Goal: Task Accomplishment & Management: Complete application form

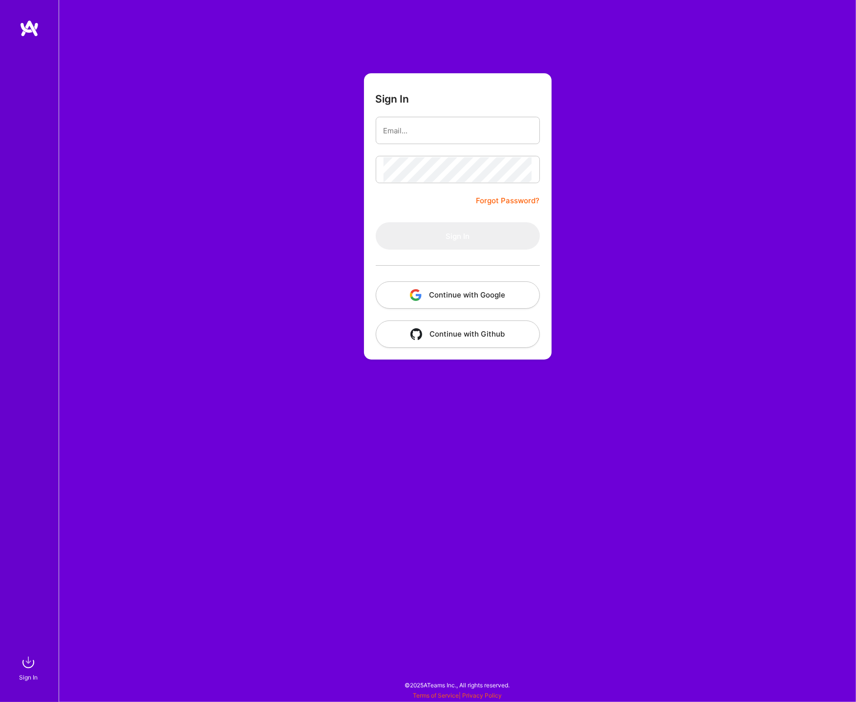
click at [431, 123] on input "email" at bounding box center [458, 130] width 149 height 25
type input "vallimcts@gmail.com"
click at [474, 294] on button "Continue with Google" at bounding box center [458, 295] width 164 height 27
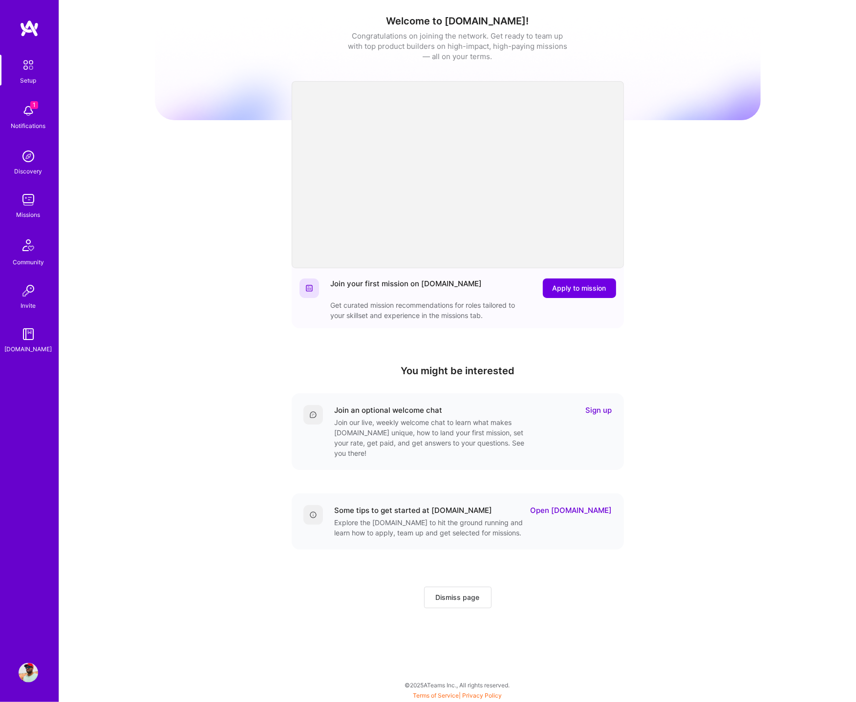
click at [25, 108] on img at bounding box center [29, 111] width 20 height 20
click at [555, 285] on div "1 Setup 1 Notifications Discovery Missions Community Invite A.Guide Profile Clo…" at bounding box center [428, 349] width 856 height 698
click at [579, 288] on span "Apply to mission" at bounding box center [580, 289] width 54 height 10
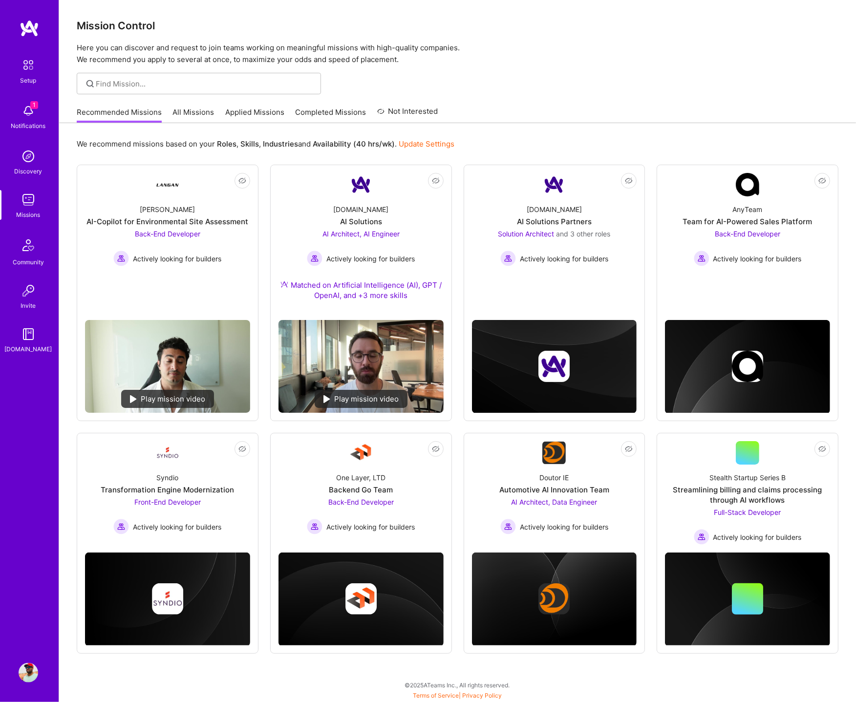
click at [623, 85] on div at bounding box center [457, 84] width 797 height 22
click at [427, 220] on div "A.Team AI Solutions AI Architect, AI Engineer Actively looking for builders Mat…" at bounding box center [361, 255] width 165 height 116
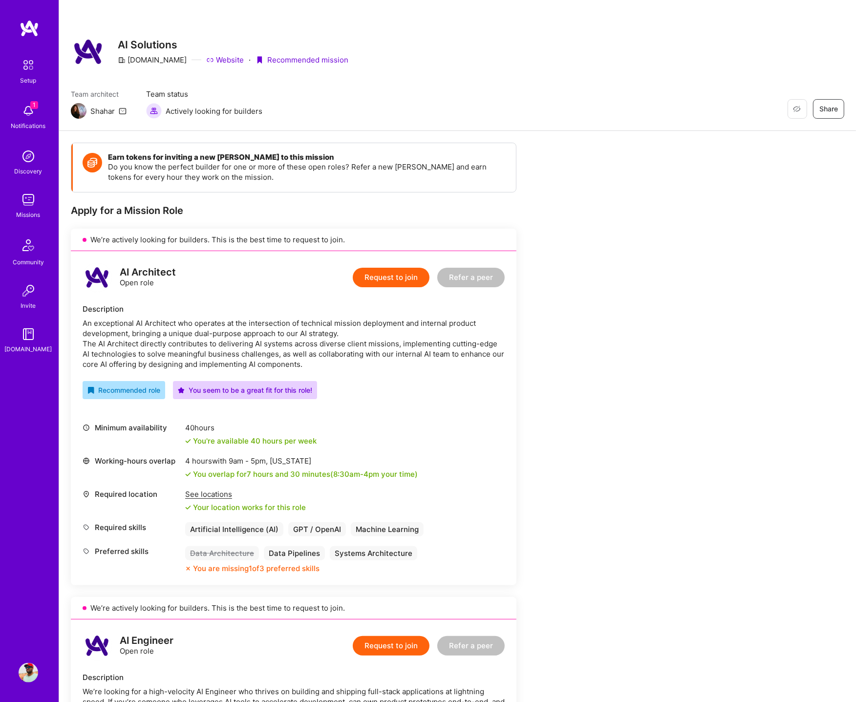
click at [30, 28] on img at bounding box center [30, 29] width 20 height 18
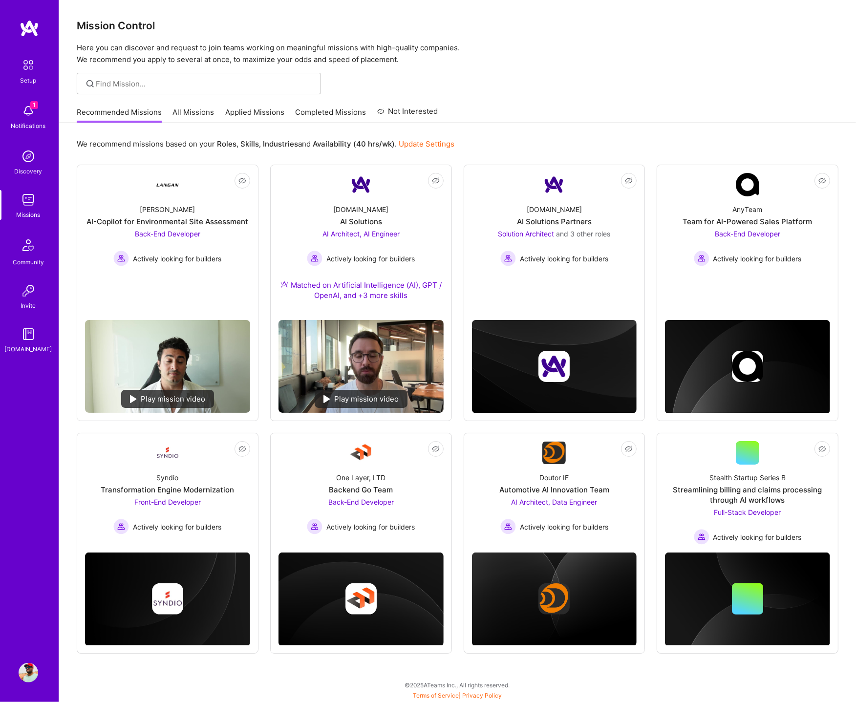
click at [25, 53] on div "Setup 1 Notifications Discovery Missions Community Invite A.Guide" at bounding box center [29, 335] width 59 height 630
click at [25, 72] on img at bounding box center [28, 65] width 21 height 21
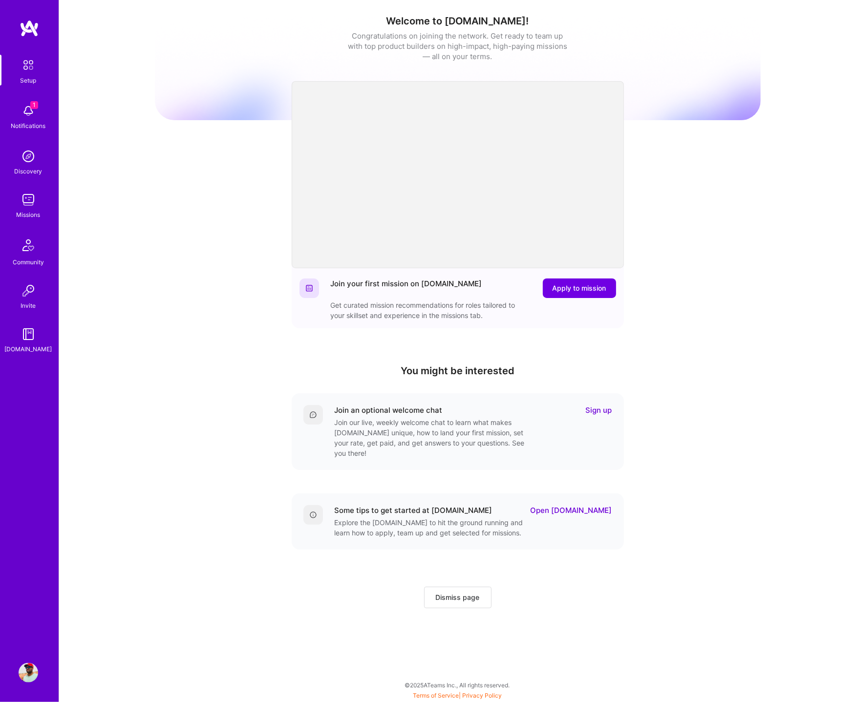
click at [28, 678] on img at bounding box center [29, 673] width 20 height 20
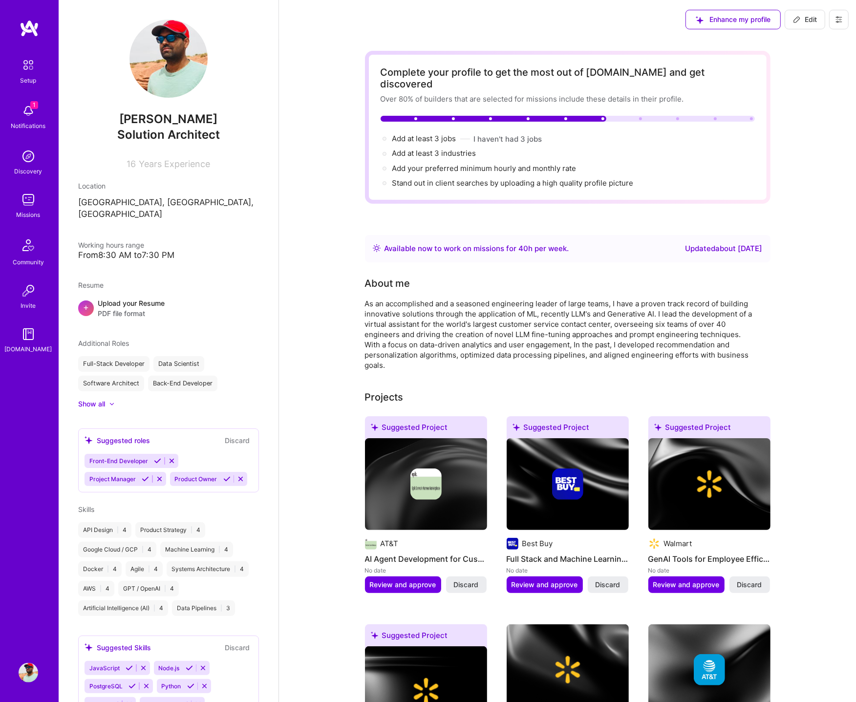
click at [741, 22] on span "Enhance my profile" at bounding box center [733, 20] width 75 height 10
click at [801, 28] on button "Edit" at bounding box center [805, 20] width 41 height 20
select select "US"
select select "Right Now"
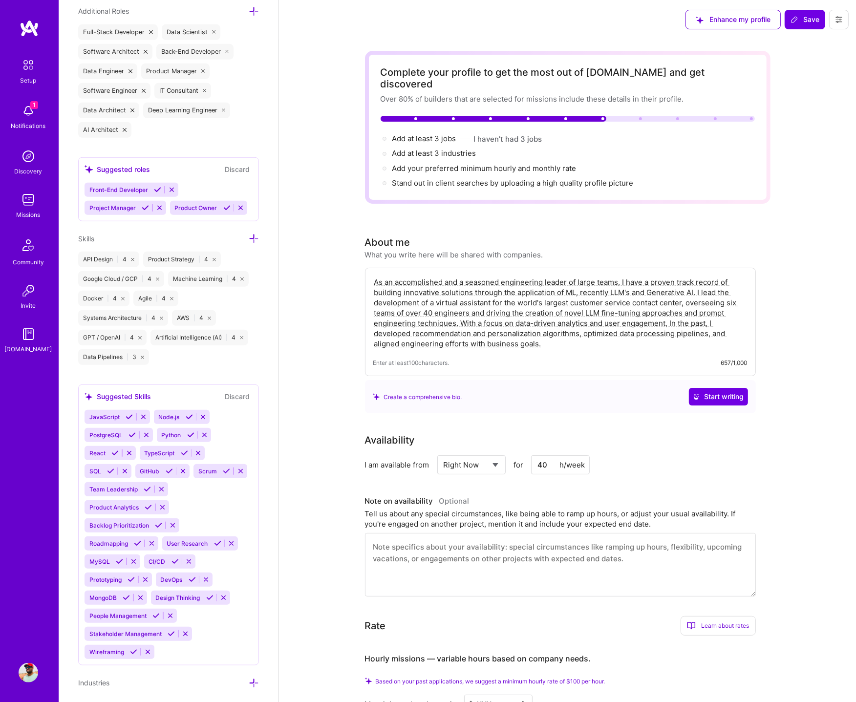
scroll to position [652, 0]
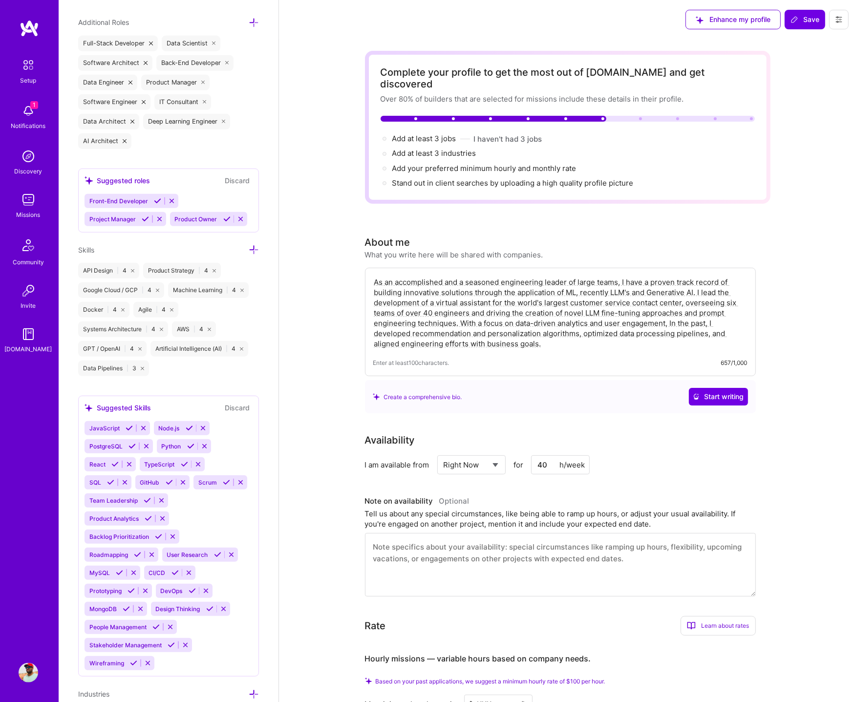
click at [229, 198] on div "Front-End Developer Project Manager Product Owner" at bounding box center [169, 210] width 168 height 32
click at [253, 247] on icon at bounding box center [254, 250] width 10 height 10
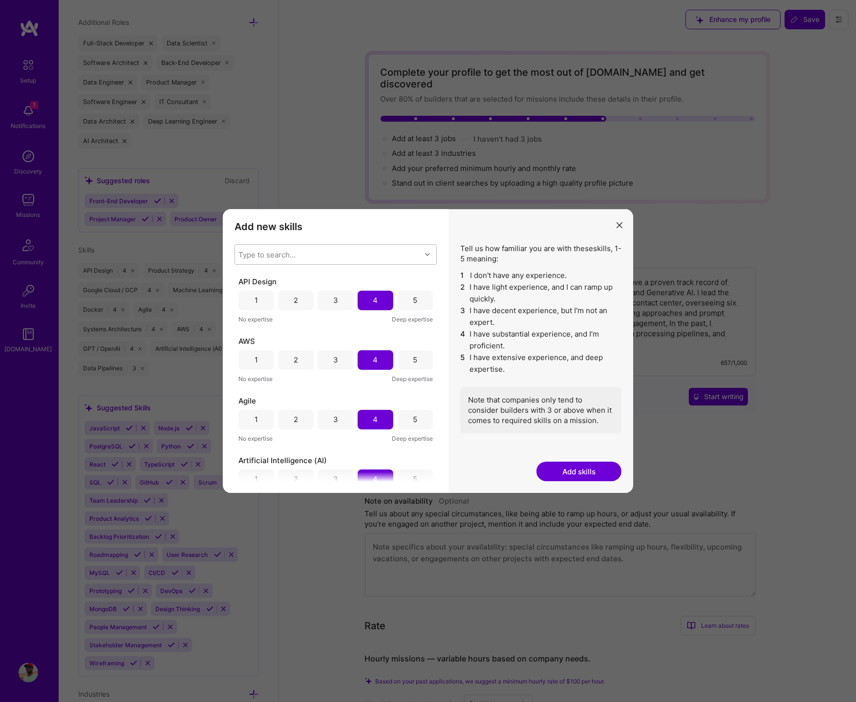
click at [303, 255] on div "Type to search..." at bounding box center [328, 255] width 186 height 20
type input "dat"
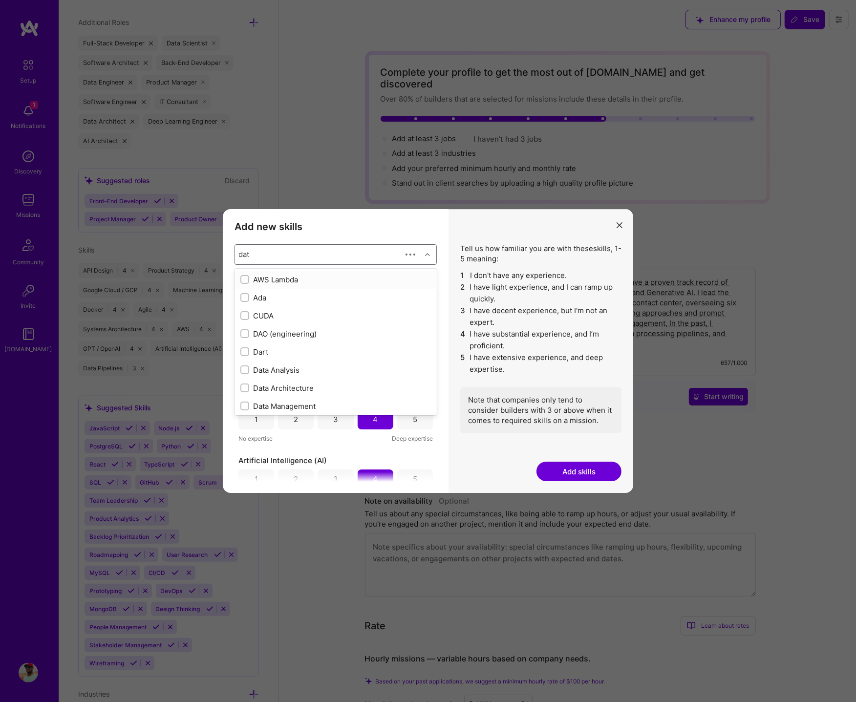
checkbox input "true"
type input "data"
click at [246, 296] on input "modal" at bounding box center [245, 298] width 7 height 7
checkbox input "false"
checkbox input "true"
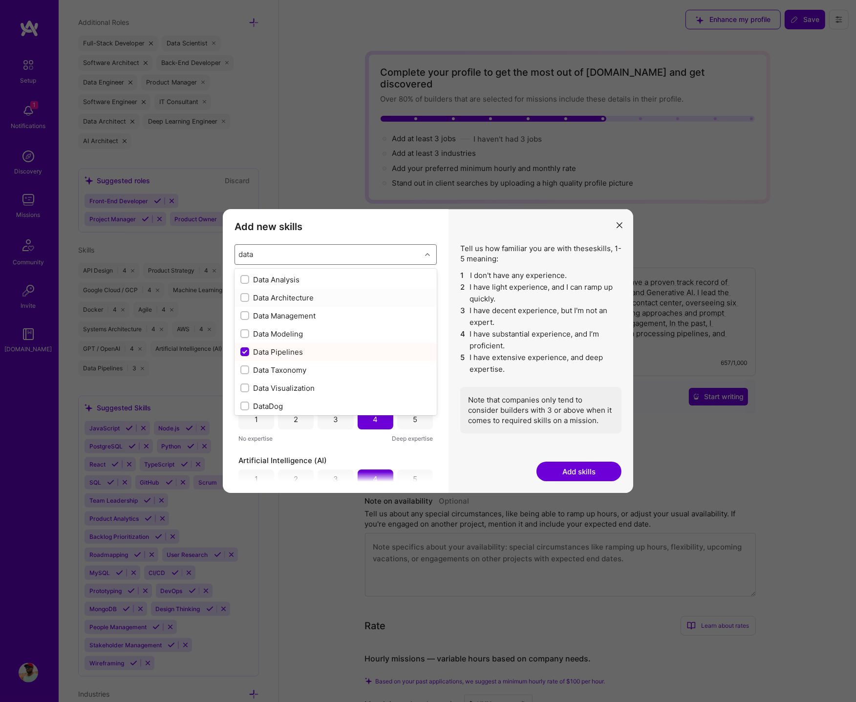
checkbox input "false"
checkbox input "true"
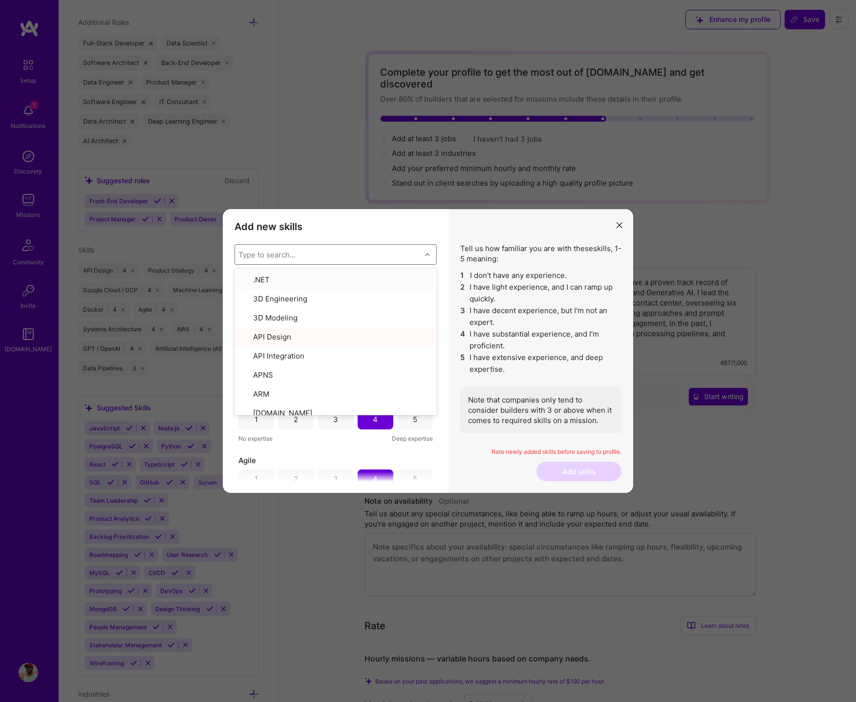
click at [367, 225] on h3 "Add new skills" at bounding box center [336, 227] width 202 height 12
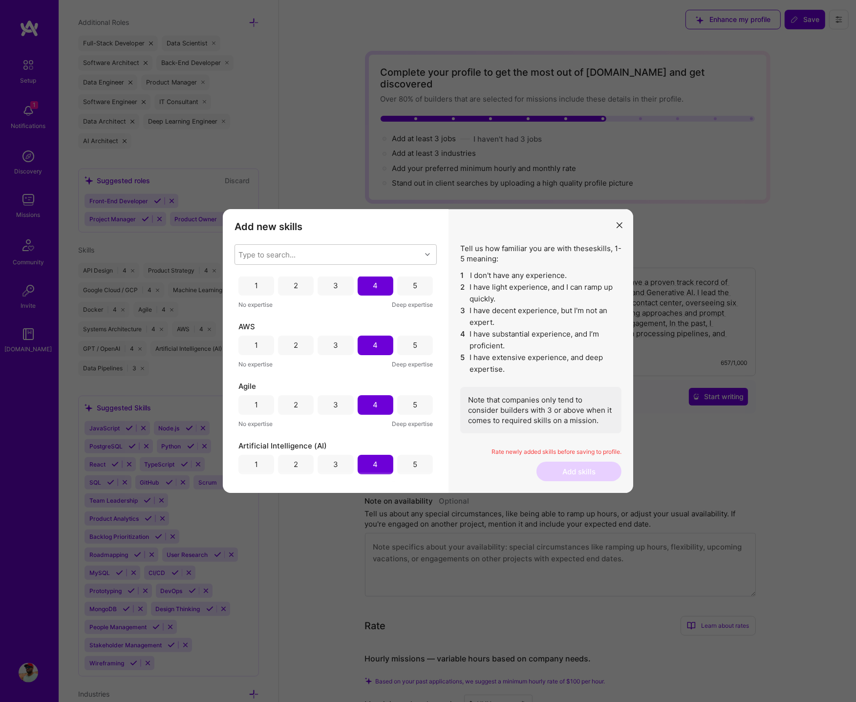
scroll to position [0, 0]
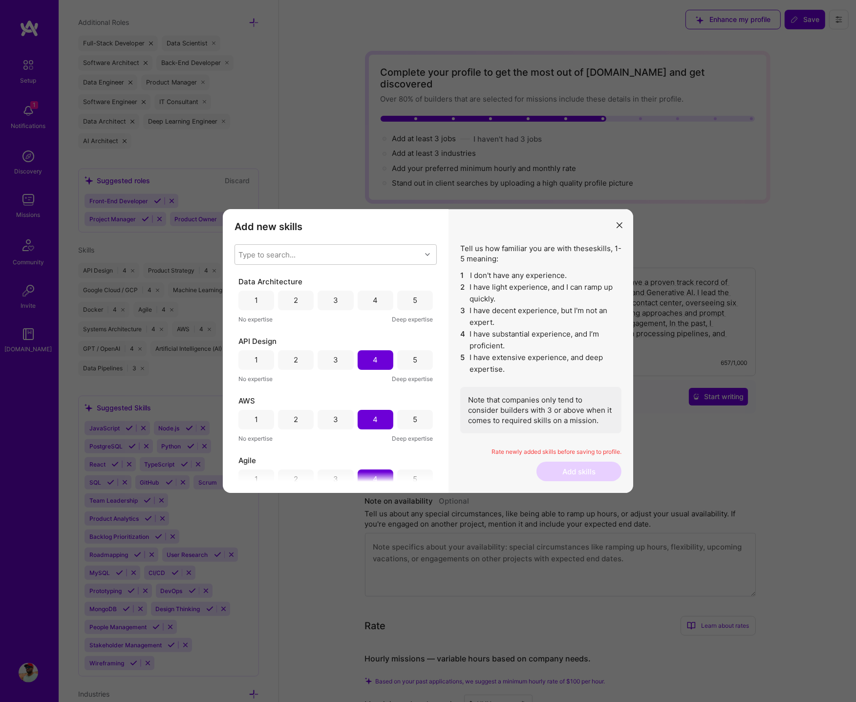
click at [370, 299] on div "4" at bounding box center [376, 301] width 36 height 20
click at [566, 471] on button "Add skills" at bounding box center [579, 472] width 85 height 20
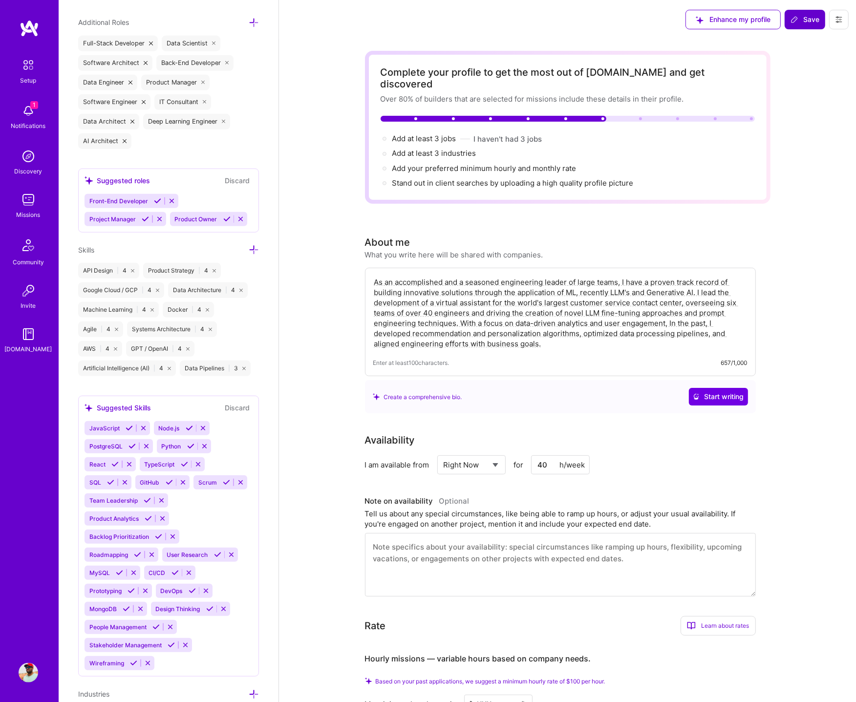
click at [809, 18] on span "Save" at bounding box center [805, 20] width 29 height 10
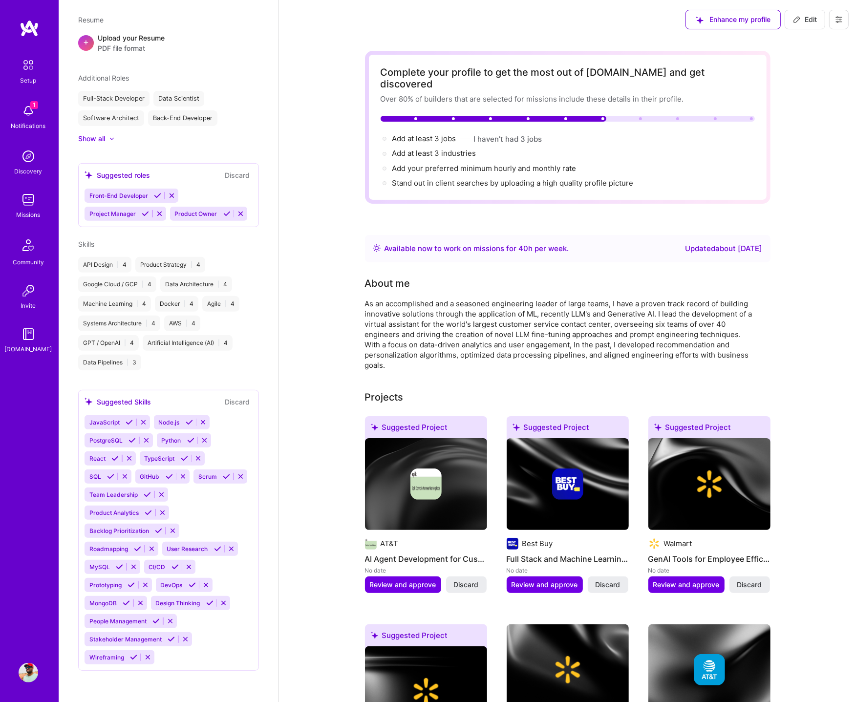
scroll to position [253, 0]
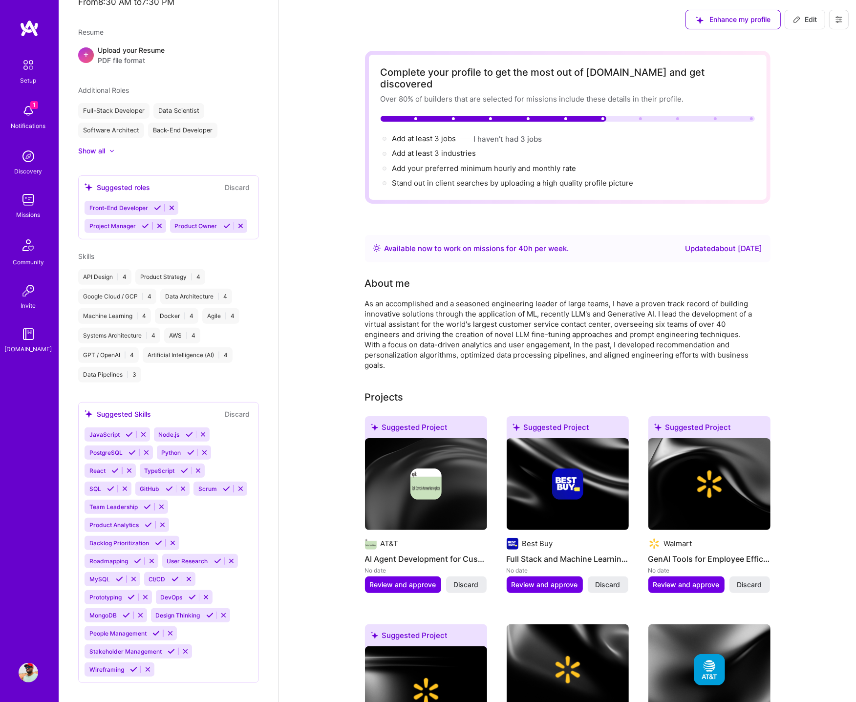
click at [28, 109] on img at bounding box center [29, 111] width 20 height 20
click at [29, 155] on img at bounding box center [29, 157] width 20 height 20
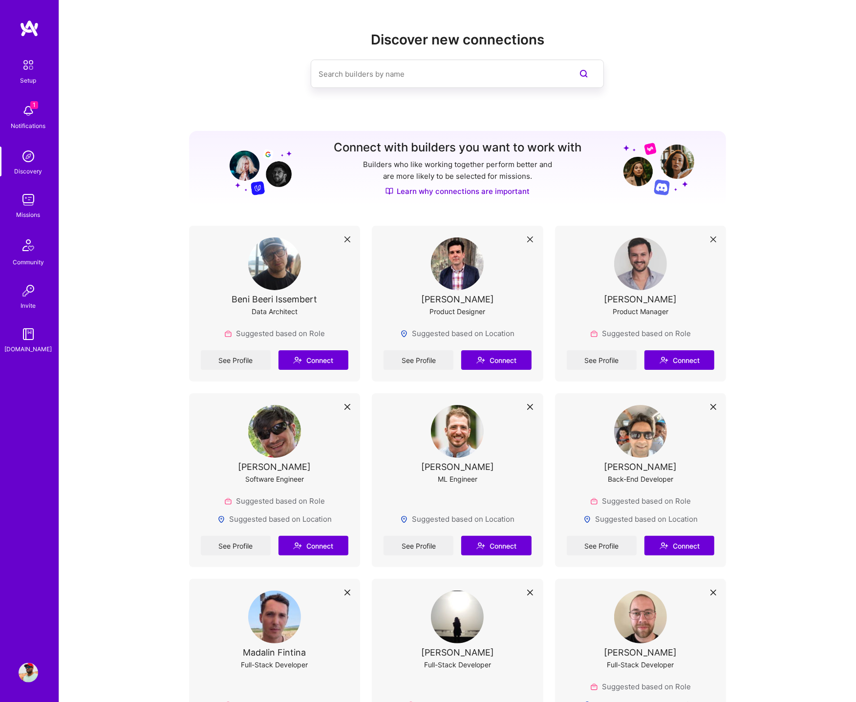
click at [25, 200] on img at bounding box center [29, 200] width 20 height 20
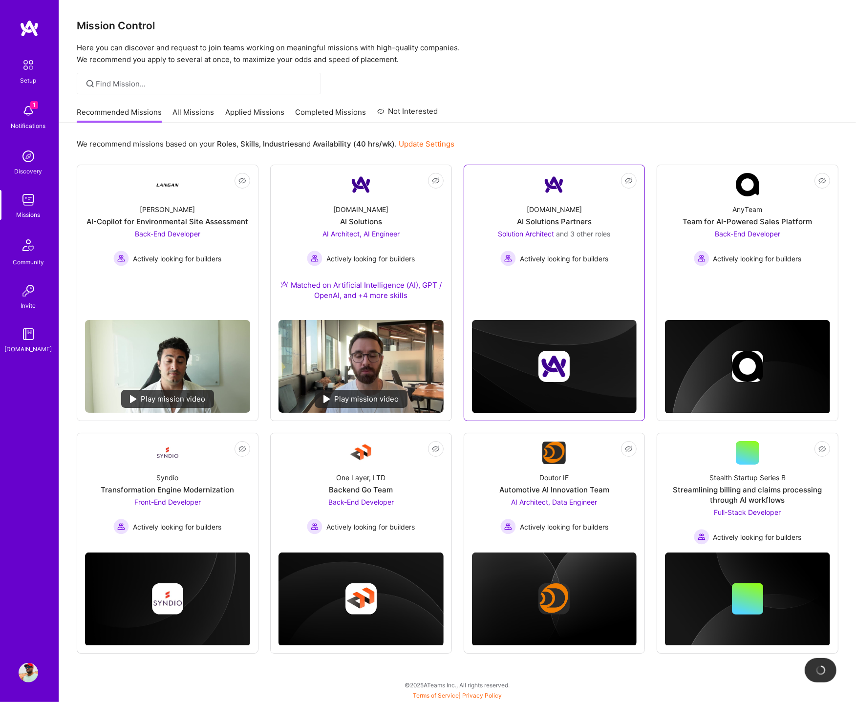
click at [495, 197] on div "A.Team AI Solutions Partners Solution Architect and 3 other roles Actively look…" at bounding box center [554, 232] width 165 height 70
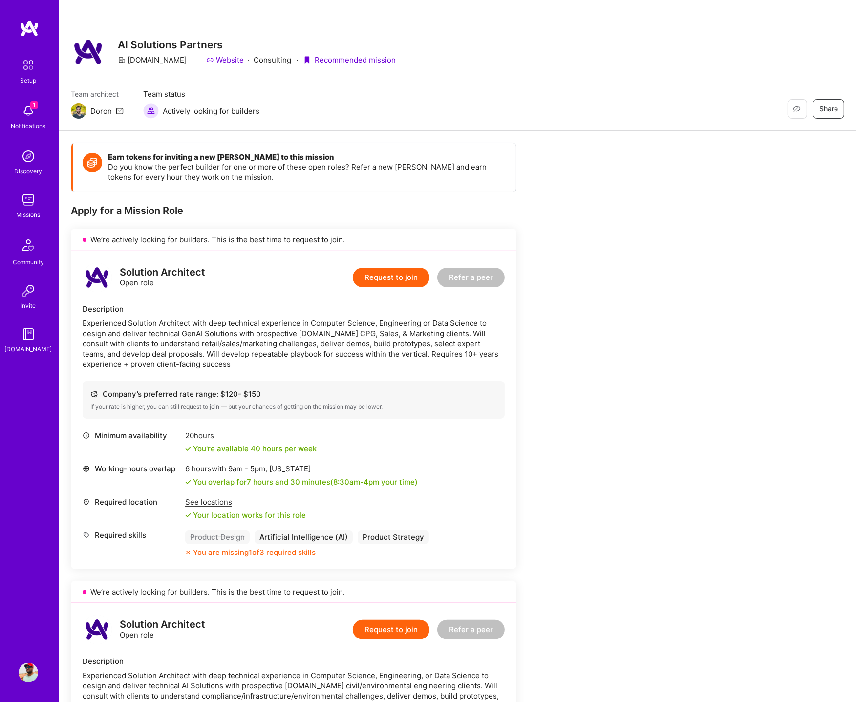
click at [403, 278] on button "Request to join" at bounding box center [391, 278] width 77 height 20
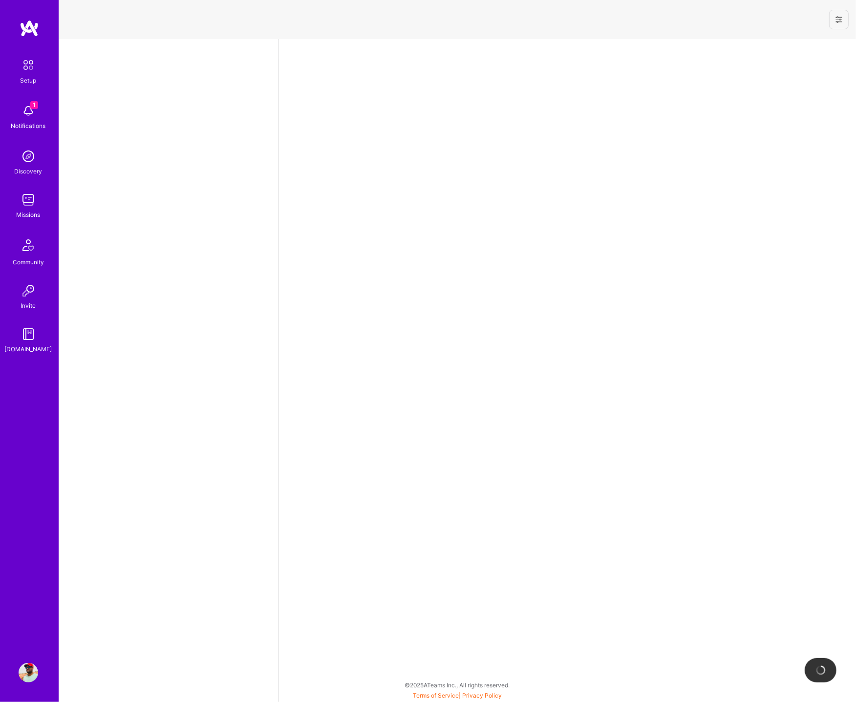
select select "US"
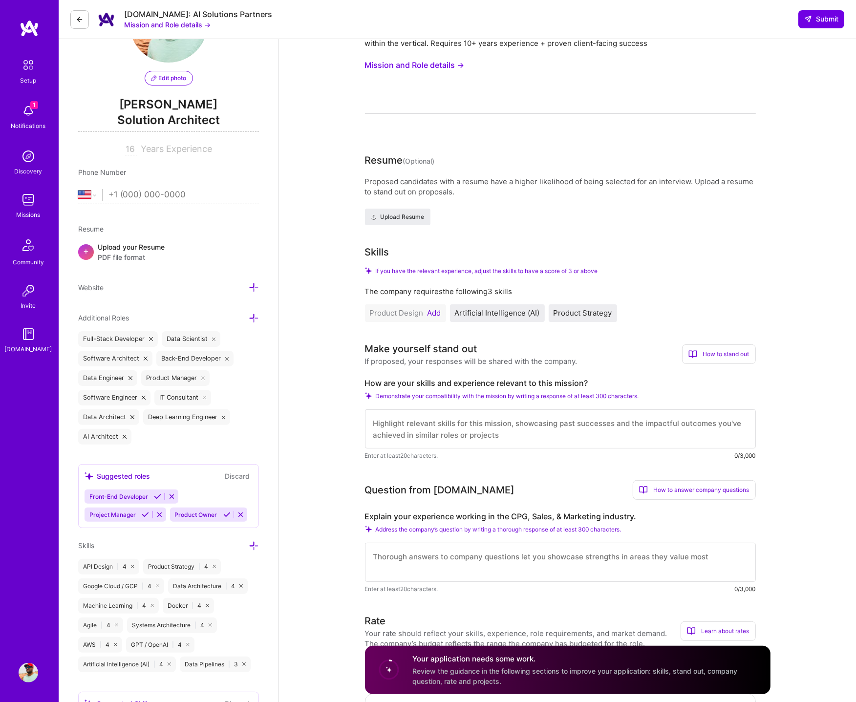
scroll to position [157, 0]
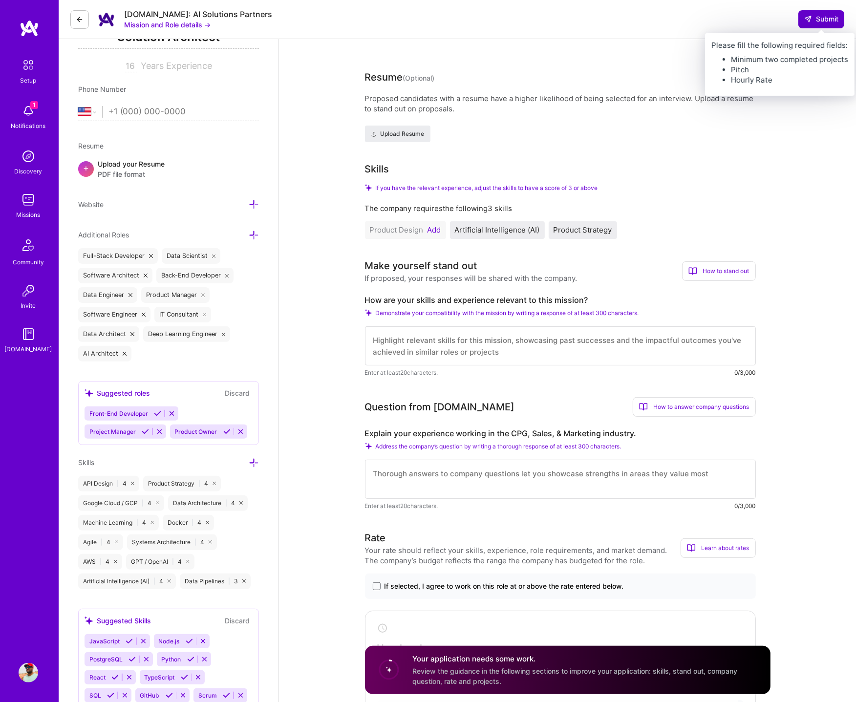
click at [823, 17] on span "Submit" at bounding box center [822, 19] width 34 height 10
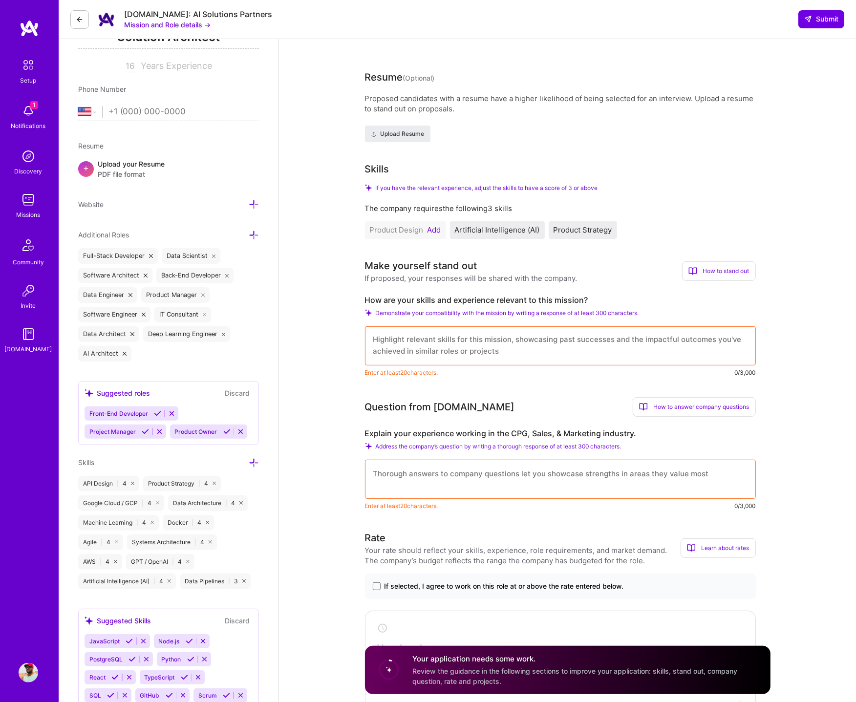
scroll to position [0, 0]
click at [548, 345] on textarea at bounding box center [560, 346] width 391 height 39
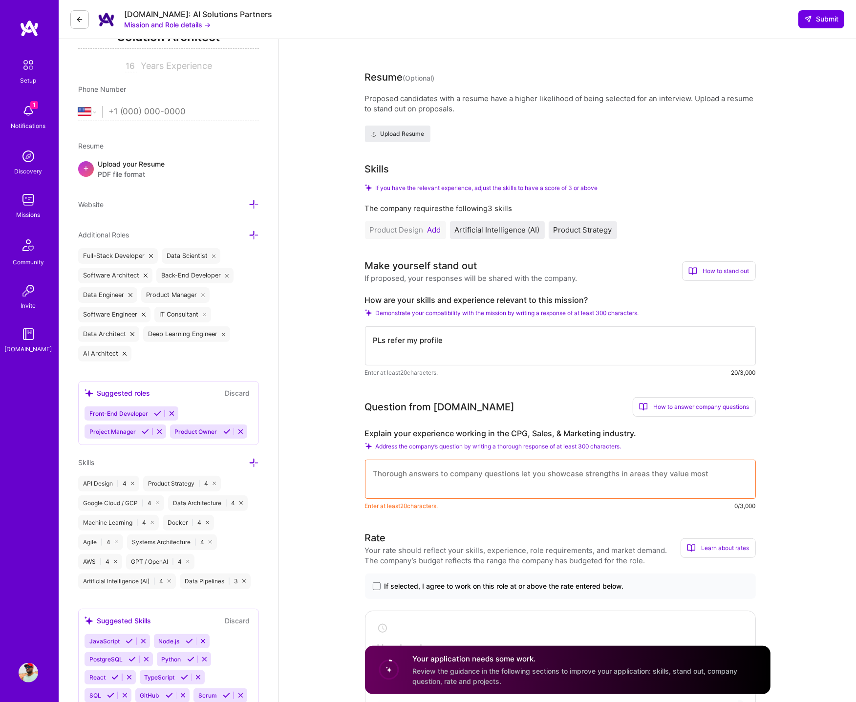
click at [381, 340] on textarea "PLs refer my profile" at bounding box center [560, 346] width 391 height 39
type textarea "Pls refer my profile"
click at [410, 471] on textarea at bounding box center [560, 479] width 391 height 39
paste textarea "Pls refer my profile"
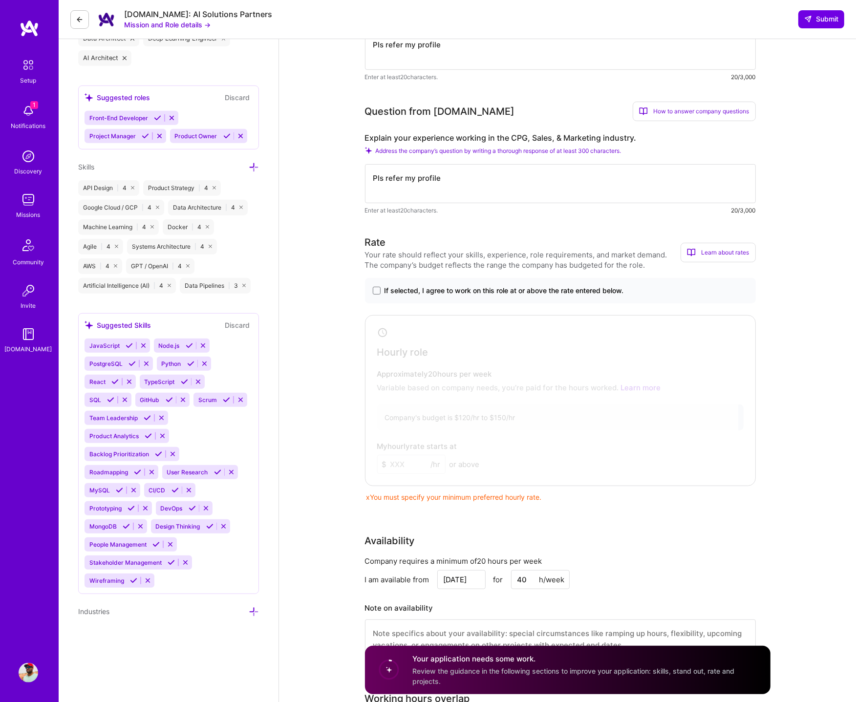
scroll to position [565, 0]
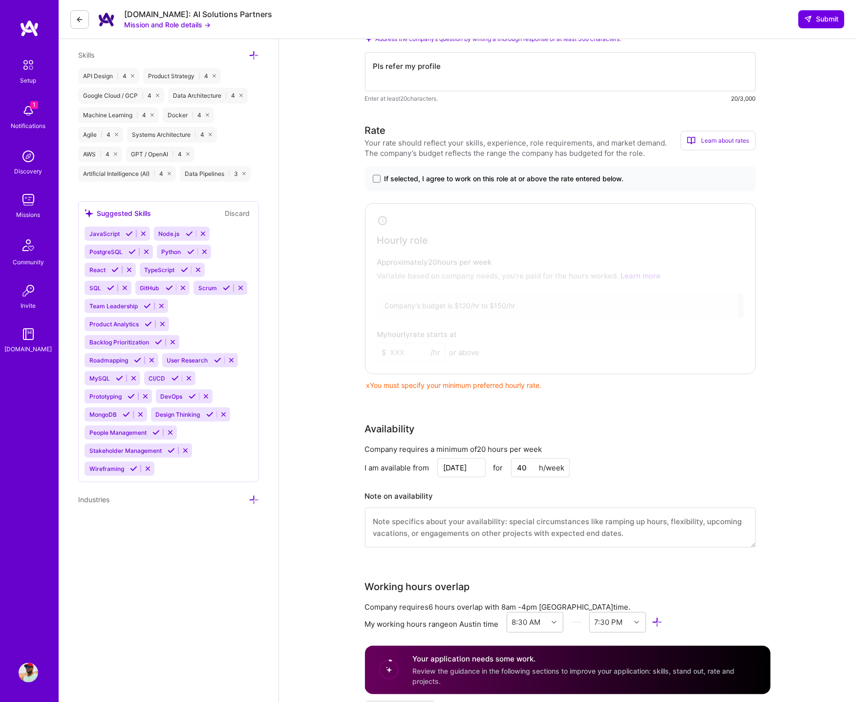
type textarea "Pls refer my profile"
click at [511, 250] on div at bounding box center [553, 286] width 371 height 161
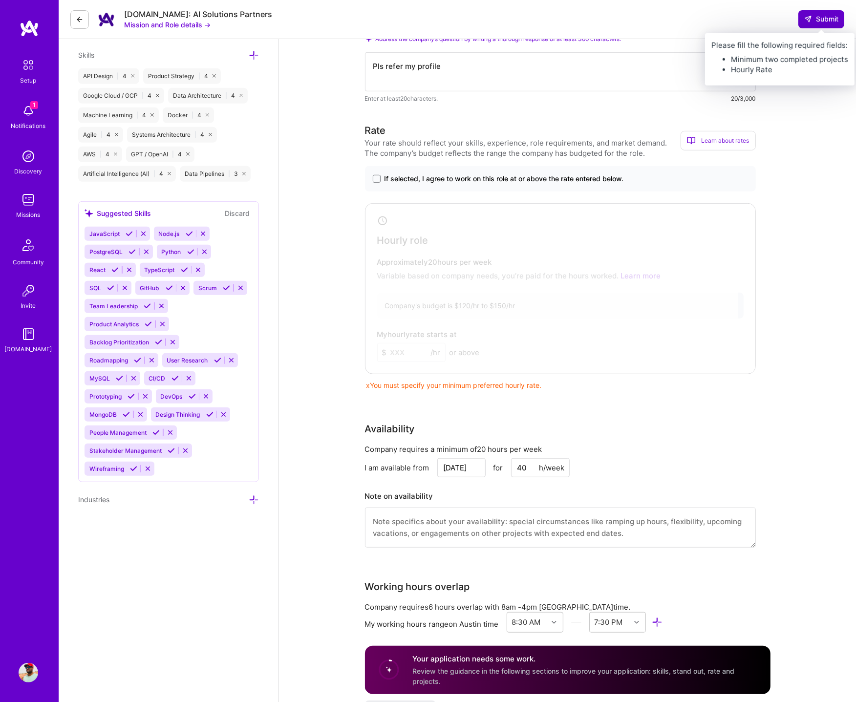
click at [817, 24] on button "Submit" at bounding box center [822, 19] width 46 height 18
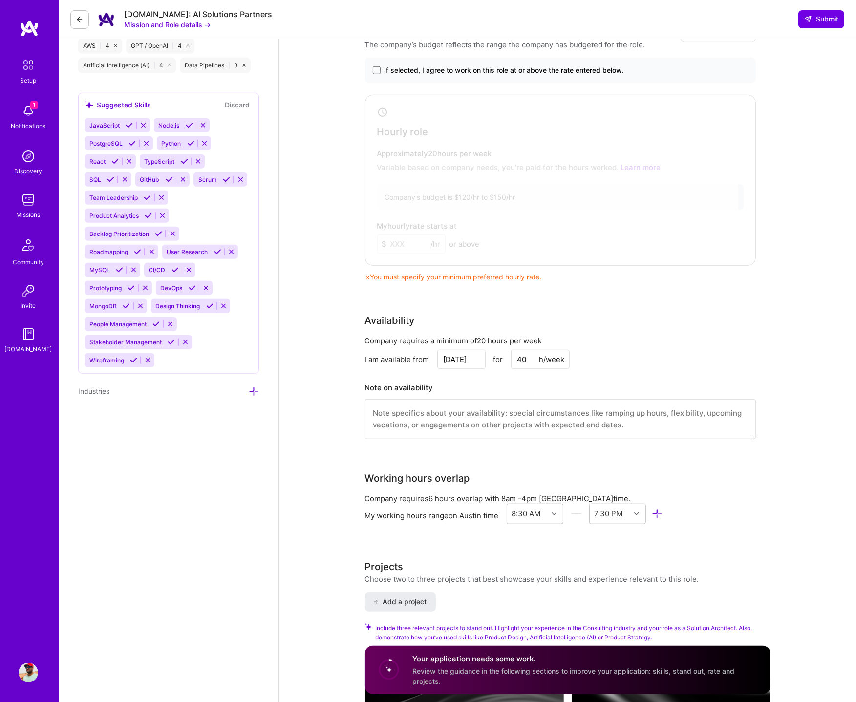
scroll to position [657, 0]
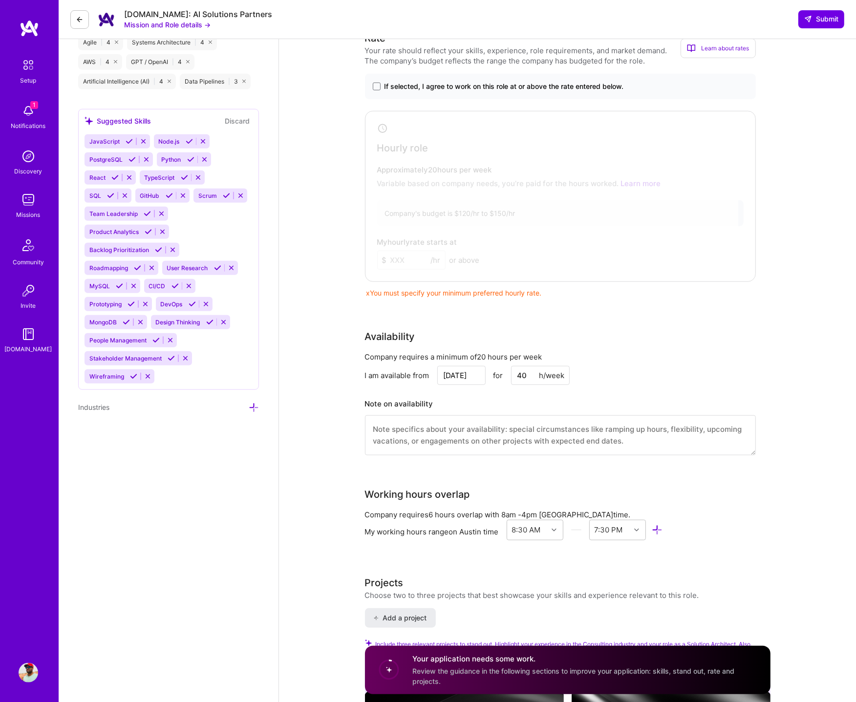
click at [29, 677] on img at bounding box center [29, 673] width 20 height 20
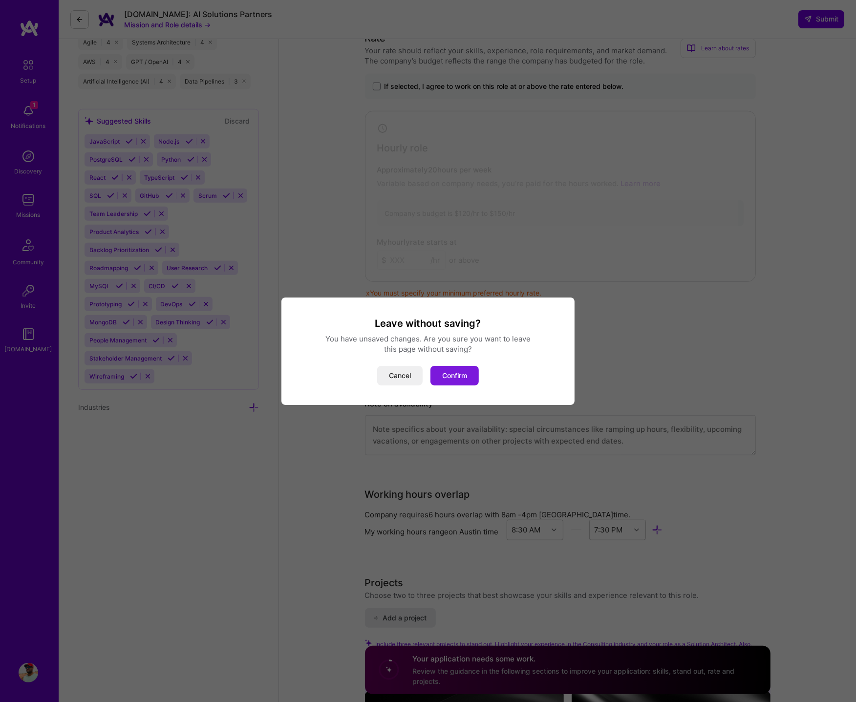
click at [459, 374] on button "Confirm" at bounding box center [455, 376] width 48 height 20
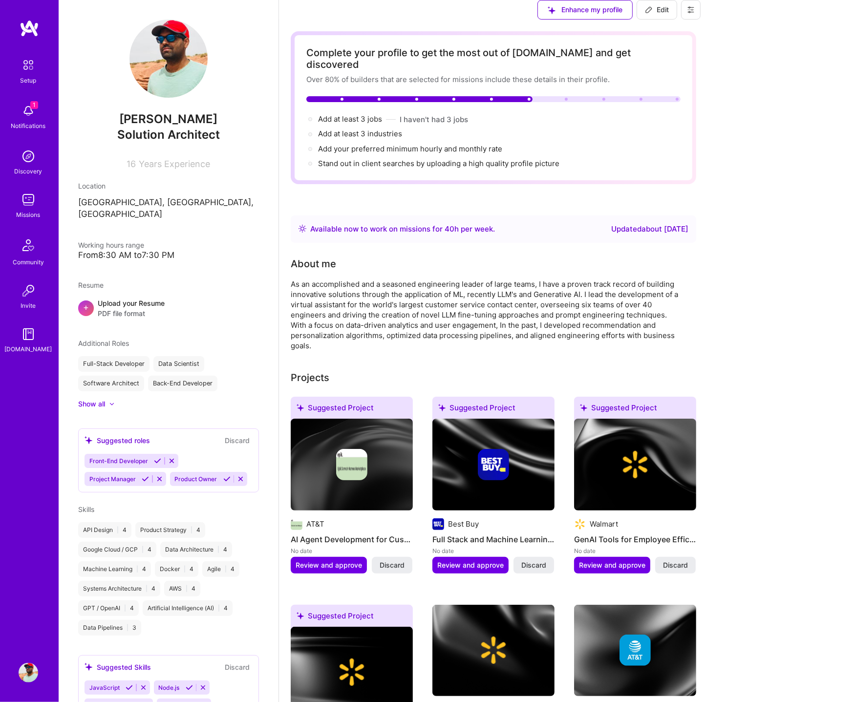
click at [669, 15] on span "Edit" at bounding box center [657, 10] width 24 height 10
select select "US"
select select "Right Now"
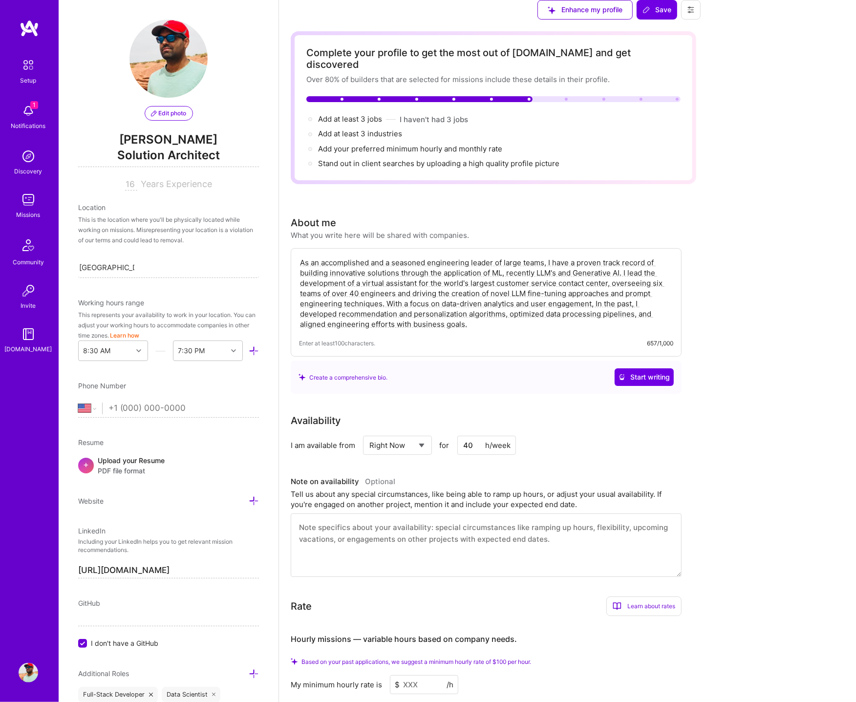
scroll to position [253, 0]
click at [459, 676] on input at bounding box center [424, 685] width 68 height 19
type input "150"
click at [682, 658] on div "My minimum hourly rate is $ 150 /h" at bounding box center [486, 667] width 391 height 19
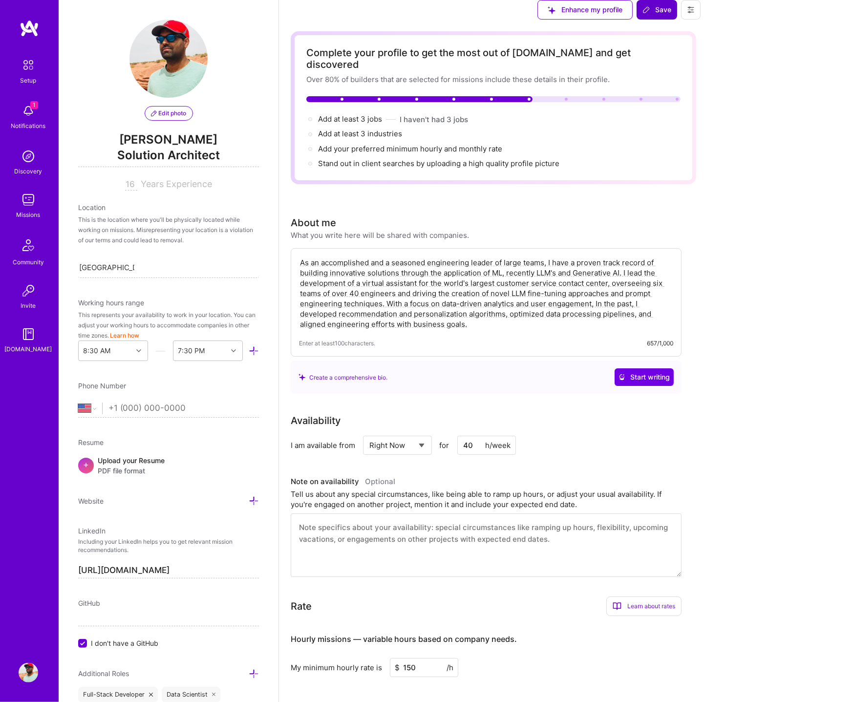
click at [672, 15] on span "Save" at bounding box center [657, 10] width 29 height 10
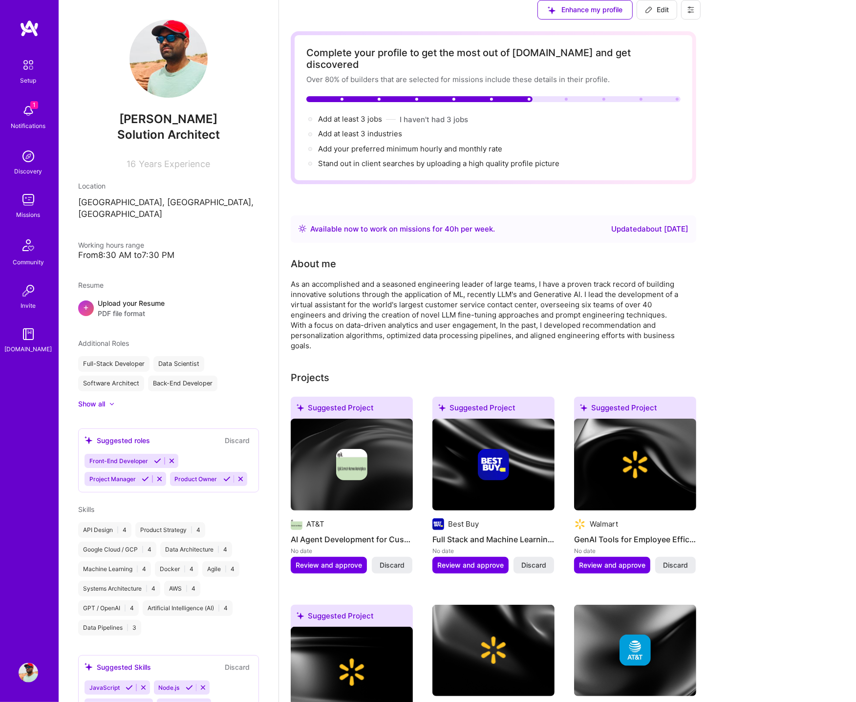
scroll to position [253, 0]
click at [23, 203] on img at bounding box center [29, 200] width 20 height 20
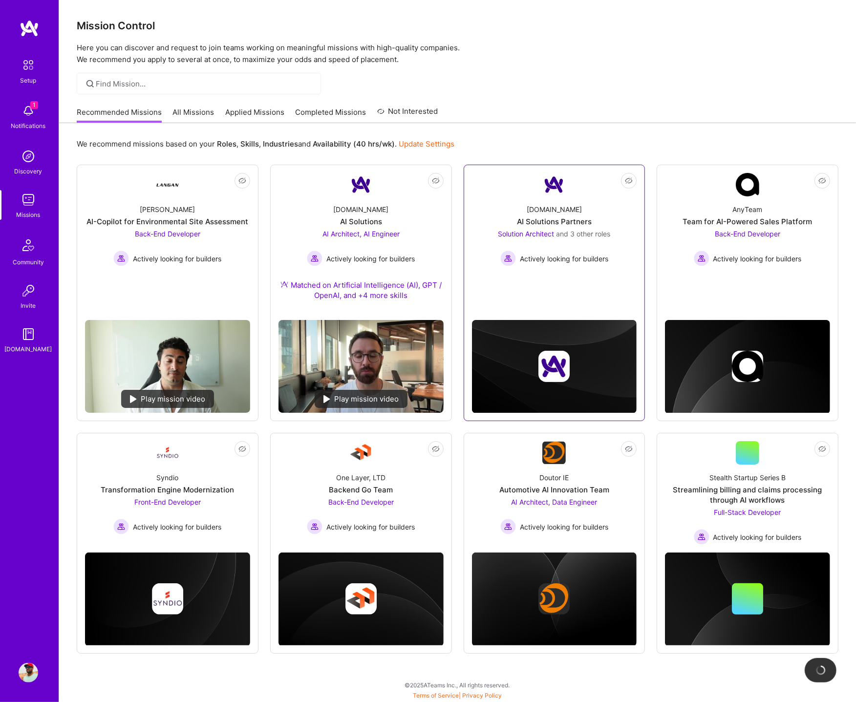
click at [605, 210] on div "A.Team AI Solutions Partners Solution Architect and 3 other roles Actively look…" at bounding box center [554, 232] width 165 height 70
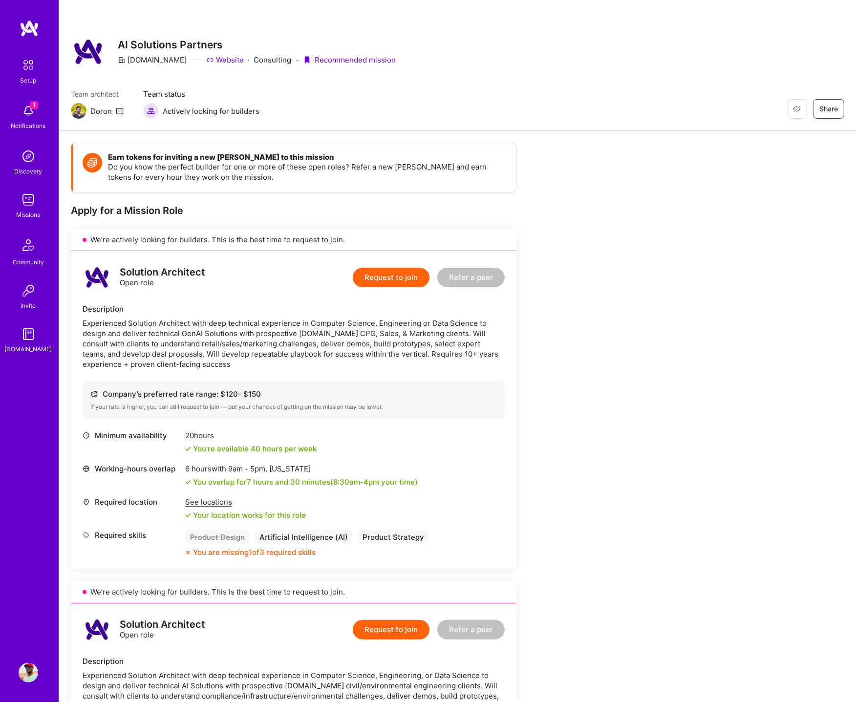
click at [395, 274] on button "Request to join" at bounding box center [391, 278] width 77 height 20
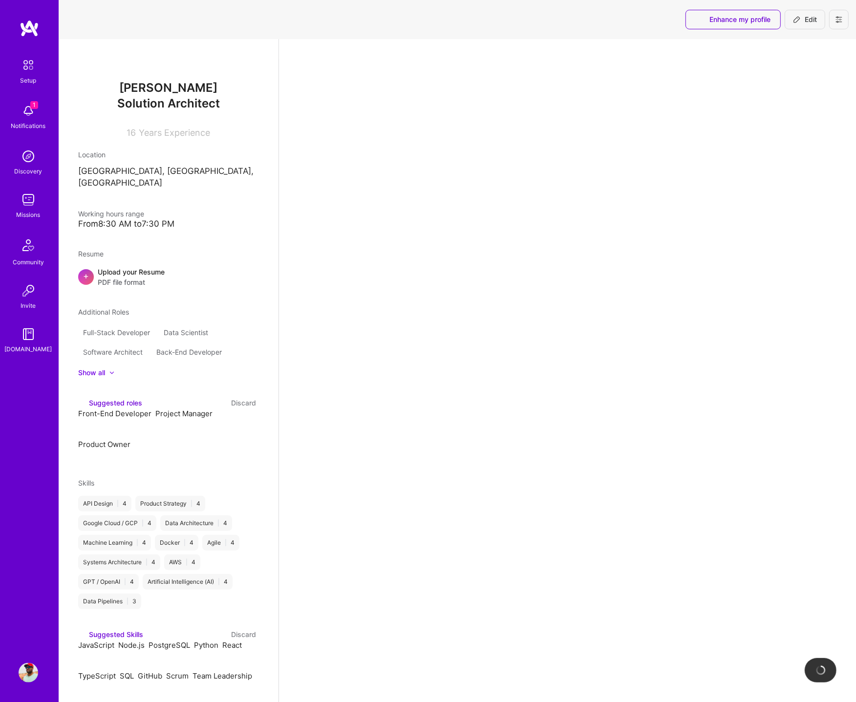
select select "US"
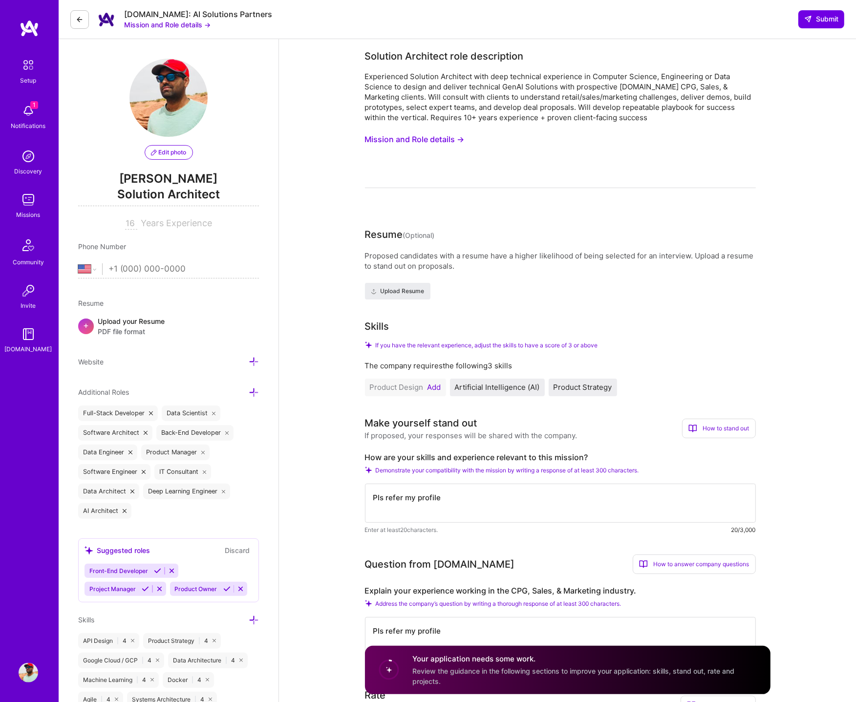
click at [436, 135] on button "Mission and Role details →" at bounding box center [415, 140] width 100 height 18
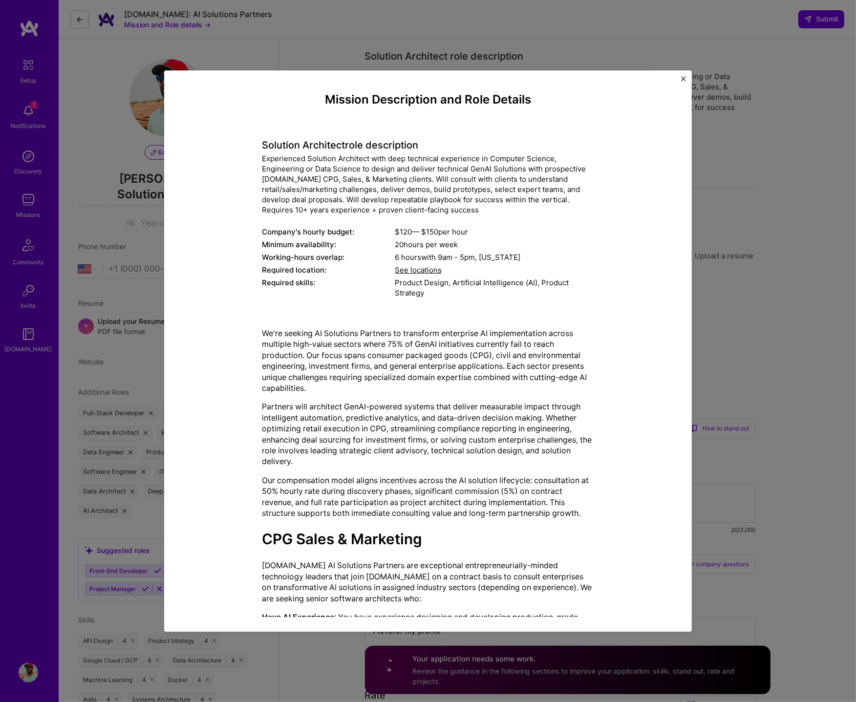
click at [430, 266] on span "See locations" at bounding box center [418, 269] width 47 height 9
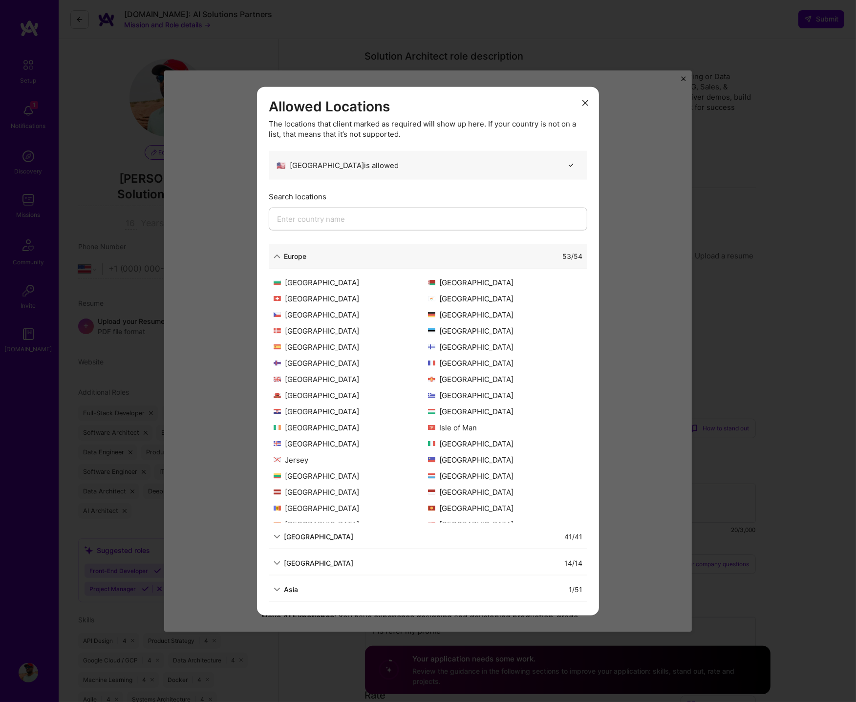
scroll to position [89, 0]
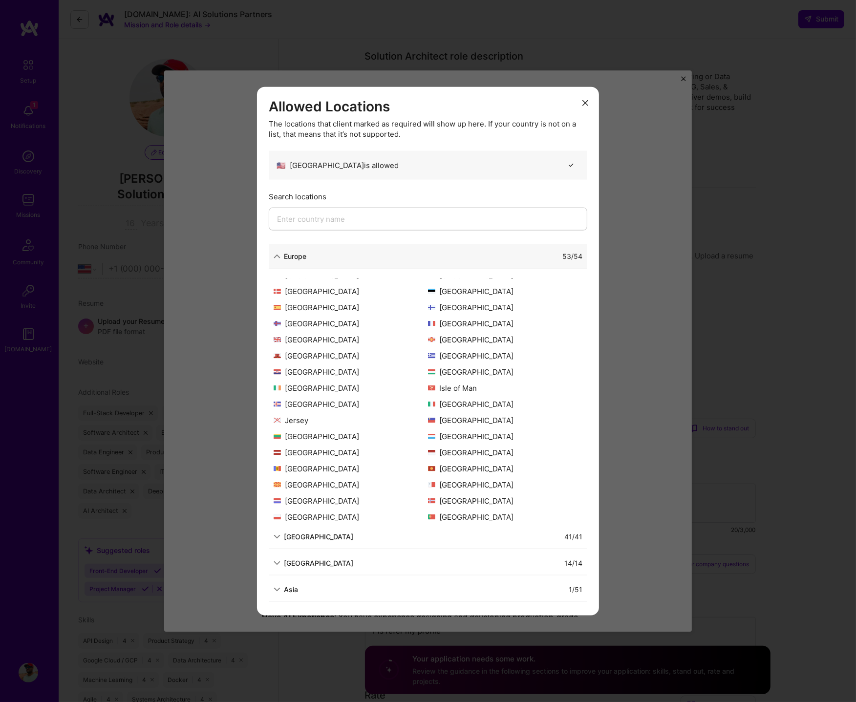
click at [365, 544] on div "North America 41 / 41" at bounding box center [428, 537] width 319 height 24
click at [276, 536] on icon "modal" at bounding box center [277, 536] width 7 height 7
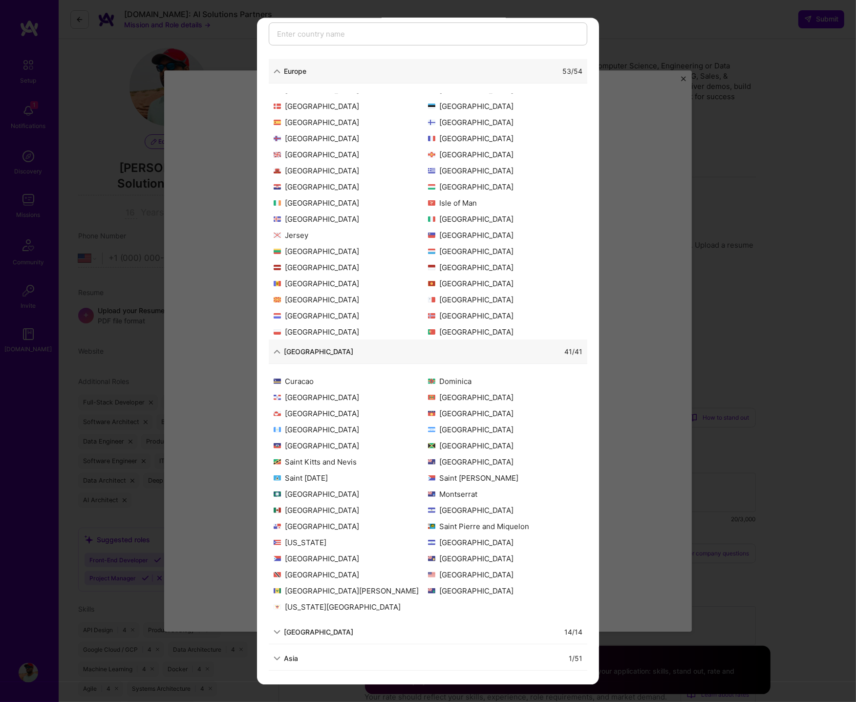
scroll to position [12, 0]
click at [630, 352] on div "Allowed Locations The locations that client marked as required will show up her…" at bounding box center [428, 351] width 856 height 702
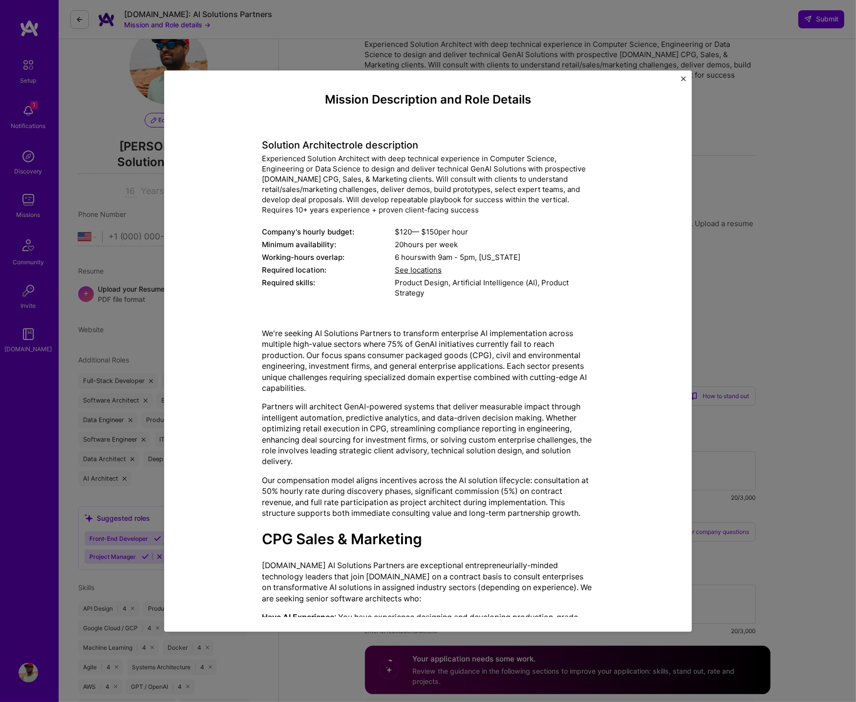
scroll to position [0, 0]
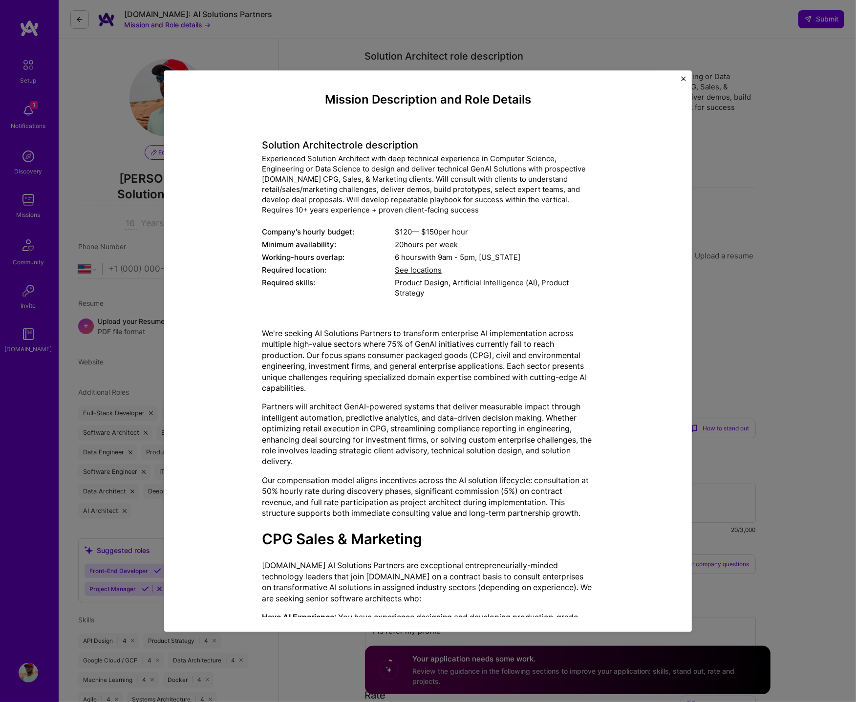
click at [765, 262] on div "Mission Description and Role Details Solution Architect role description Experi…" at bounding box center [428, 351] width 856 height 702
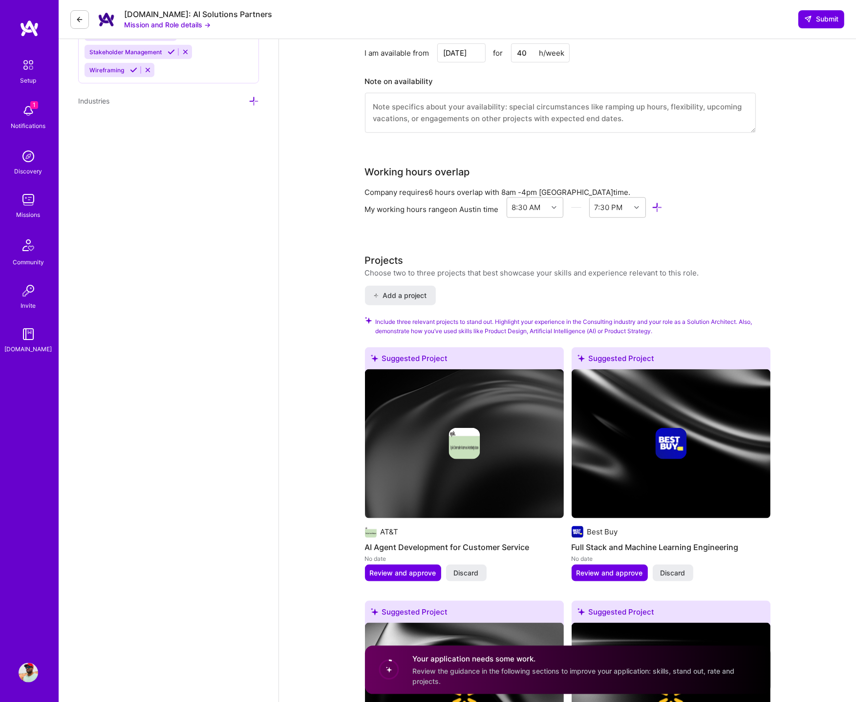
scroll to position [968, 0]
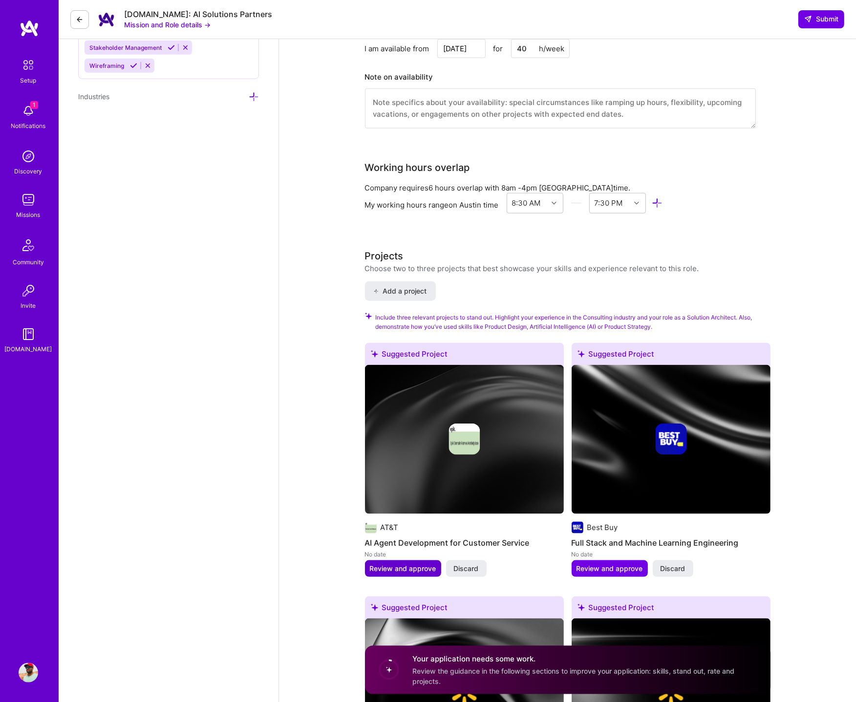
click at [406, 567] on span "Review and approve" at bounding box center [403, 569] width 66 height 10
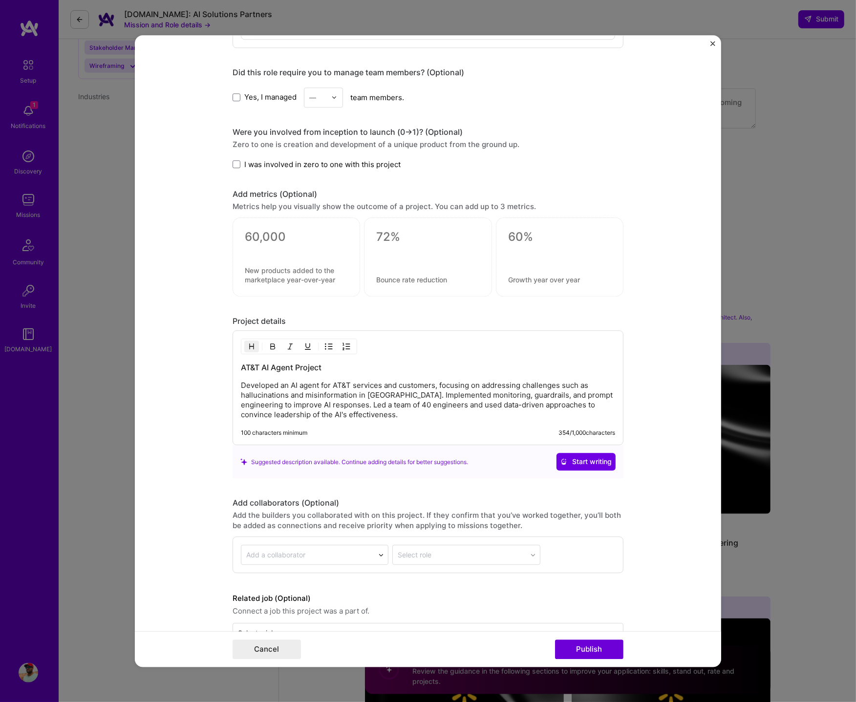
scroll to position [673, 0]
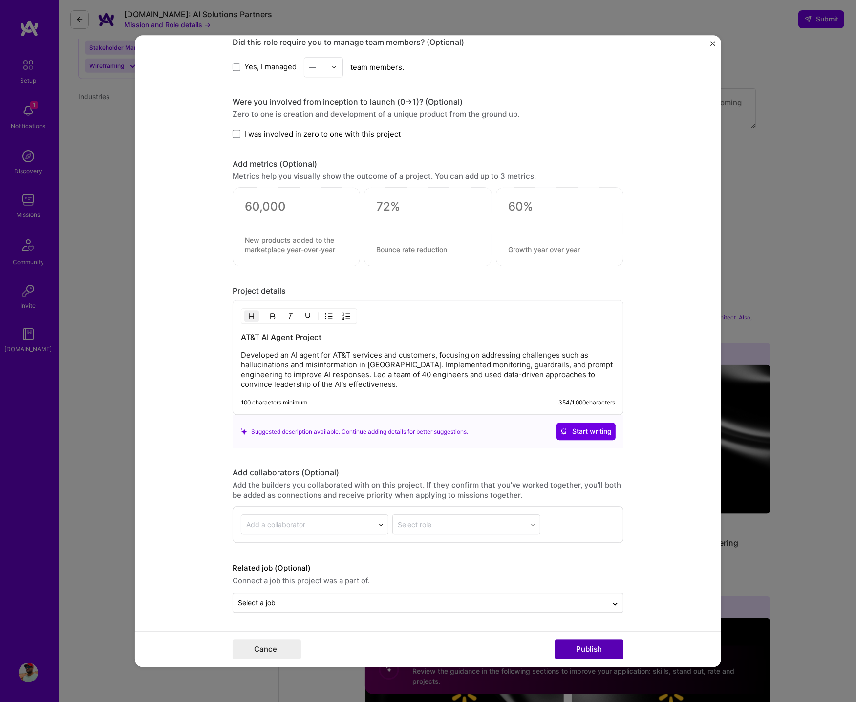
click at [584, 652] on button "Publish" at bounding box center [589, 650] width 68 height 20
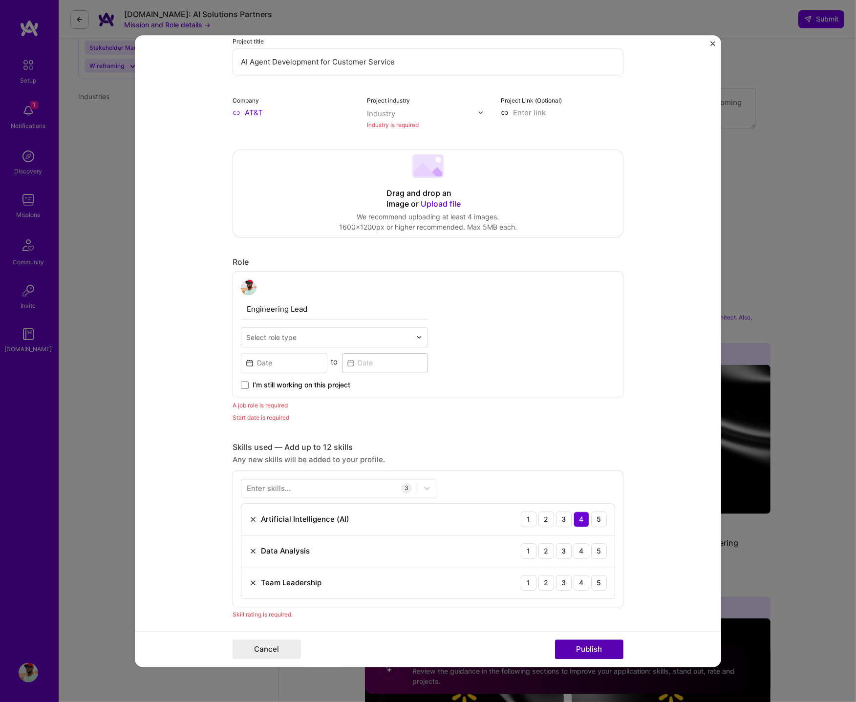
click at [584, 651] on button "Publish" at bounding box center [589, 650] width 68 height 20
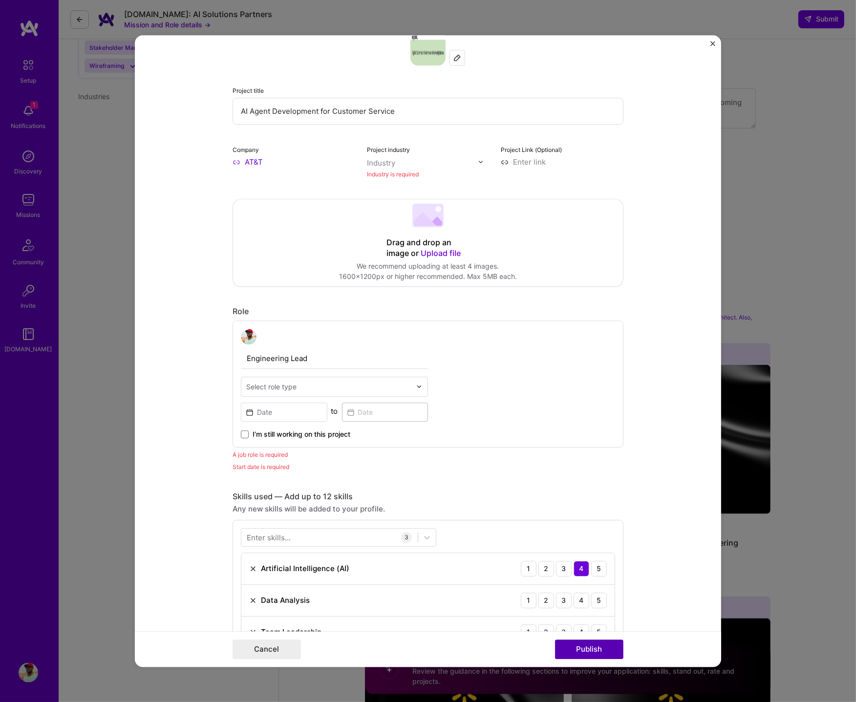
scroll to position [64, 0]
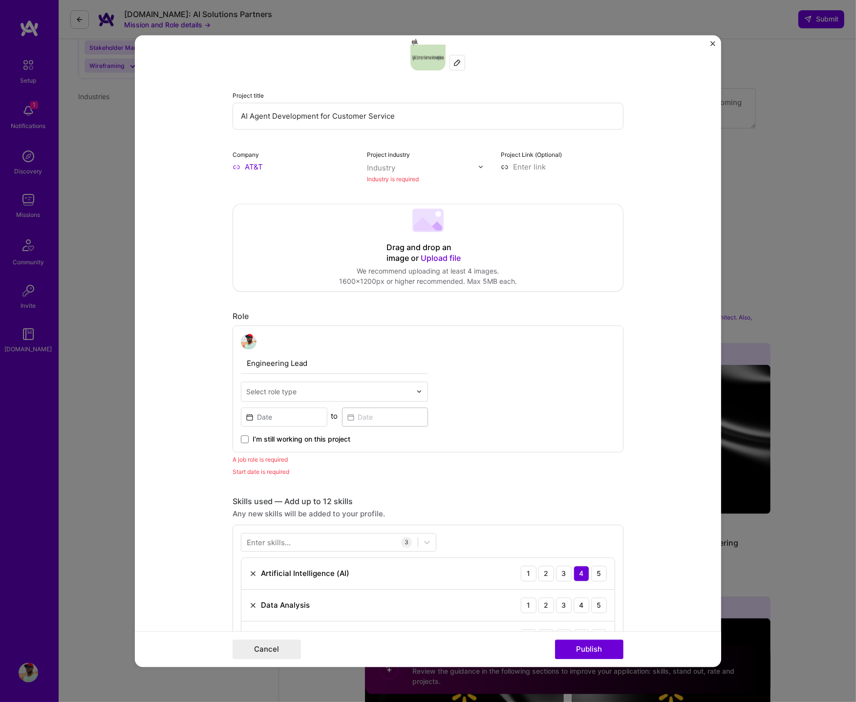
click at [716, 45] on img "Close" at bounding box center [713, 43] width 5 height 5
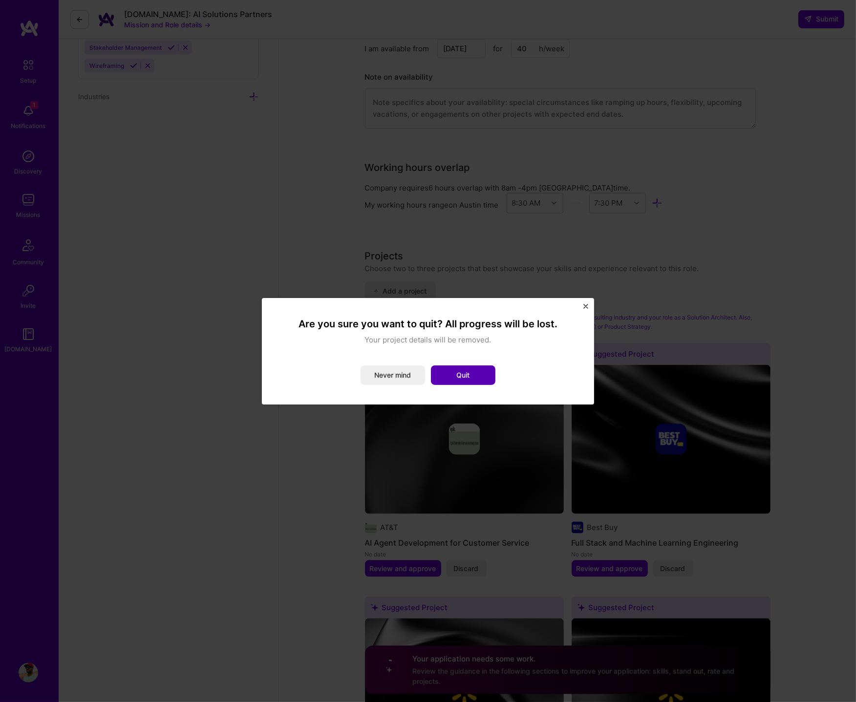
click at [461, 373] on button "Quit" at bounding box center [463, 376] width 65 height 20
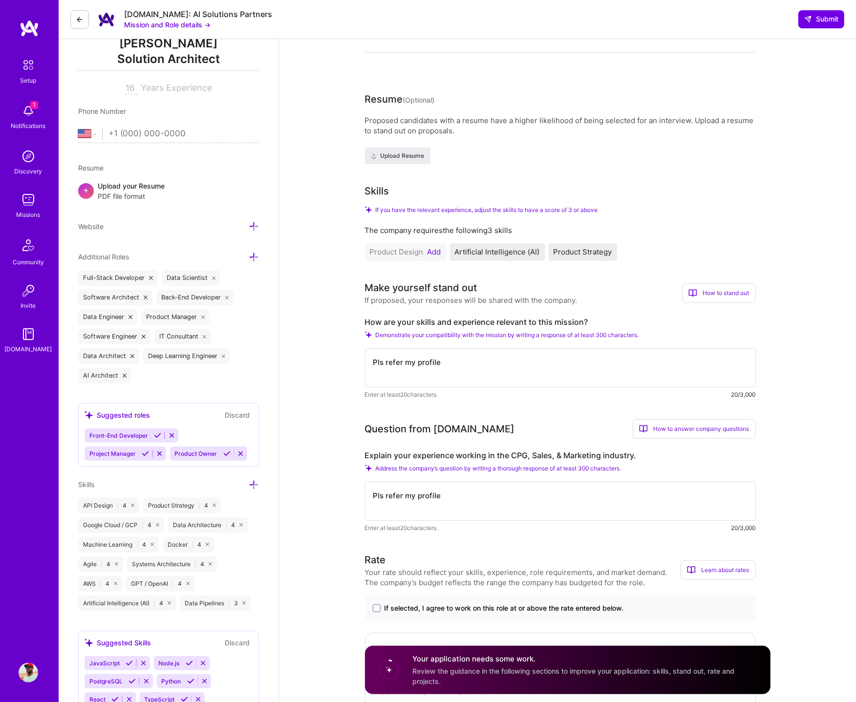
scroll to position [0, 0]
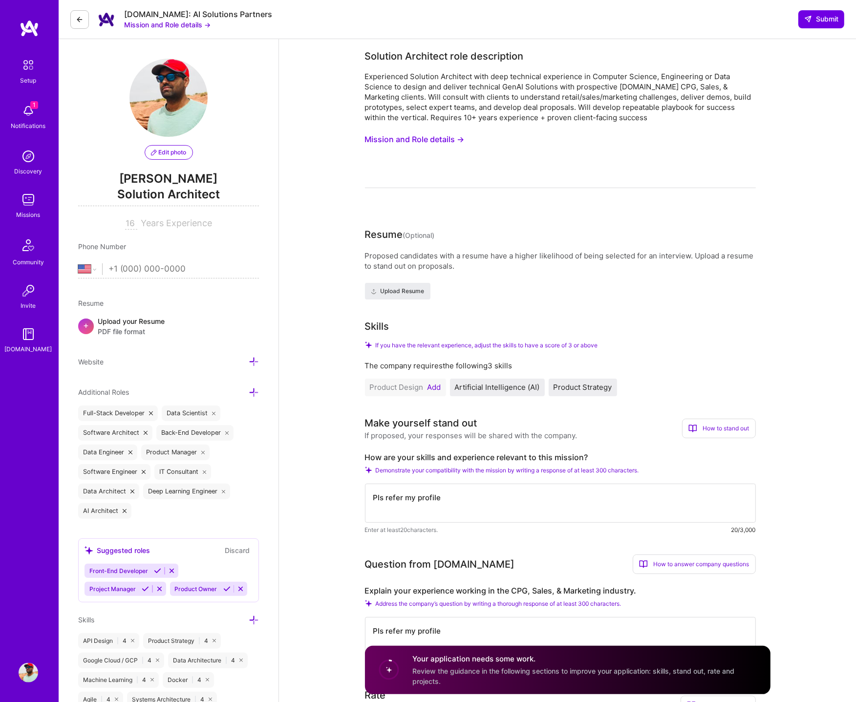
click at [80, 16] on icon at bounding box center [80, 20] width 8 height 8
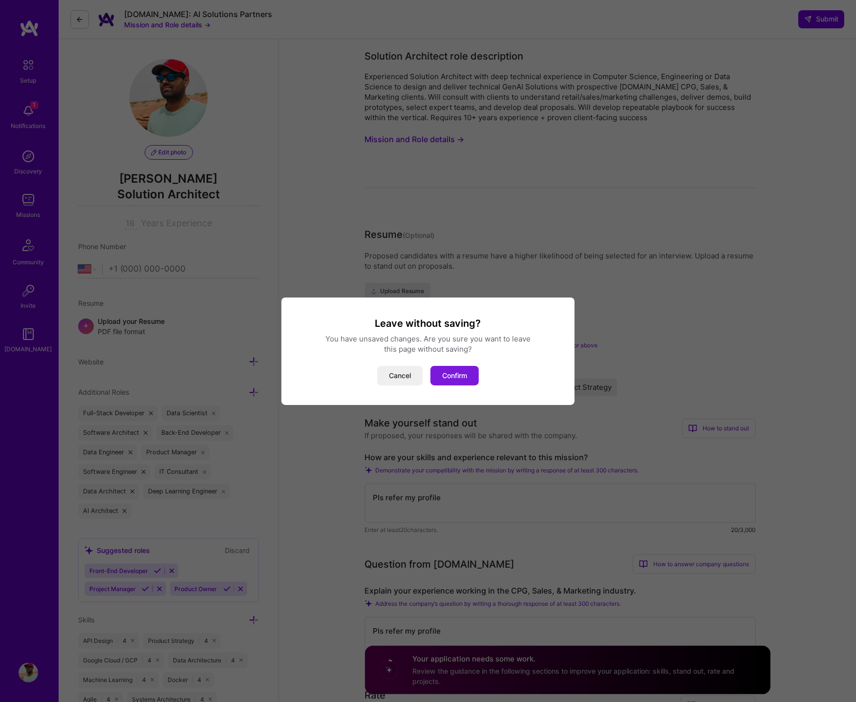
click at [456, 375] on button "Confirm" at bounding box center [455, 376] width 48 height 20
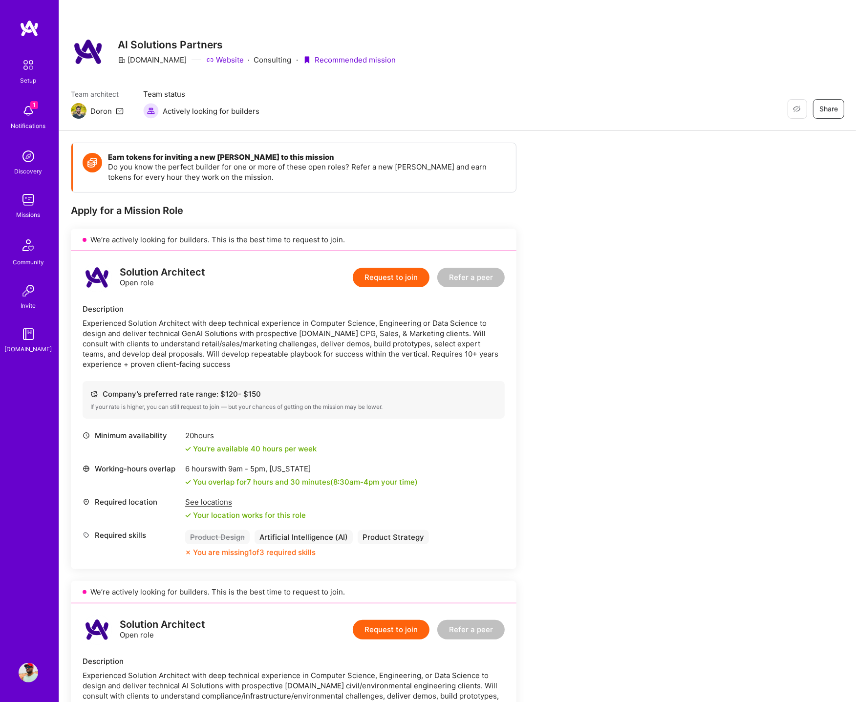
click at [27, 204] on img at bounding box center [29, 200] width 20 height 20
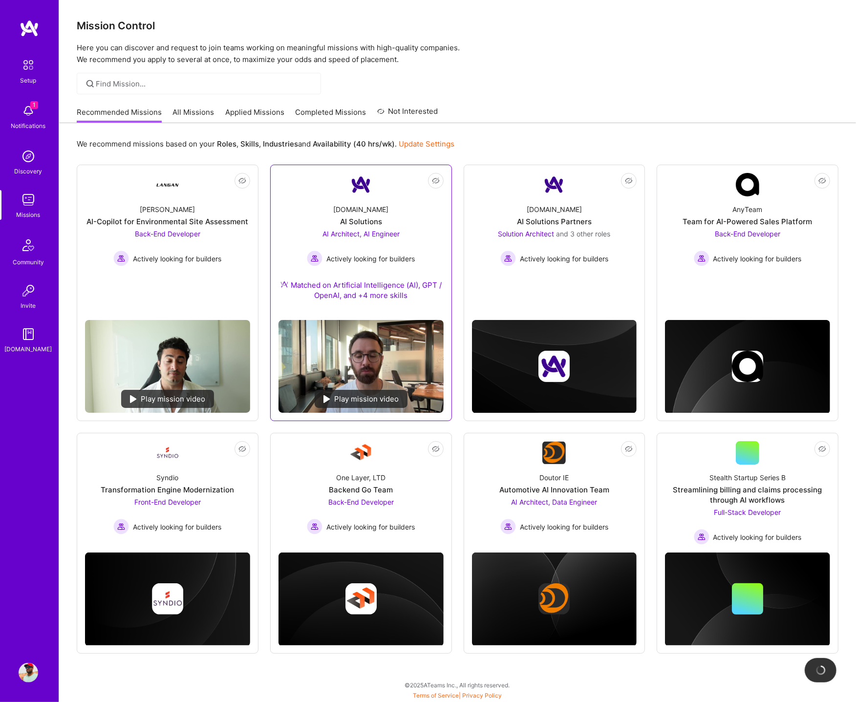
click at [424, 200] on div "A.Team AI Solutions AI Architect, AI Engineer Actively looking for builders Mat…" at bounding box center [361, 255] width 165 height 116
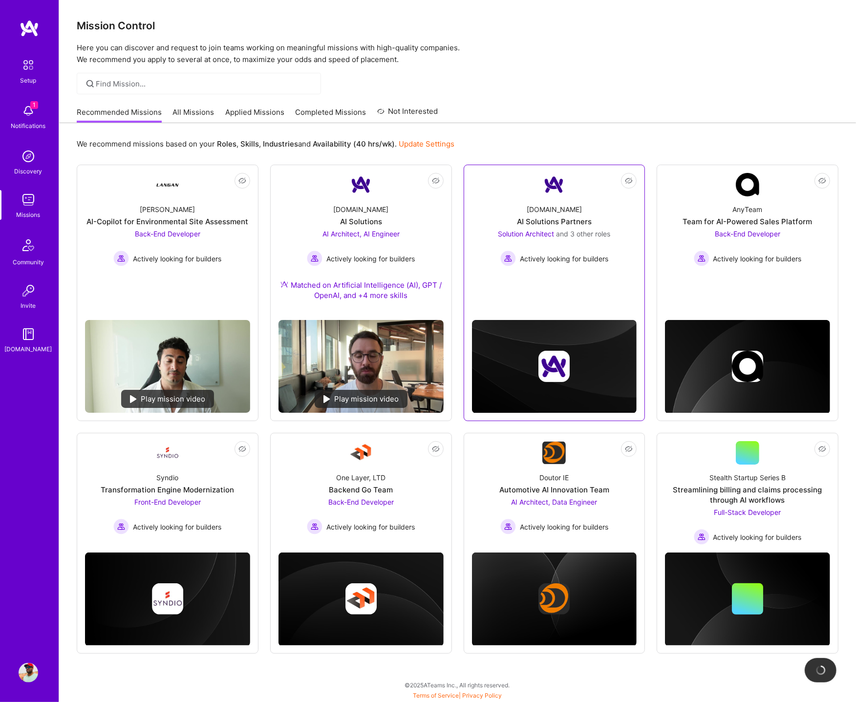
click at [496, 197] on div "A.Team AI Solutions Partners Solution Architect and 3 other roles Actively look…" at bounding box center [554, 232] width 165 height 70
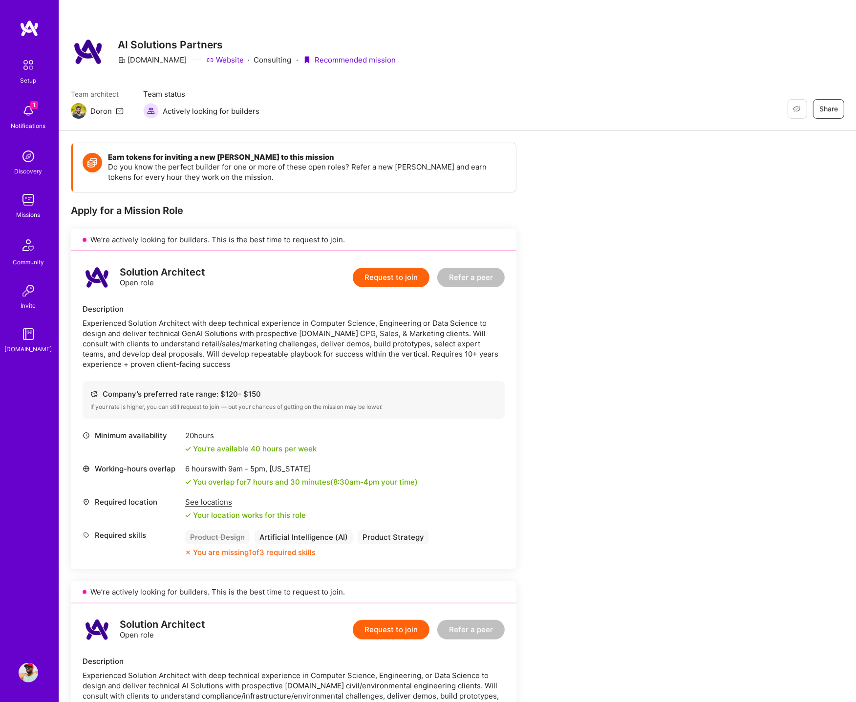
click at [405, 274] on button "Request to join" at bounding box center [391, 278] width 77 height 20
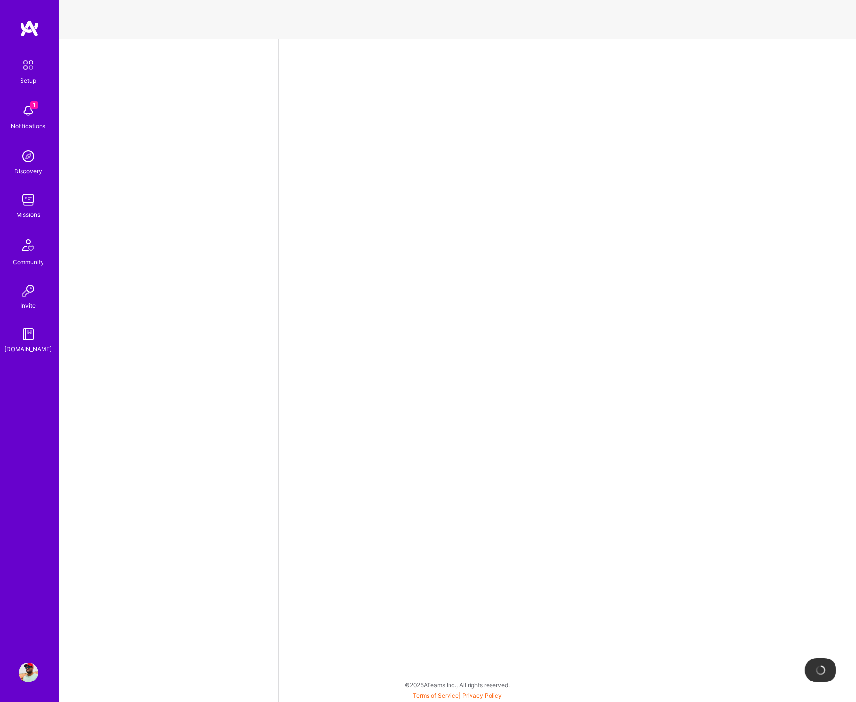
select select "US"
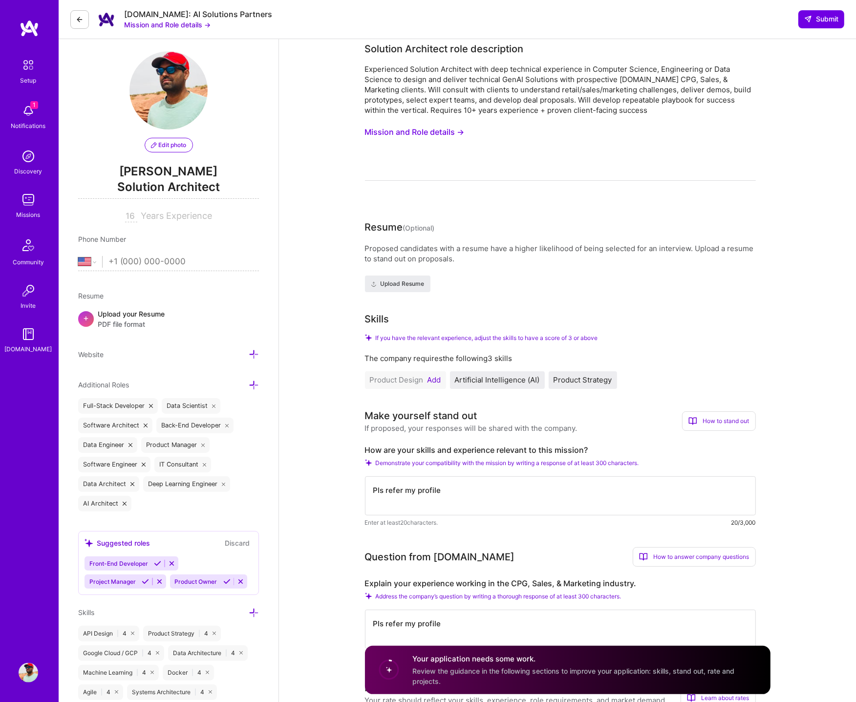
scroll to position [9, 0]
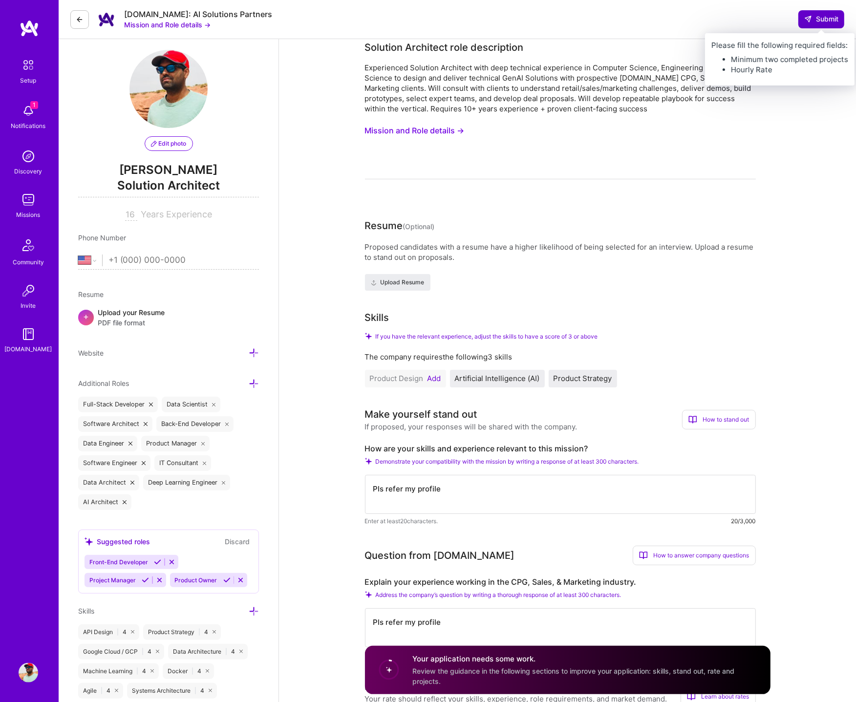
click at [816, 22] on span "Submit" at bounding box center [822, 19] width 34 height 10
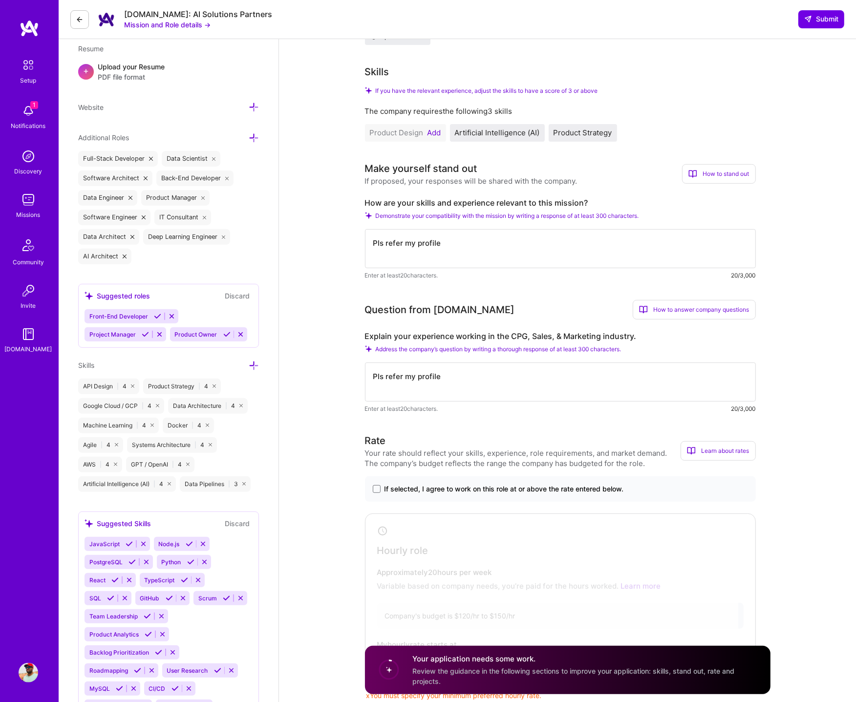
scroll to position [517, 0]
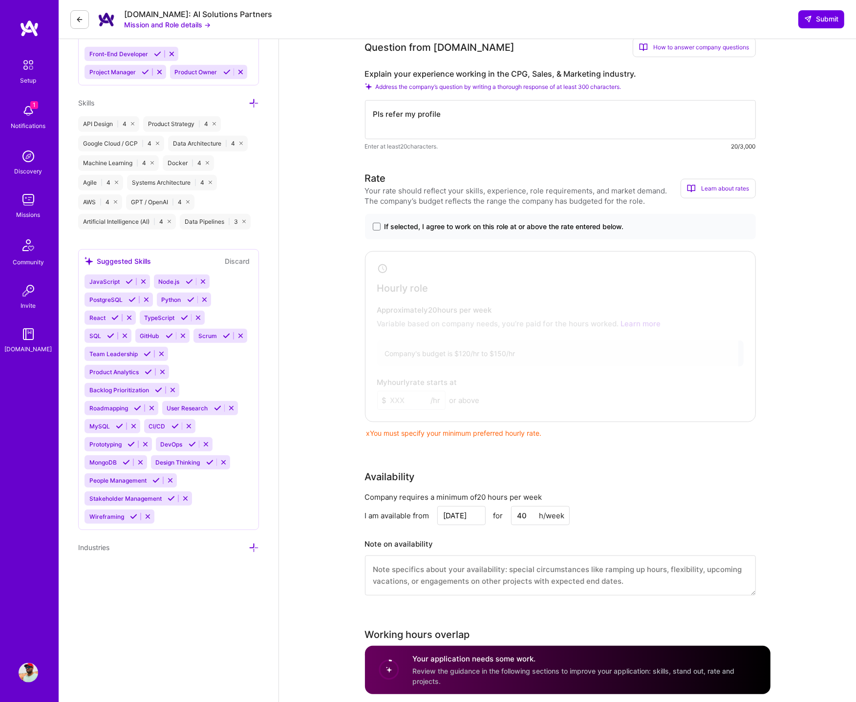
click at [582, 370] on div at bounding box center [553, 334] width 371 height 161
click at [376, 225] on span at bounding box center [377, 227] width 8 height 8
click at [0, 0] on input "If selected, I agree to work on this role at or above the rate entered below." at bounding box center [0, 0] width 0 height 0
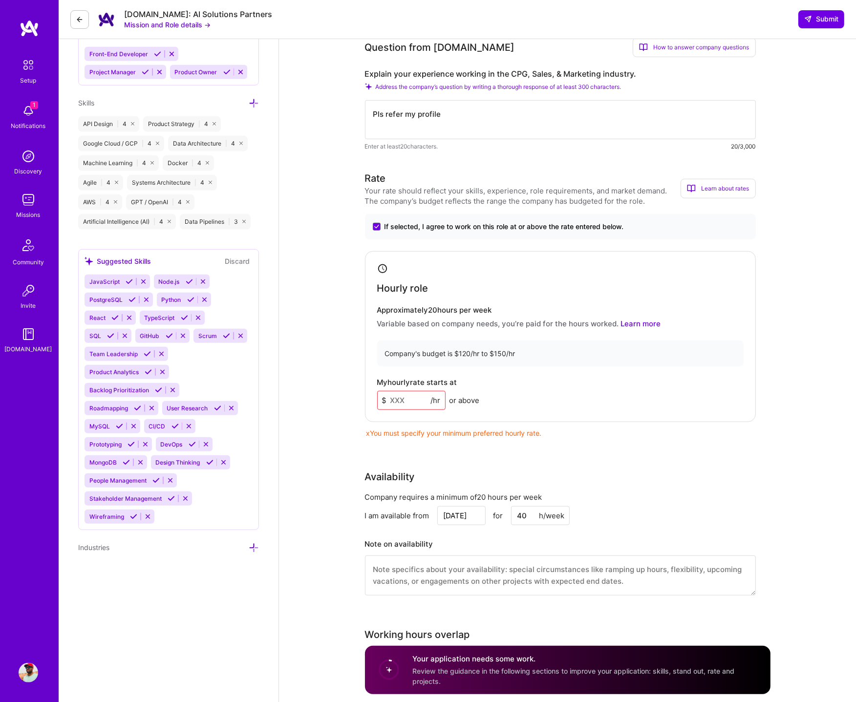
click at [406, 397] on input at bounding box center [411, 400] width 68 height 19
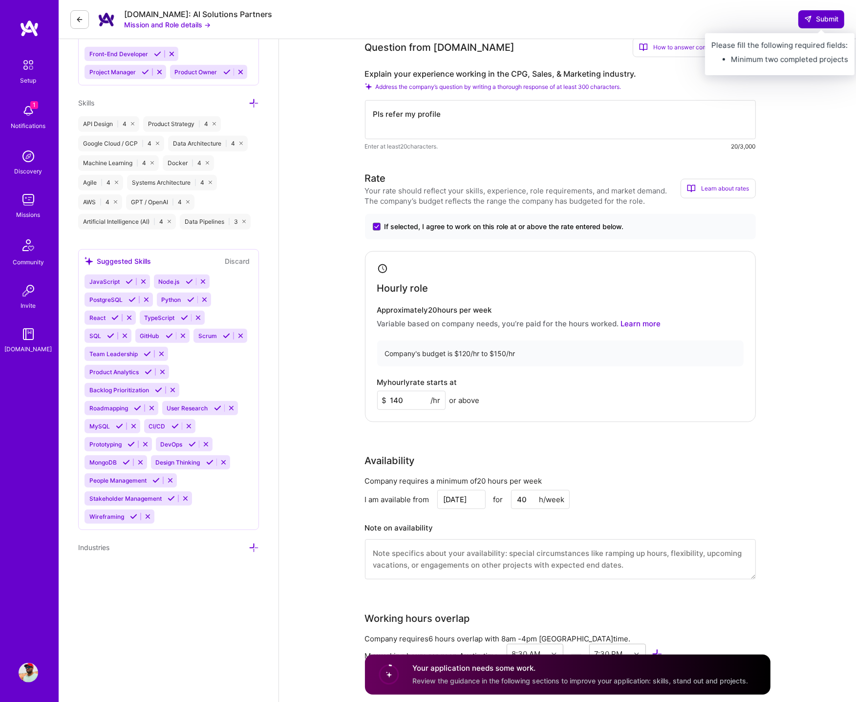
type input "140"
click at [817, 21] on span "Submit" at bounding box center [822, 19] width 34 height 10
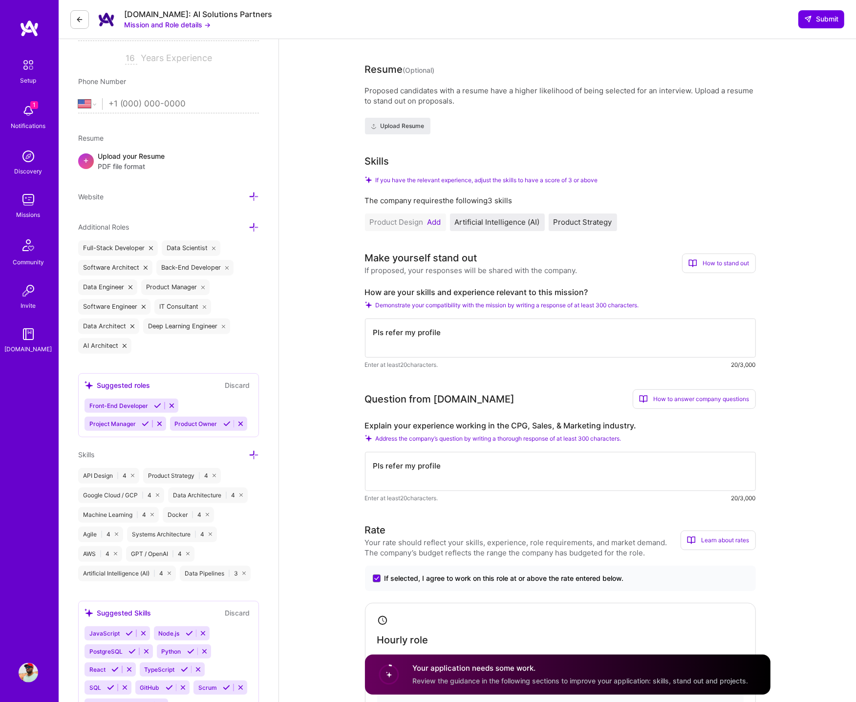
scroll to position [0, 0]
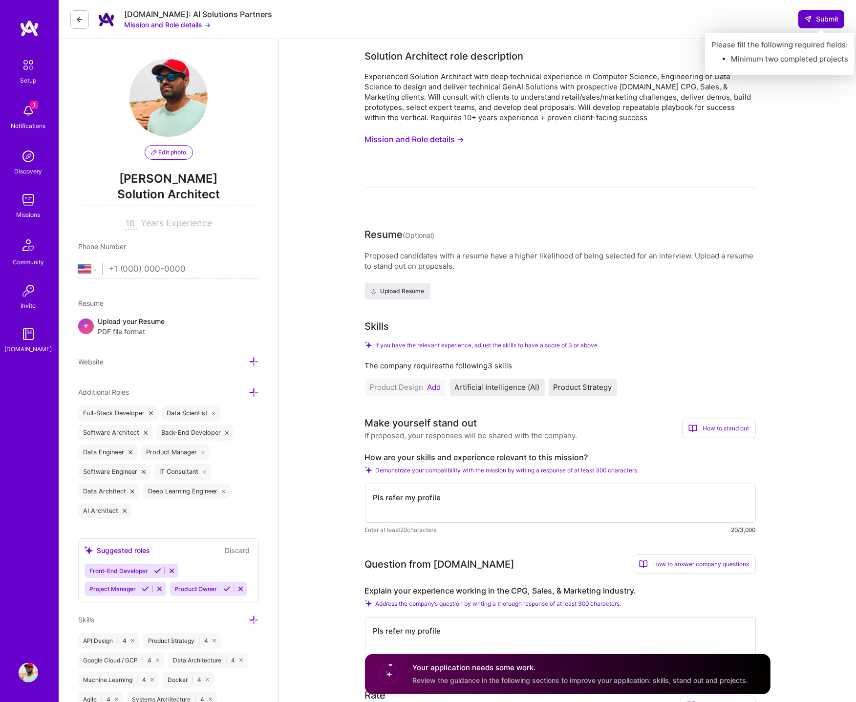
click at [815, 21] on span "Submit" at bounding box center [822, 19] width 34 height 10
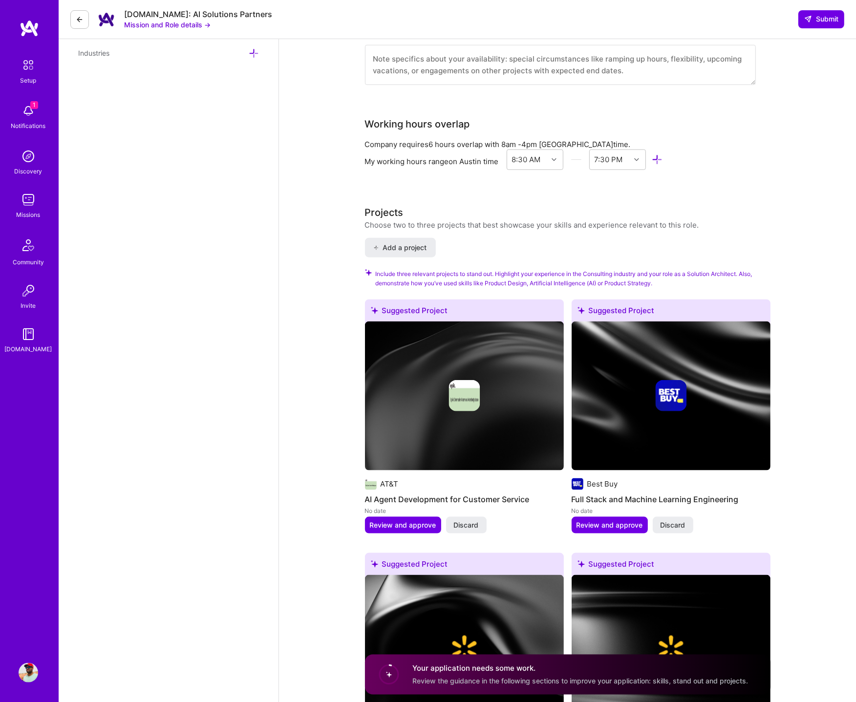
scroll to position [1209, 0]
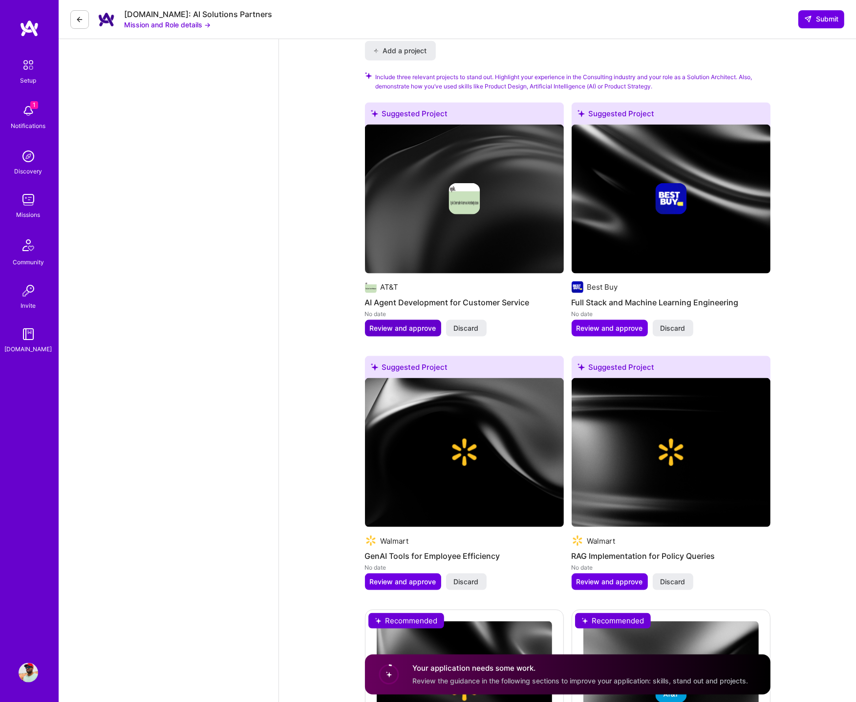
click at [411, 325] on span "Review and approve" at bounding box center [403, 329] width 66 height 10
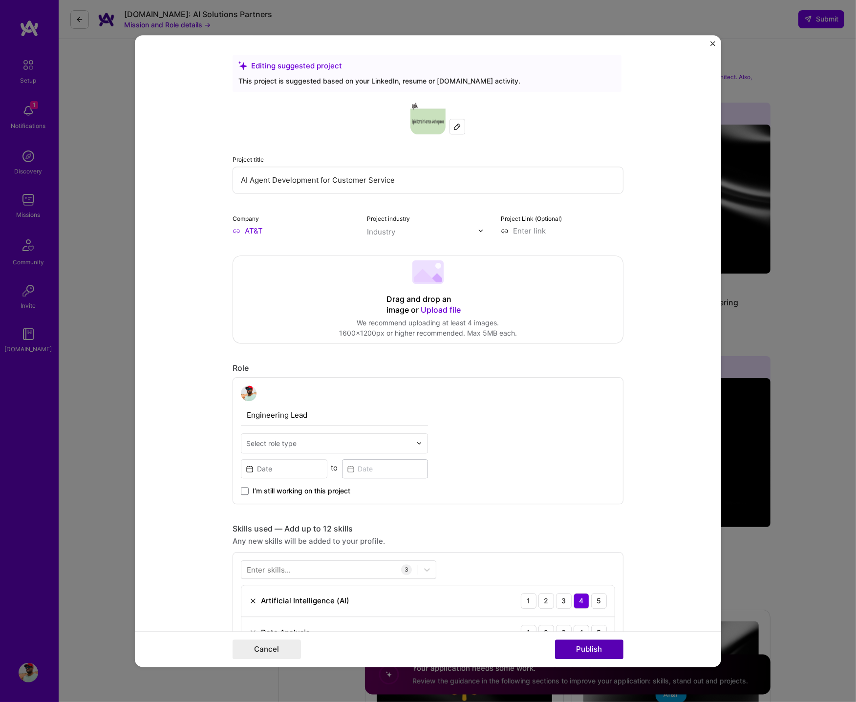
click at [587, 649] on button "Publish" at bounding box center [589, 650] width 68 height 20
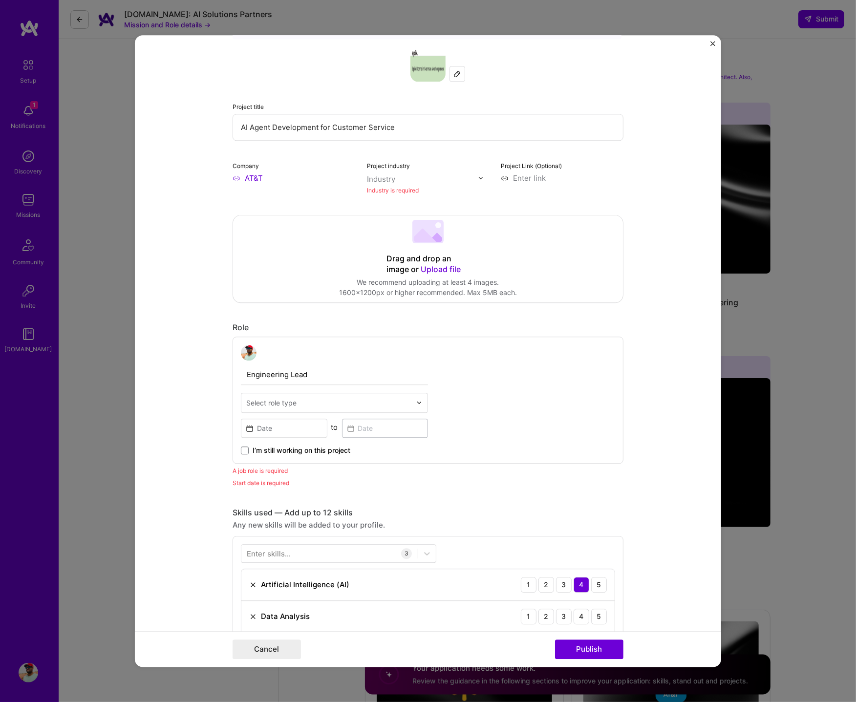
scroll to position [64, 0]
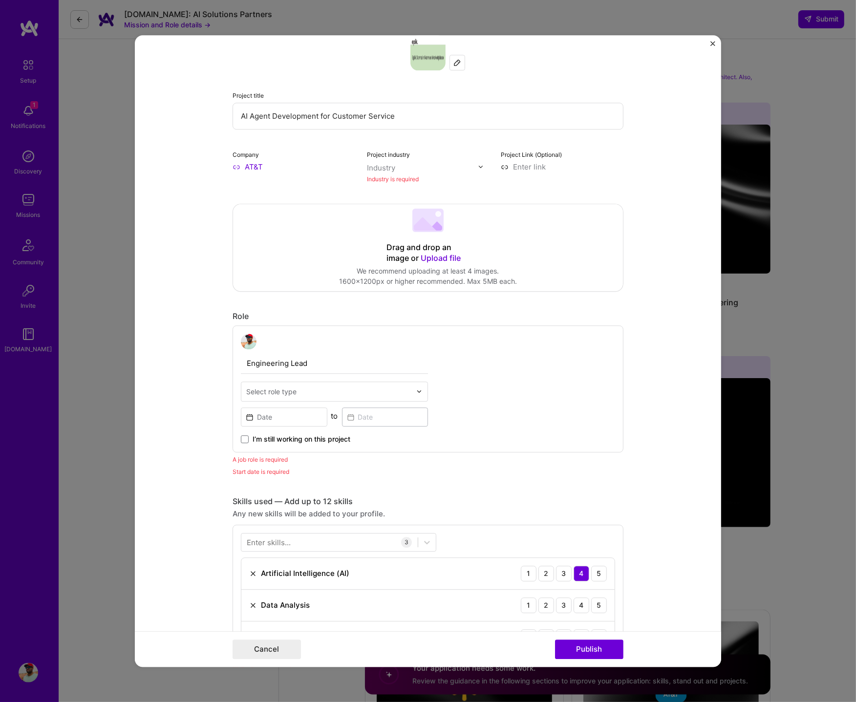
click at [280, 393] on div "Select role type" at bounding box center [271, 392] width 50 height 10
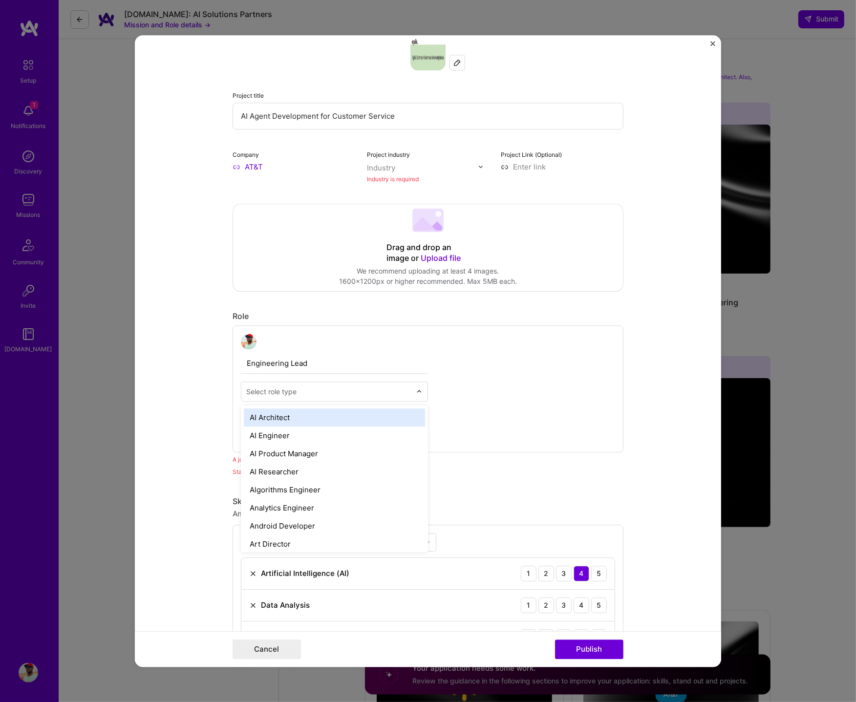
click at [287, 416] on div "AI Architect" at bounding box center [334, 418] width 181 height 18
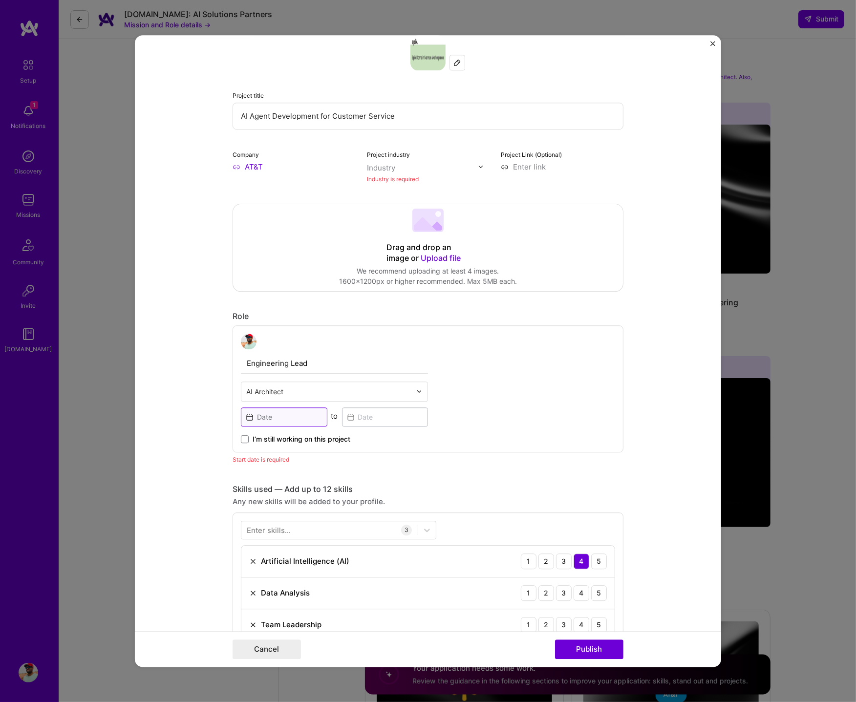
click at [250, 419] on input at bounding box center [284, 417] width 87 height 19
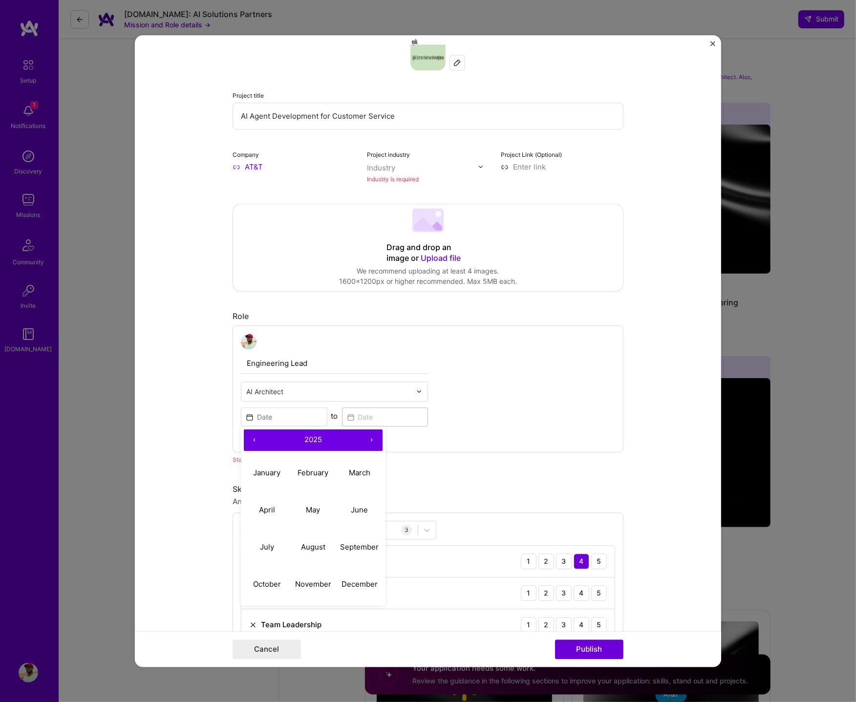
click at [256, 441] on button "‹" at bounding box center [255, 441] width 22 height 22
click at [354, 515] on abbr "June" at bounding box center [359, 509] width 17 height 9
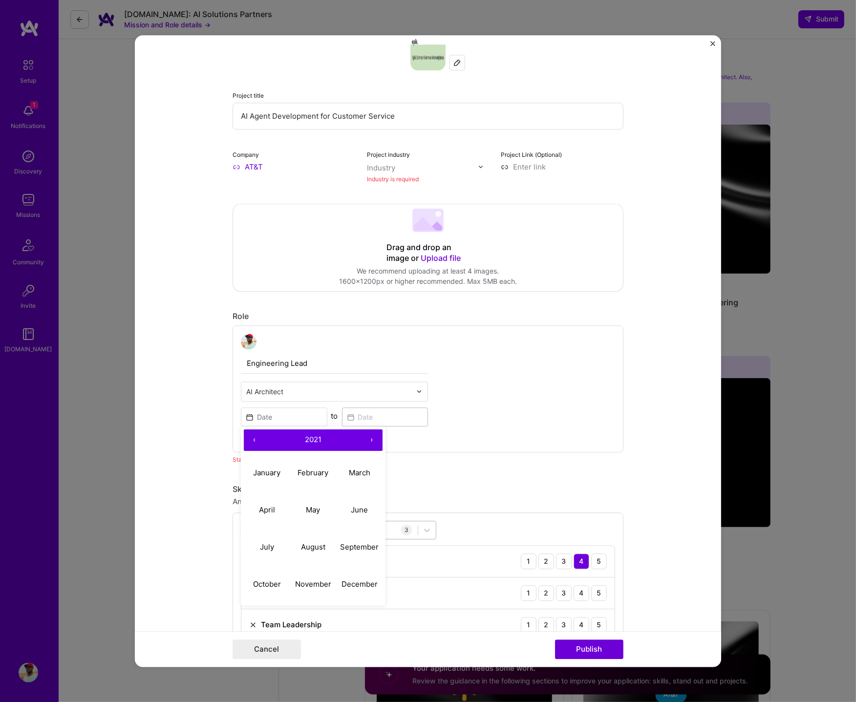
type input "Jun, 2021"
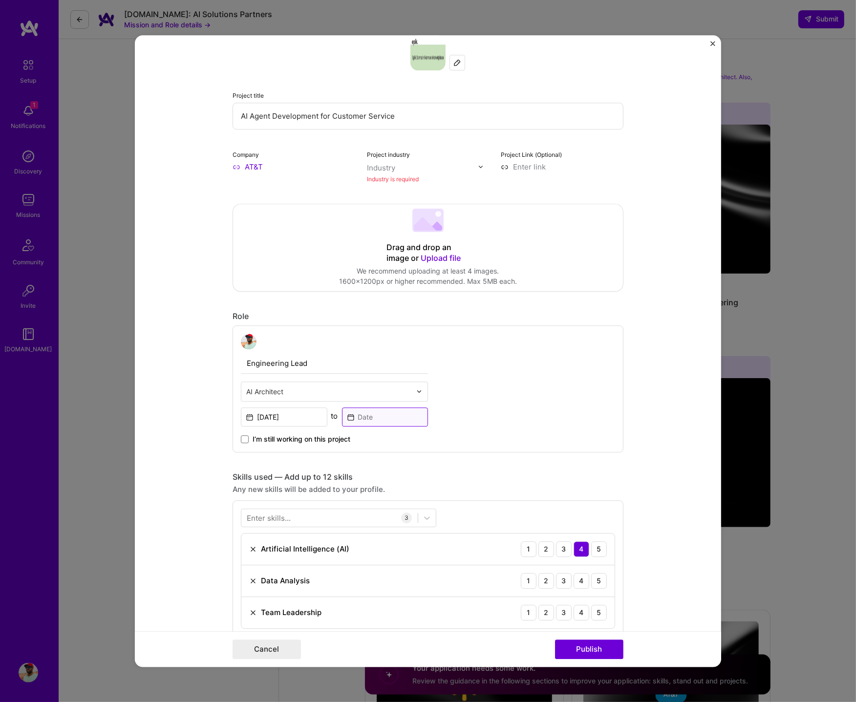
click at [350, 419] on input at bounding box center [385, 417] width 87 height 19
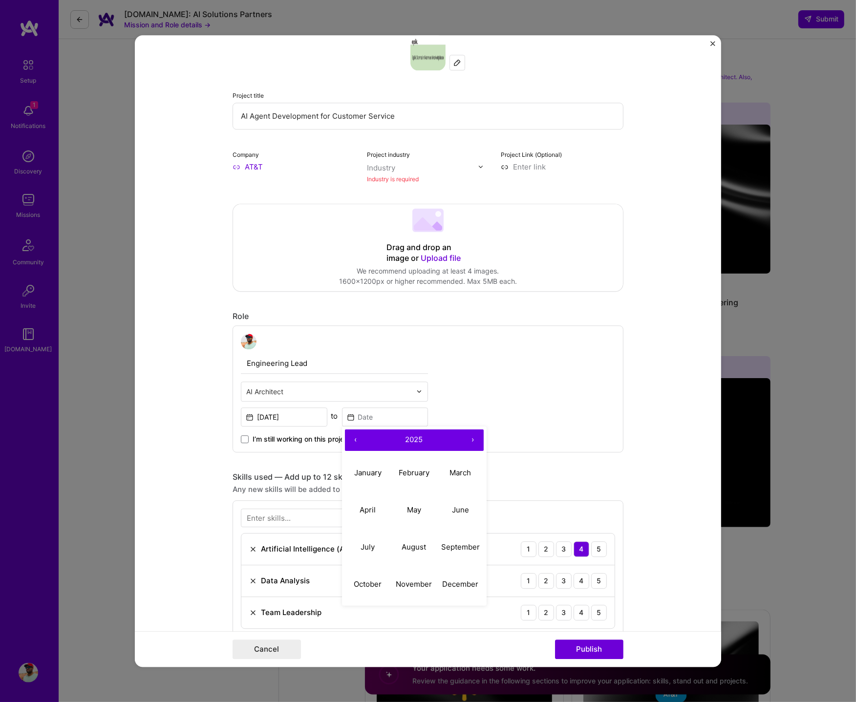
click at [356, 439] on button "‹" at bounding box center [356, 441] width 22 height 22
click at [461, 583] on abbr "December" at bounding box center [460, 584] width 36 height 9
type input "Dec, 2023"
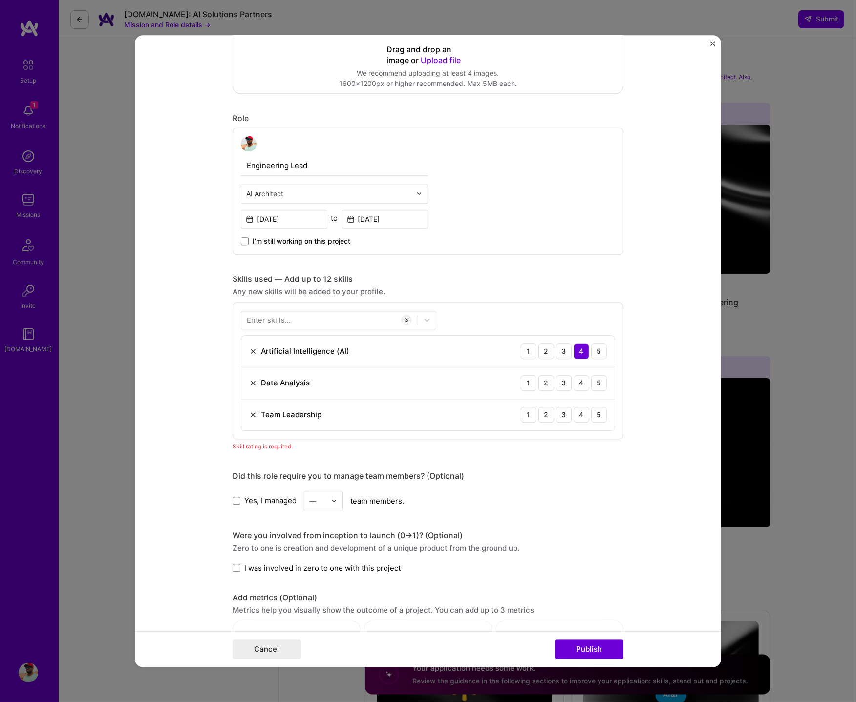
scroll to position [420, 0]
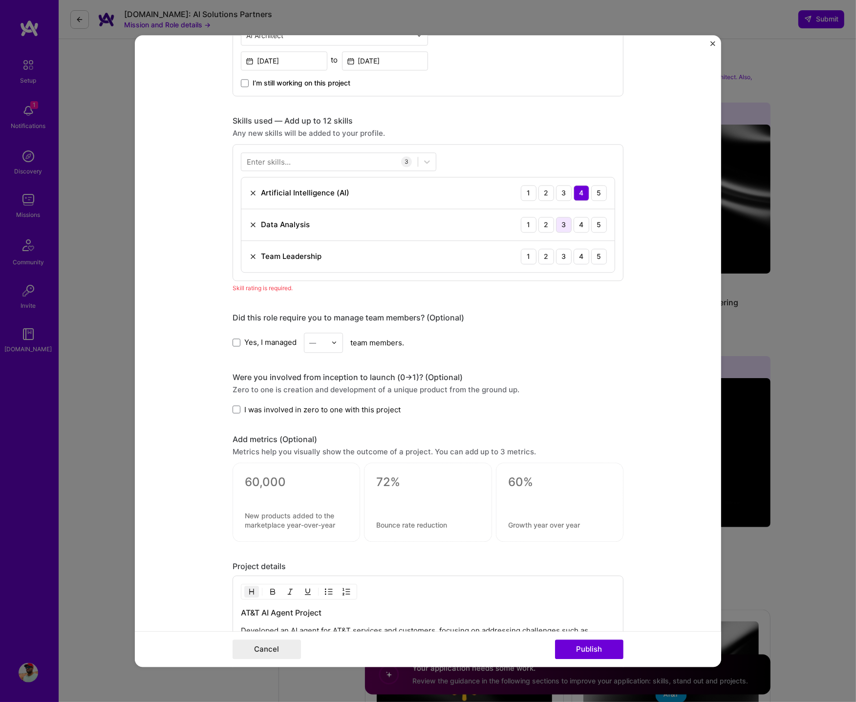
click at [565, 225] on div "3" at bounding box center [564, 225] width 16 height 16
click at [582, 256] on div "4" at bounding box center [582, 257] width 16 height 16
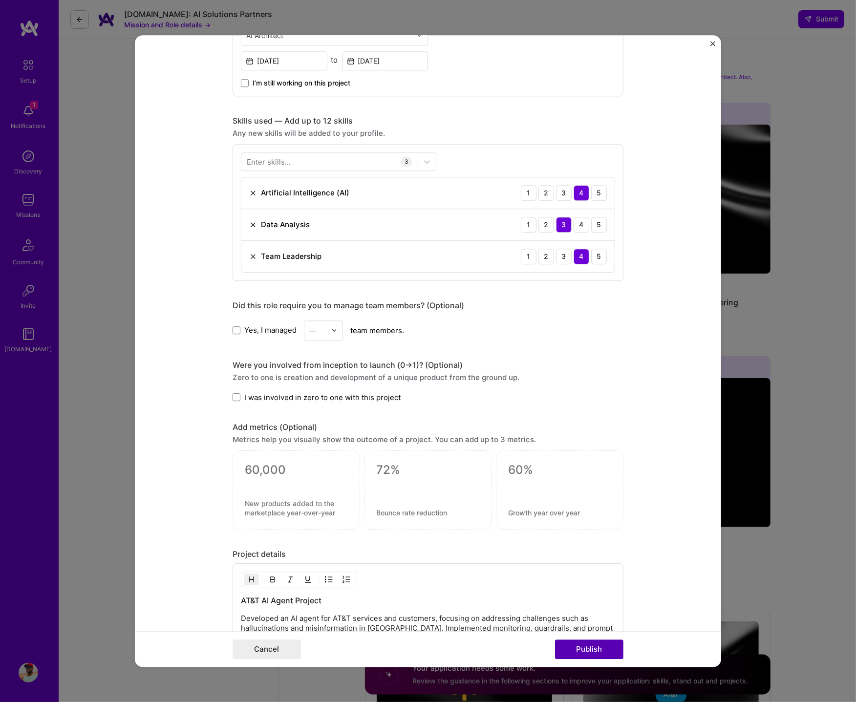
click at [585, 648] on button "Publish" at bounding box center [589, 650] width 68 height 20
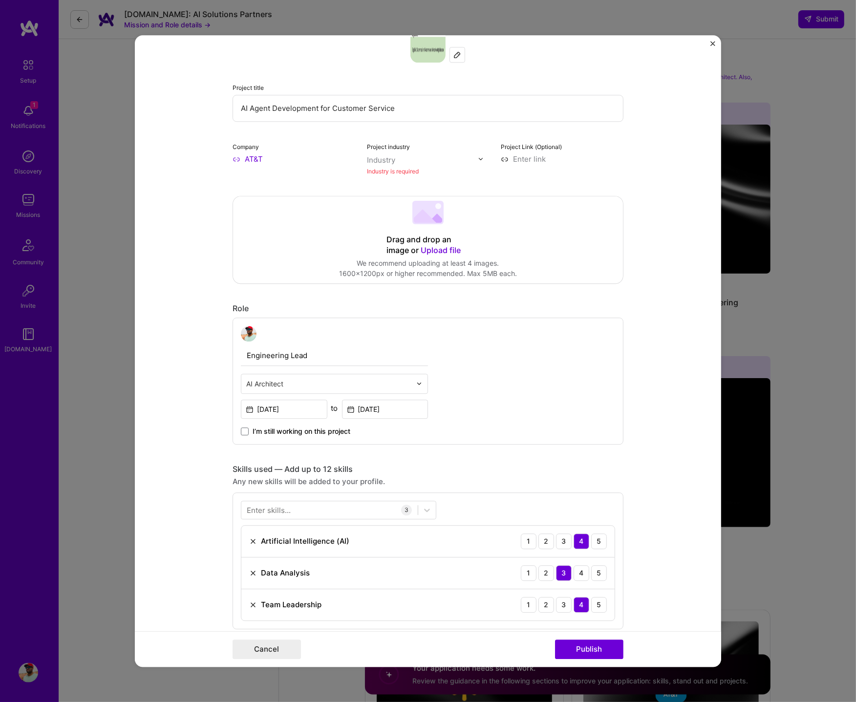
scroll to position [64, 0]
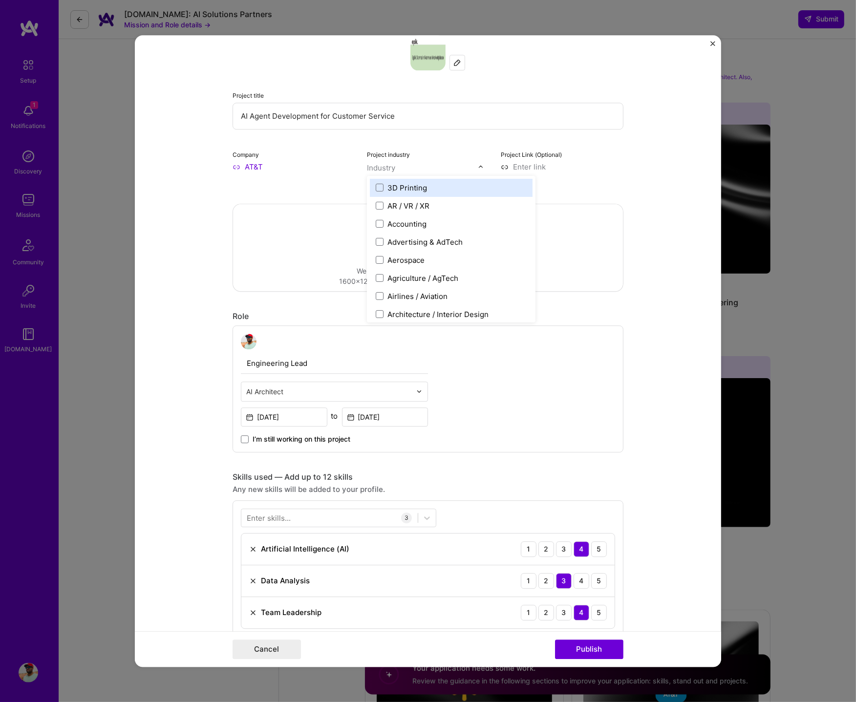
click at [479, 166] on img at bounding box center [481, 167] width 6 height 6
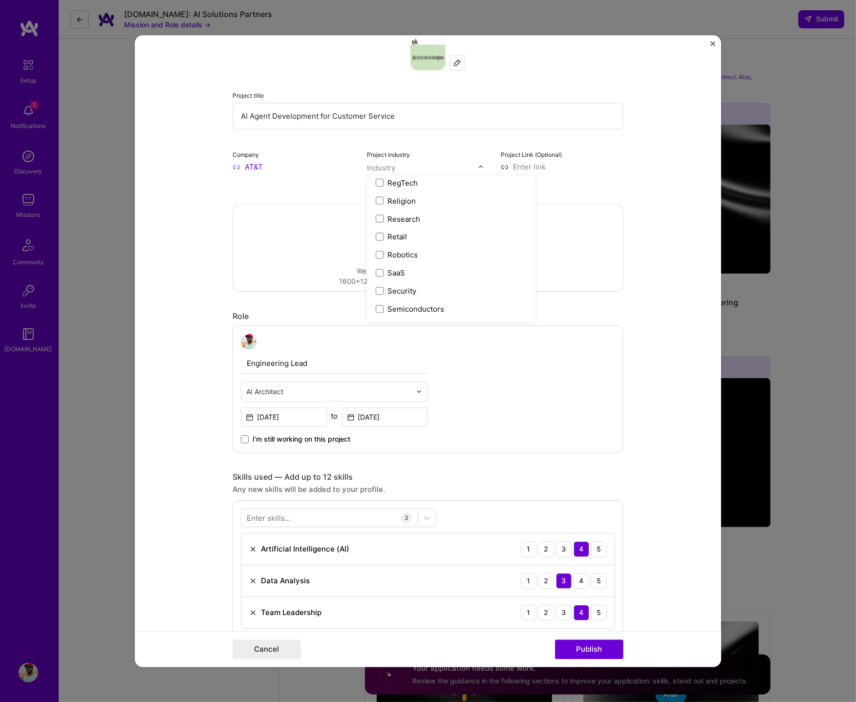
scroll to position [2029, 0]
click at [424, 277] on label "Telecom" at bounding box center [451, 275] width 151 height 10
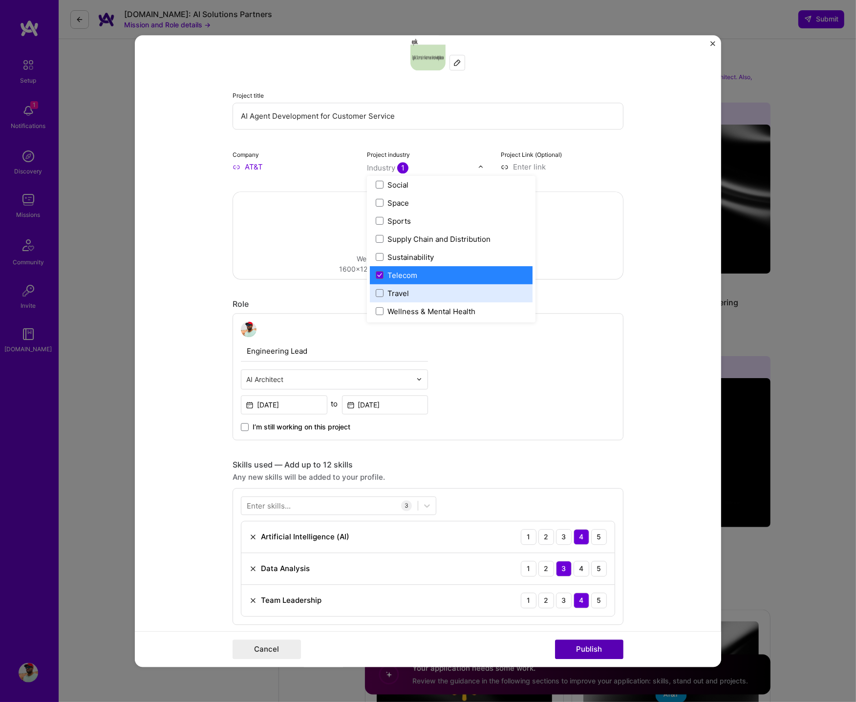
click at [592, 650] on button "Publish" at bounding box center [589, 650] width 68 height 20
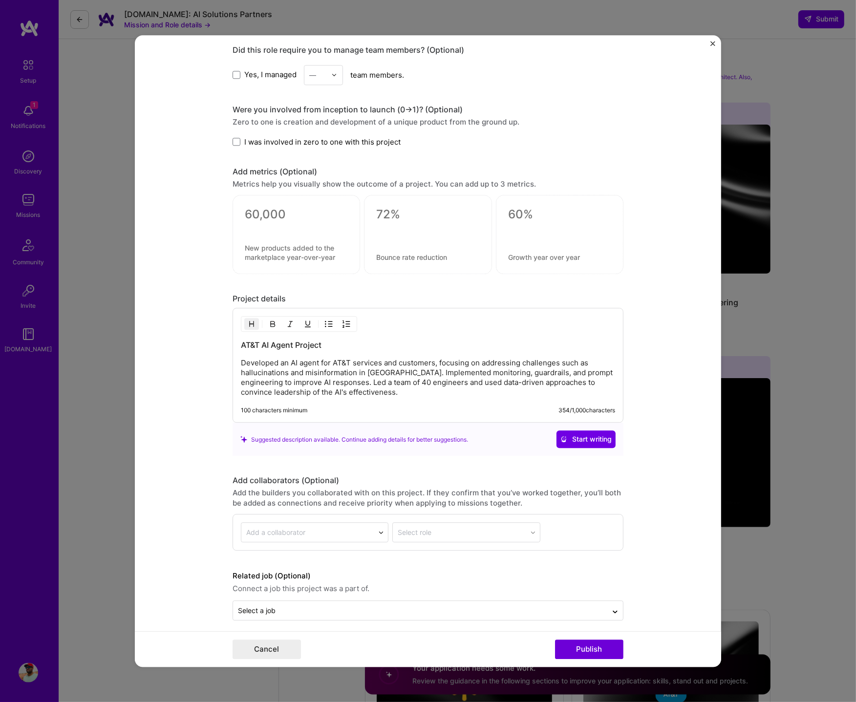
scroll to position [673, 0]
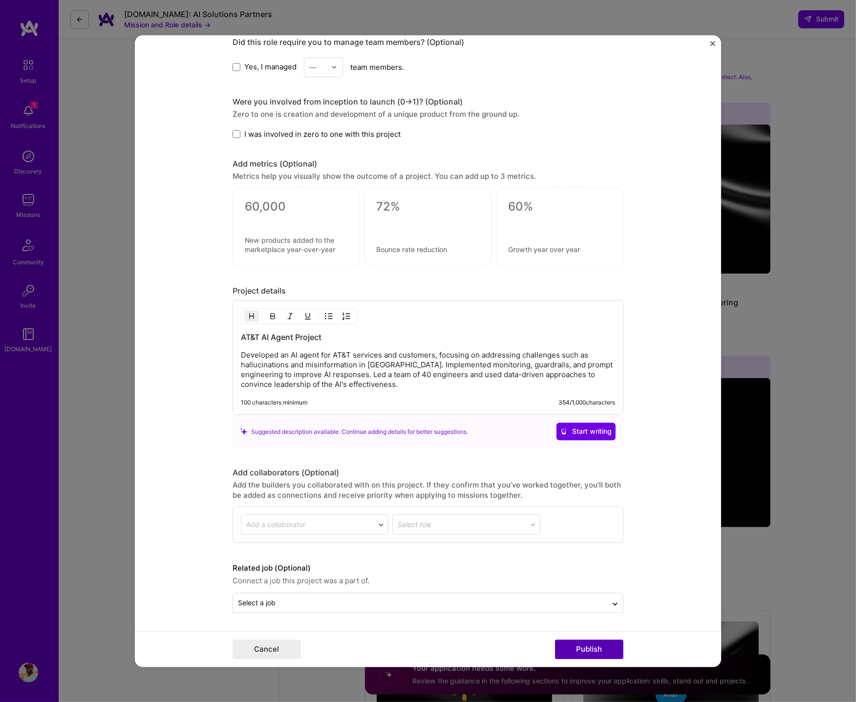
click at [588, 651] on button "Publish" at bounding box center [589, 650] width 68 height 20
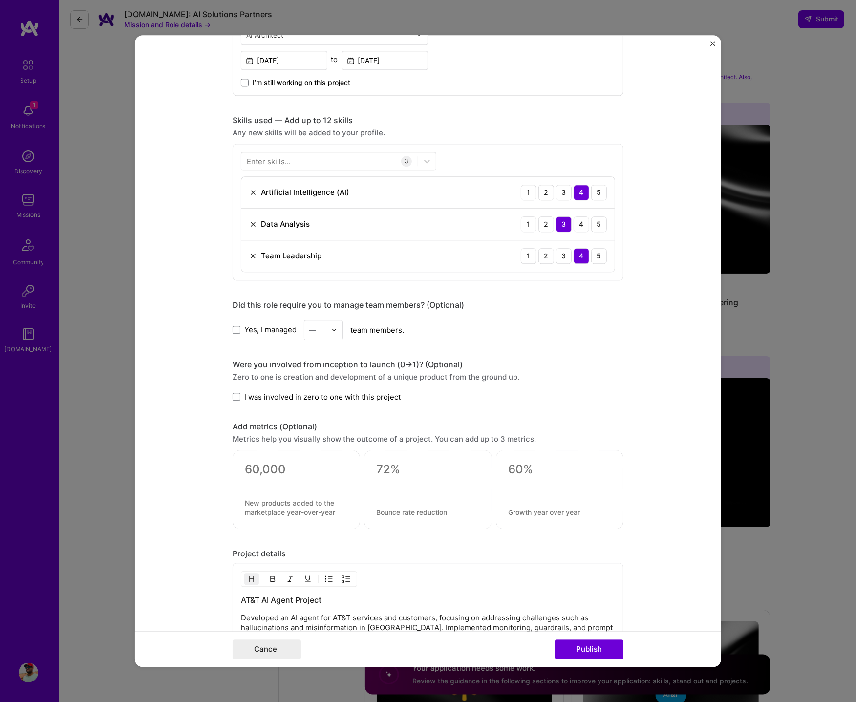
scroll to position [514, 0]
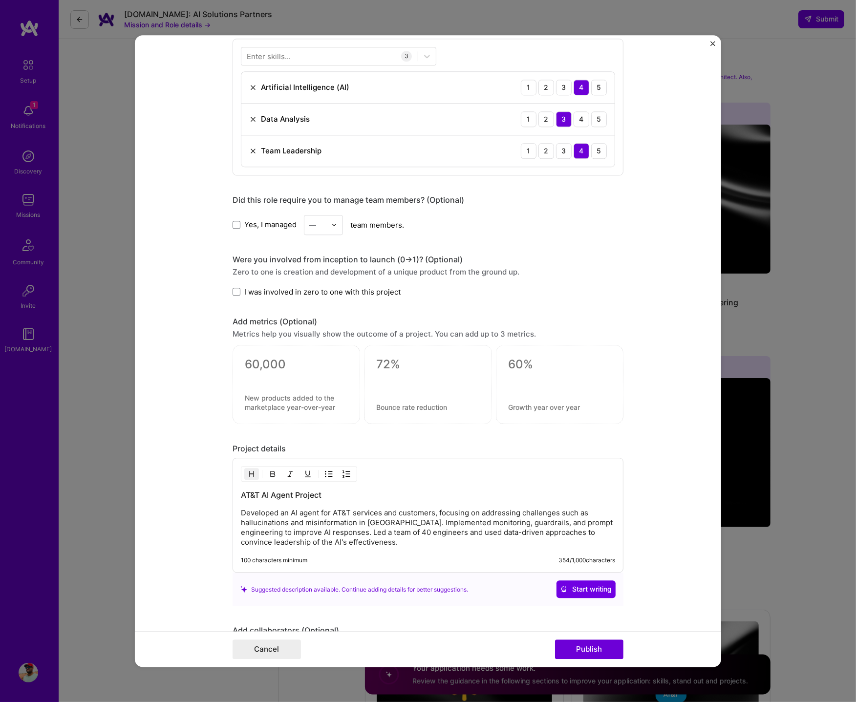
click at [336, 228] on img at bounding box center [334, 225] width 6 height 6
click at [328, 265] on div "10" at bounding box center [323, 261] width 33 height 18
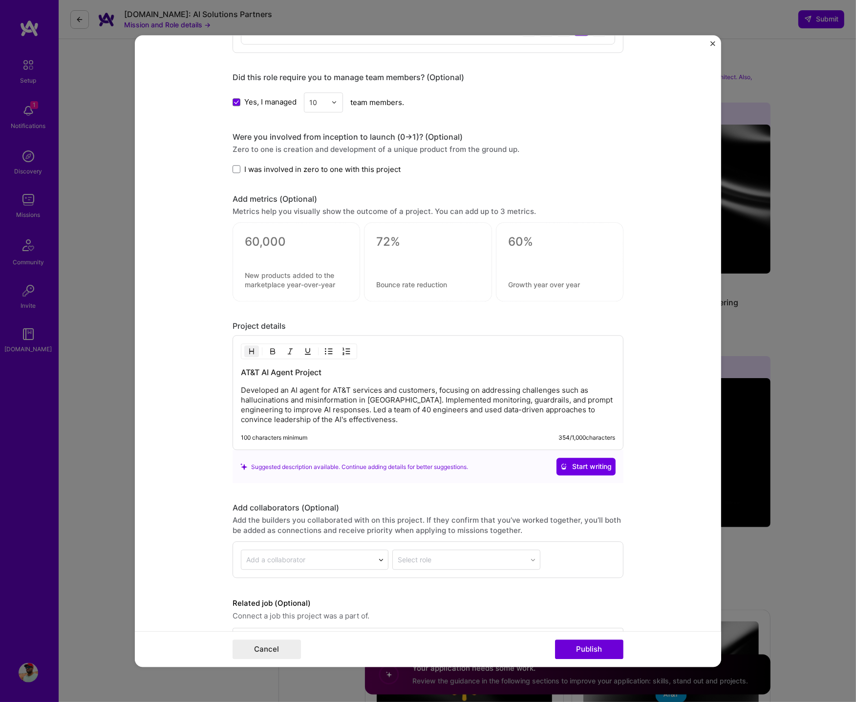
scroll to position [673, 0]
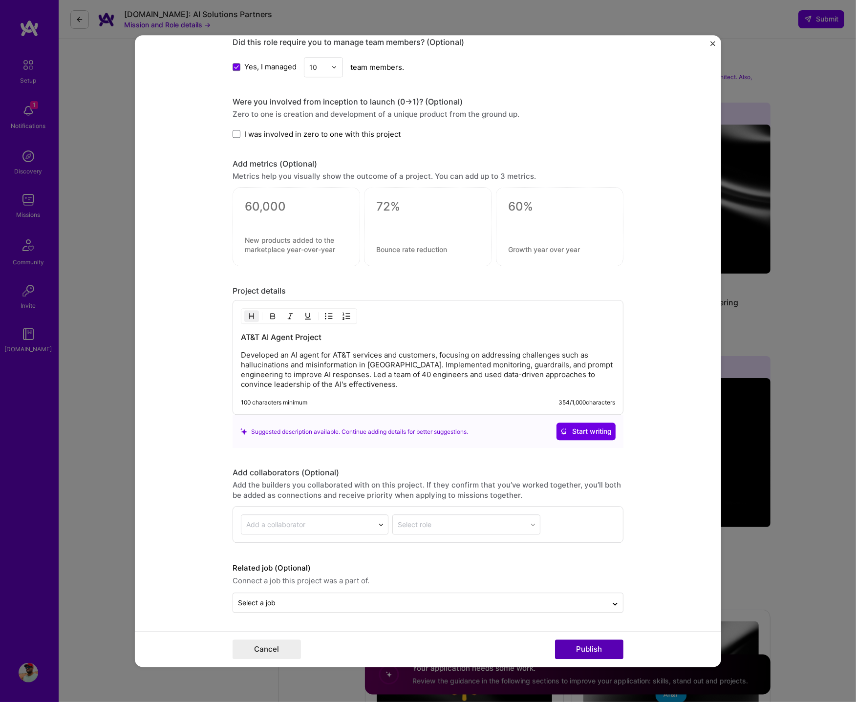
click at [592, 652] on button "Publish" at bounding box center [589, 650] width 68 height 20
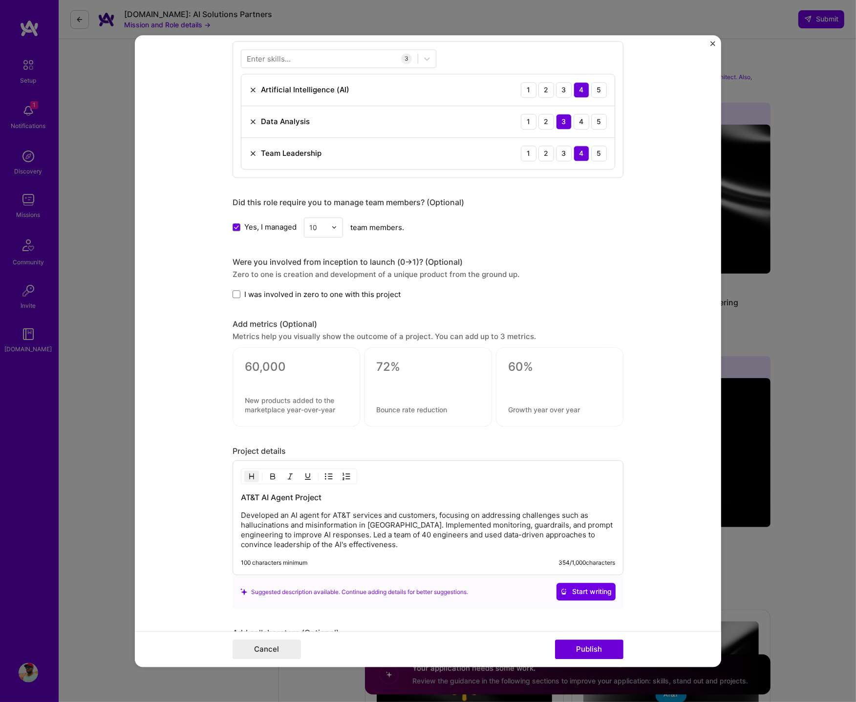
scroll to position [393, 0]
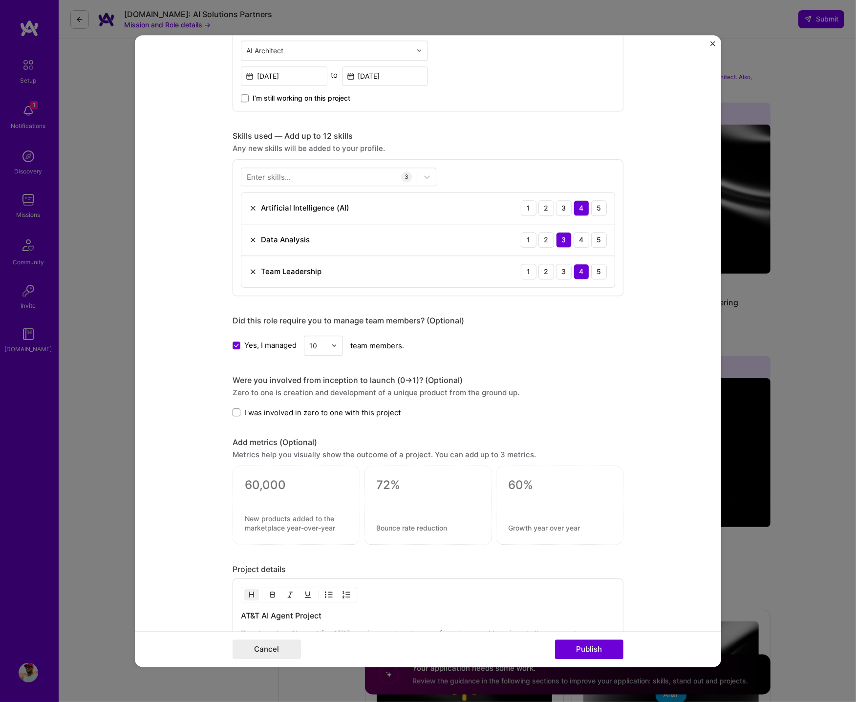
click at [333, 415] on span "I was involved in zero to one with this project" at bounding box center [322, 413] width 156 height 10
click at [0, 0] on input "I was involved in zero to one with this project" at bounding box center [0, 0] width 0 height 0
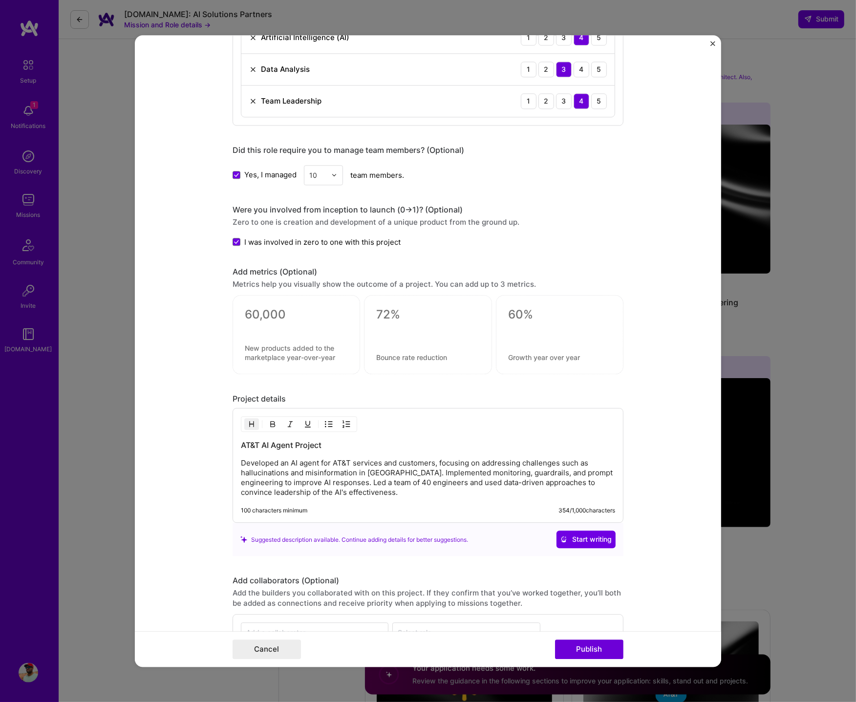
scroll to position [673, 0]
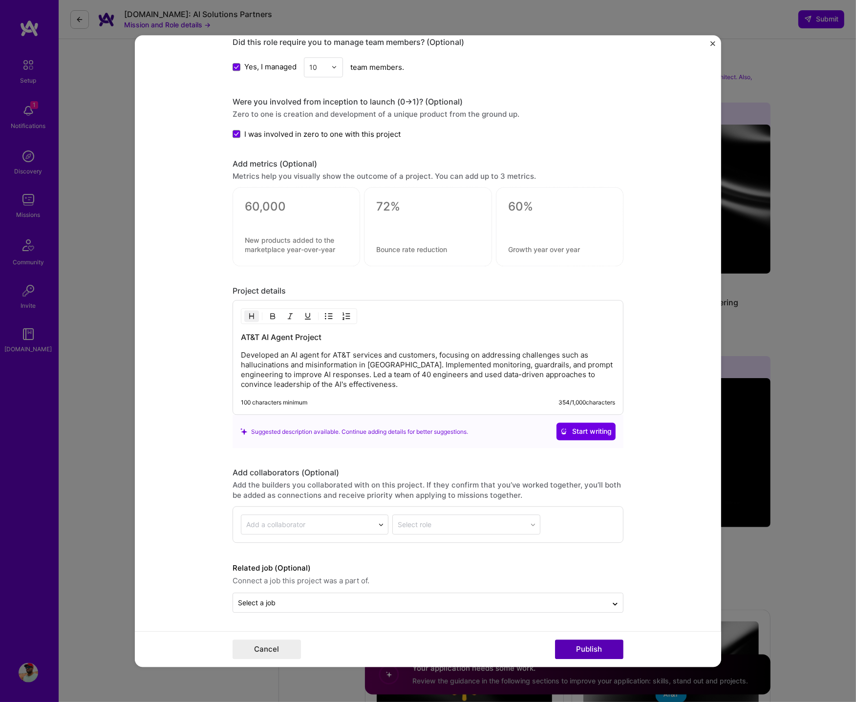
click at [595, 655] on button "Publish" at bounding box center [589, 650] width 68 height 20
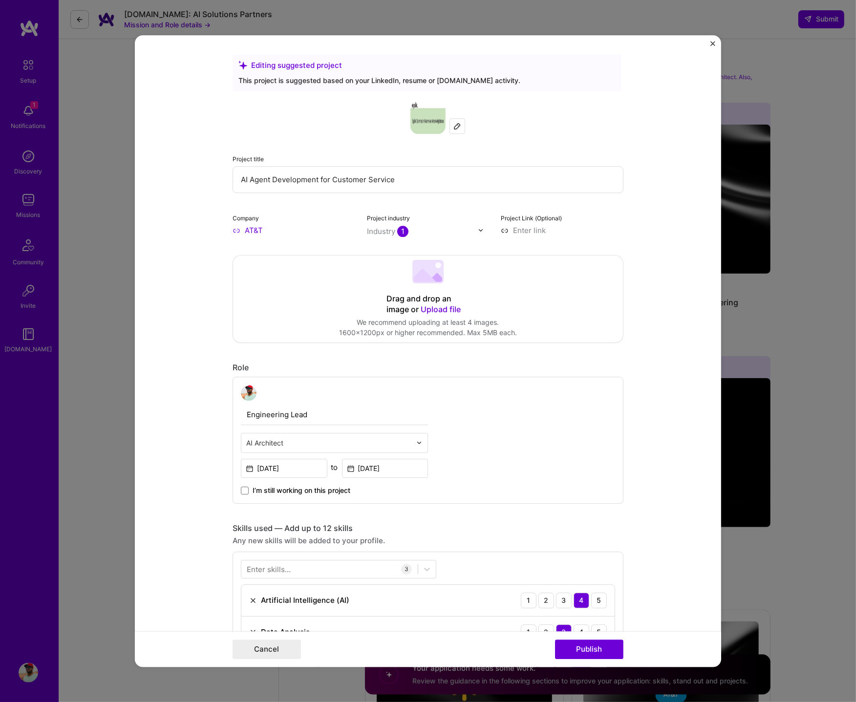
scroll to position [0, 0]
click at [714, 43] on img "Close" at bounding box center [713, 43] width 5 height 5
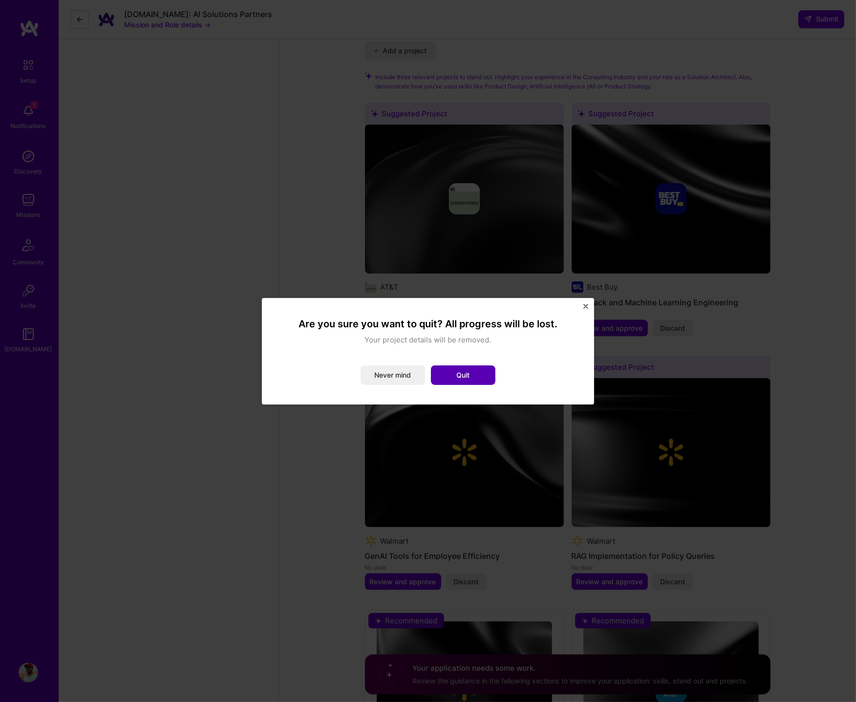
click at [456, 372] on button "Quit" at bounding box center [463, 376] width 65 height 20
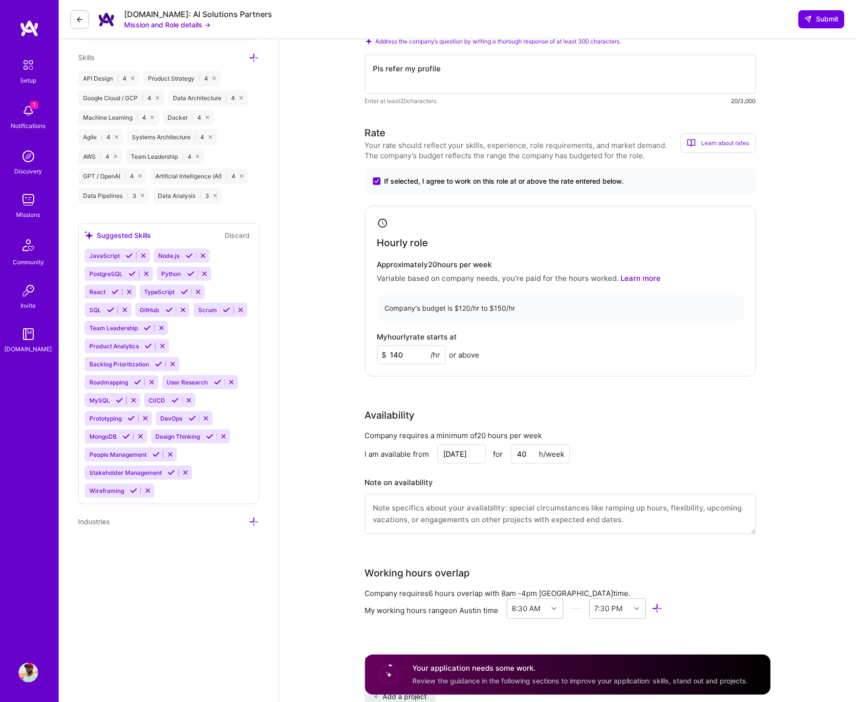
scroll to position [564, 0]
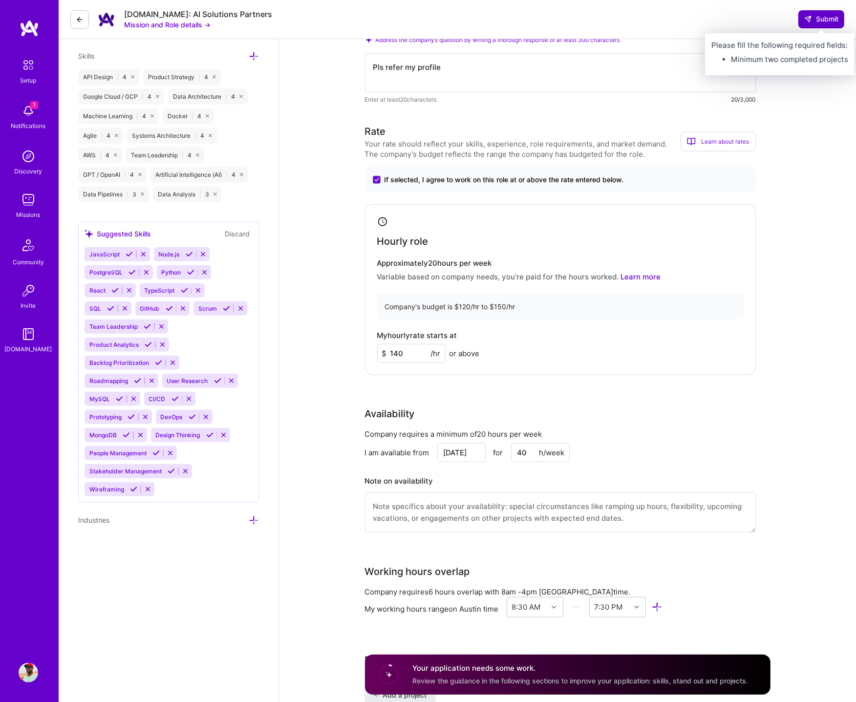
click at [817, 15] on span "Submit" at bounding box center [822, 19] width 34 height 10
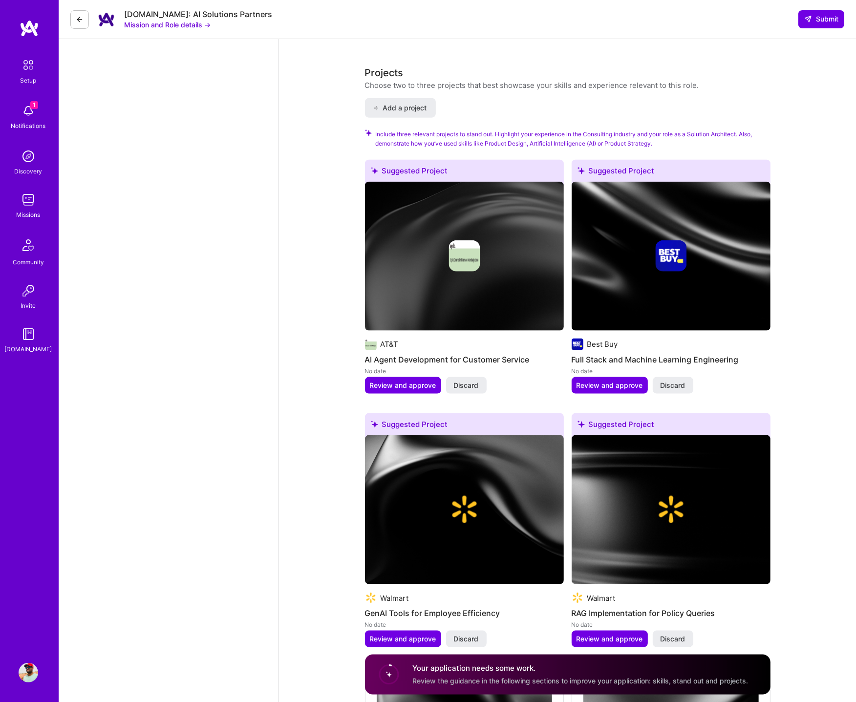
scroll to position [1153, 0]
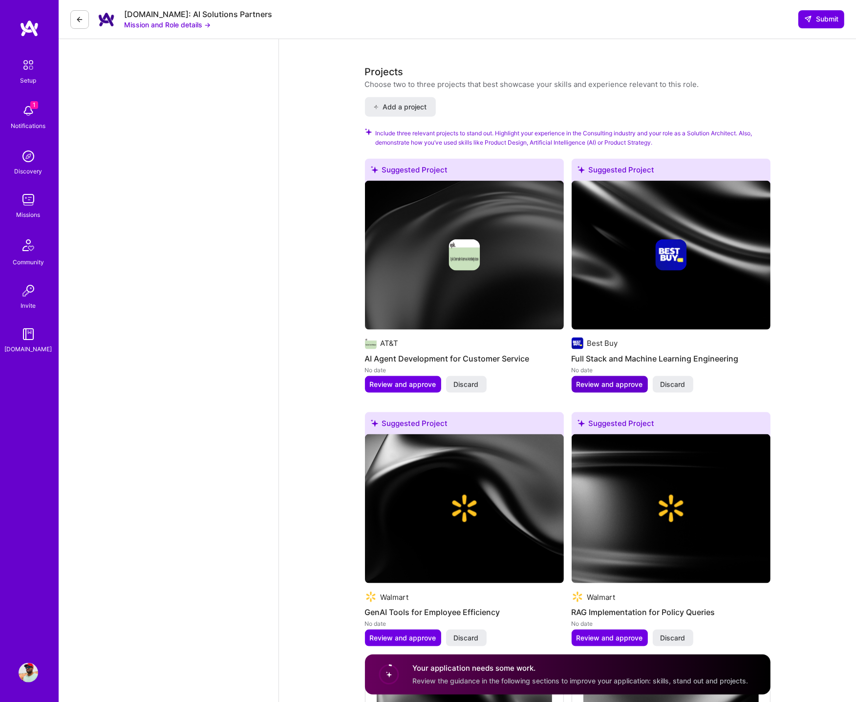
click at [614, 381] on span "Review and approve" at bounding box center [610, 385] width 66 height 10
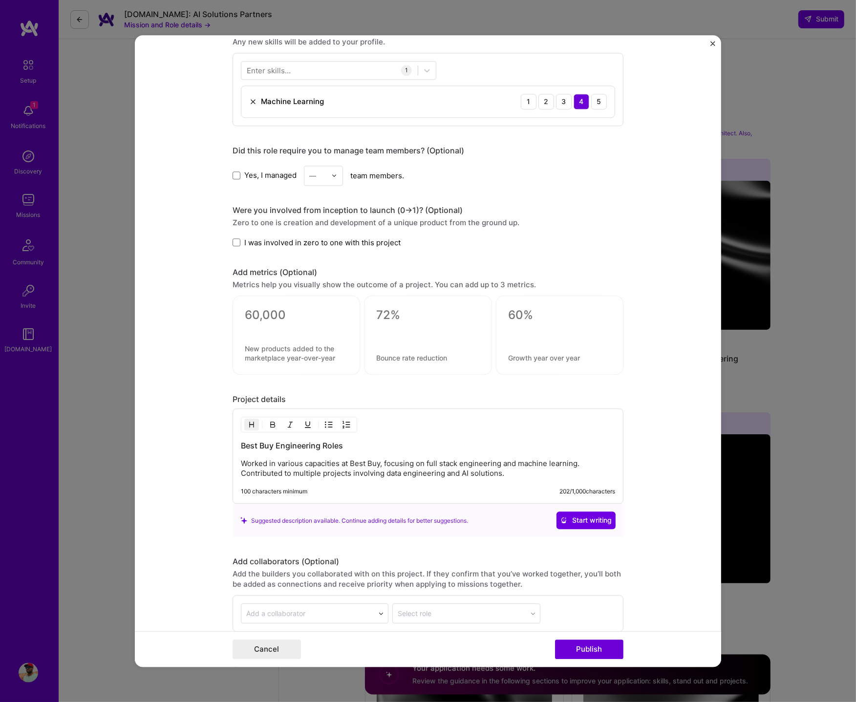
scroll to position [590, 0]
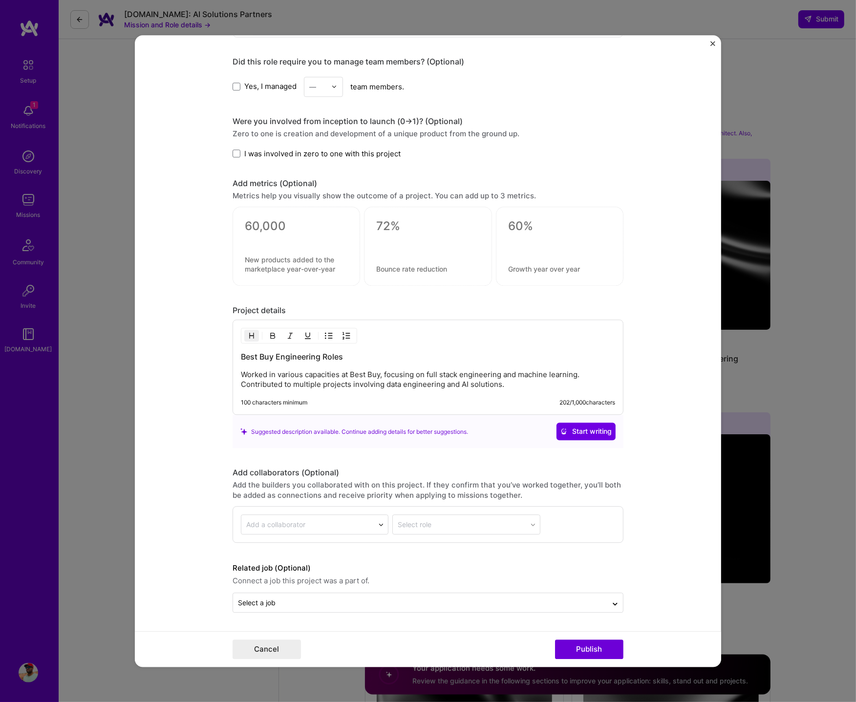
click at [711, 42] on img "Close" at bounding box center [713, 43] width 5 height 5
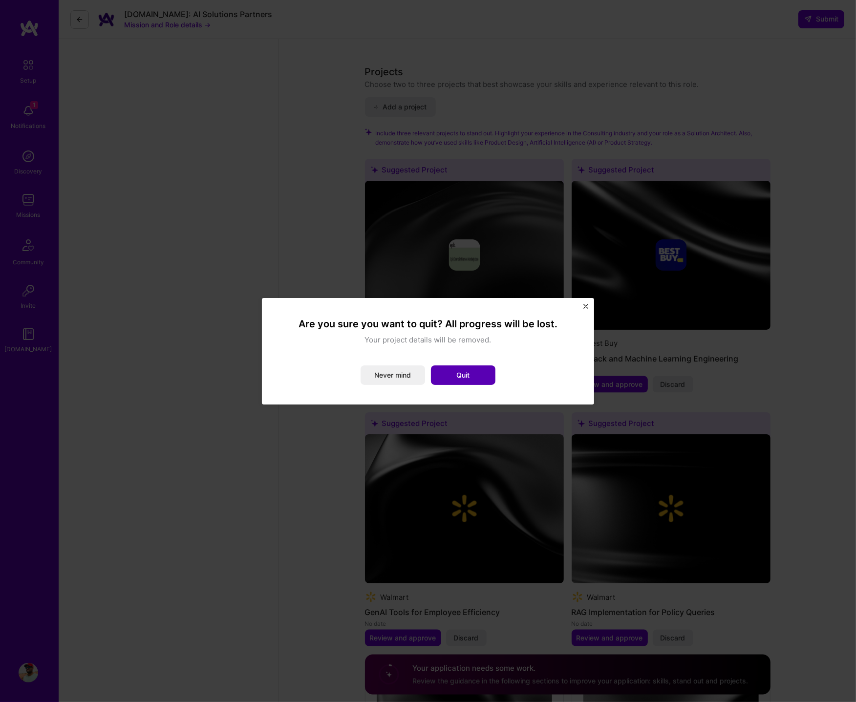
click at [471, 371] on button "Quit" at bounding box center [463, 376] width 65 height 20
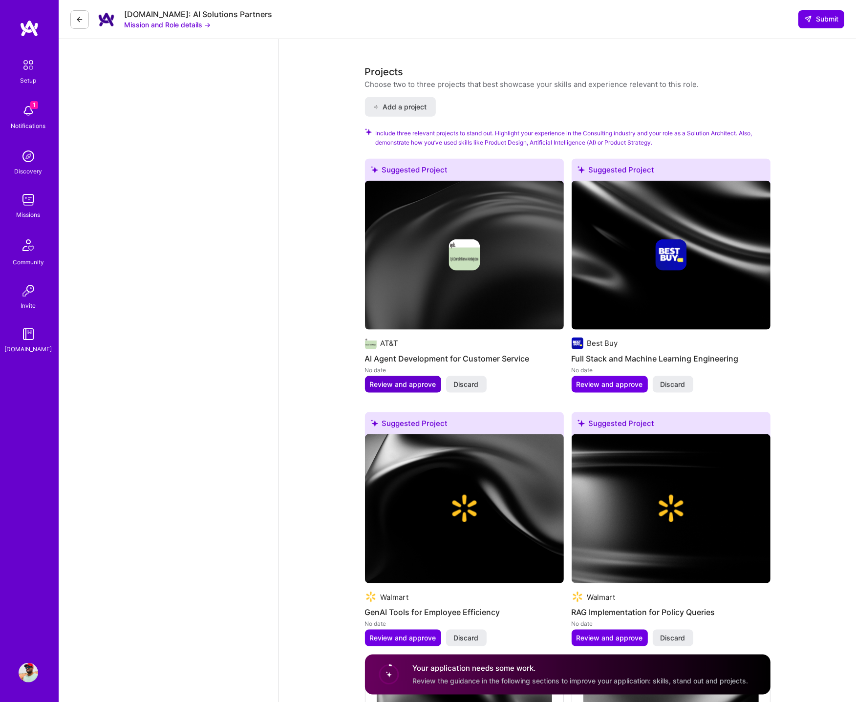
click at [409, 382] on span "Review and approve" at bounding box center [403, 385] width 66 height 10
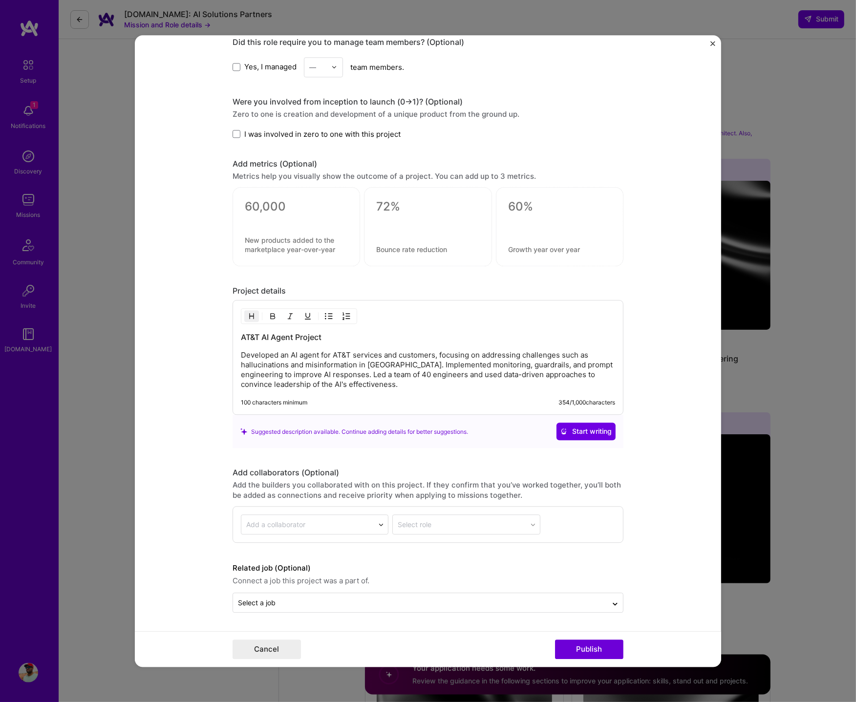
scroll to position [0, 0]
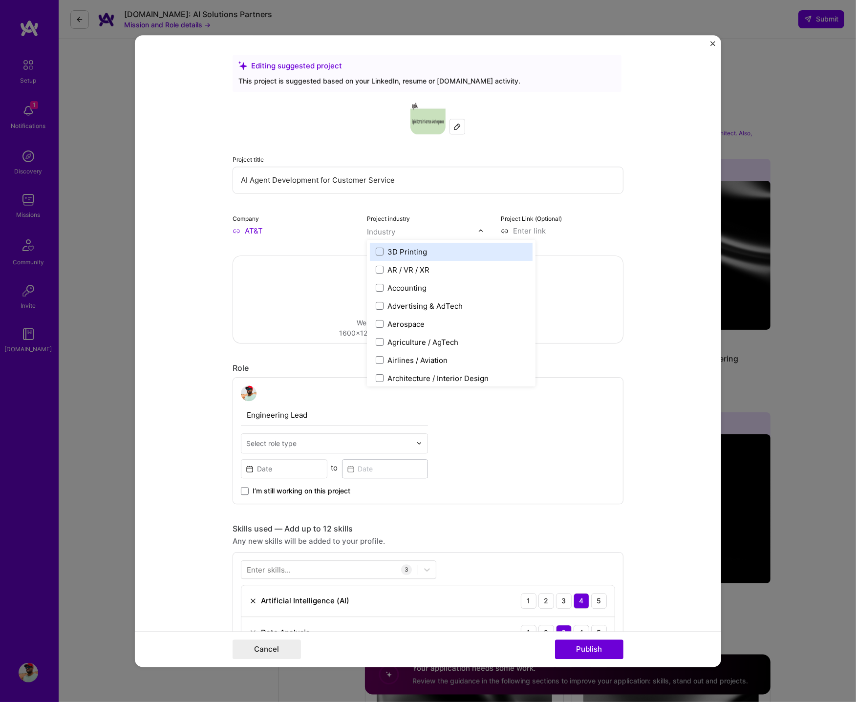
click at [386, 233] on div "Industry" at bounding box center [381, 232] width 28 height 10
type input "tele"
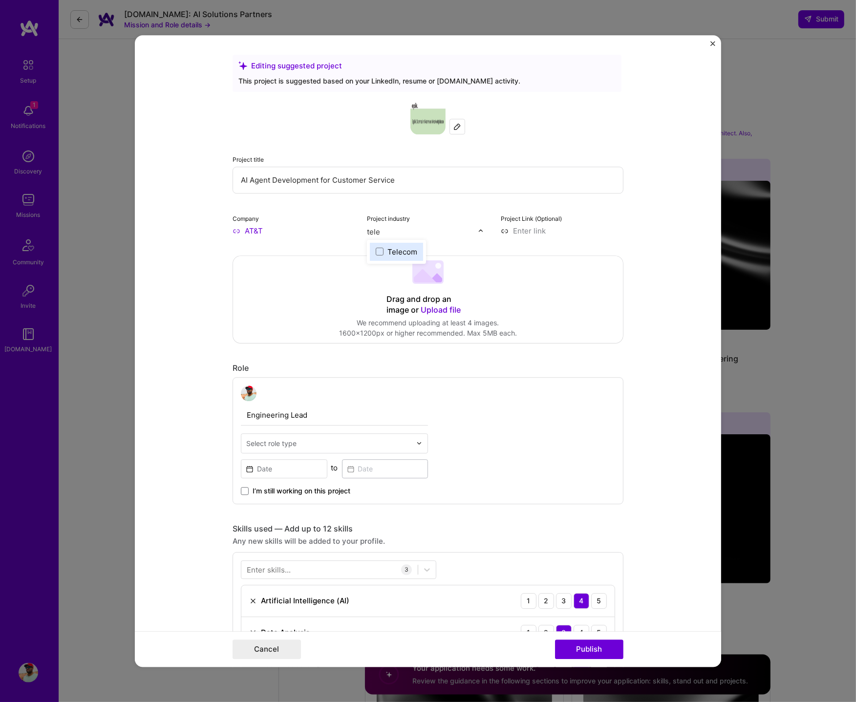
click at [401, 251] on div "Telecom" at bounding box center [403, 252] width 30 height 10
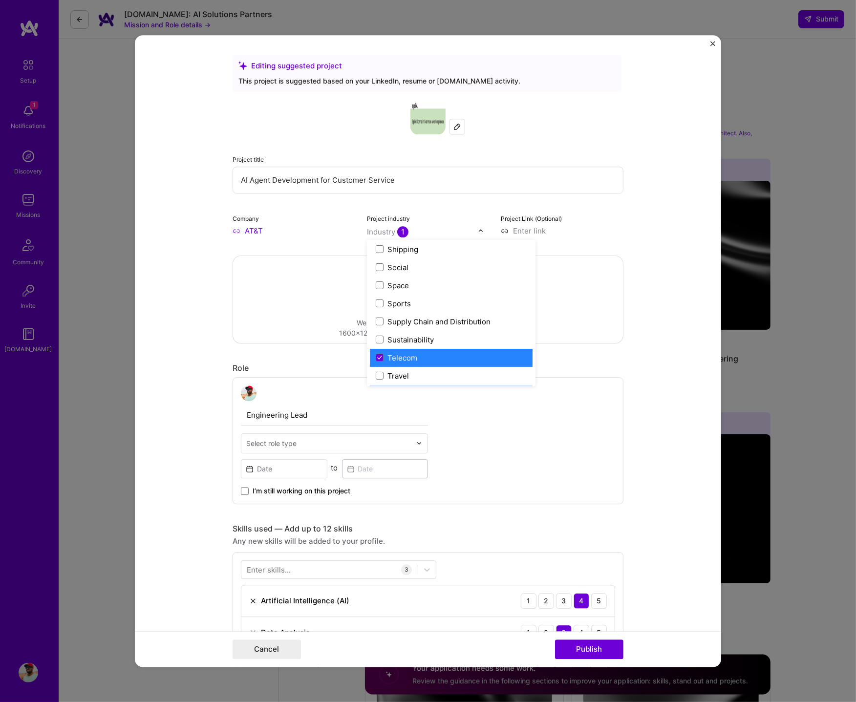
scroll to position [2029, 0]
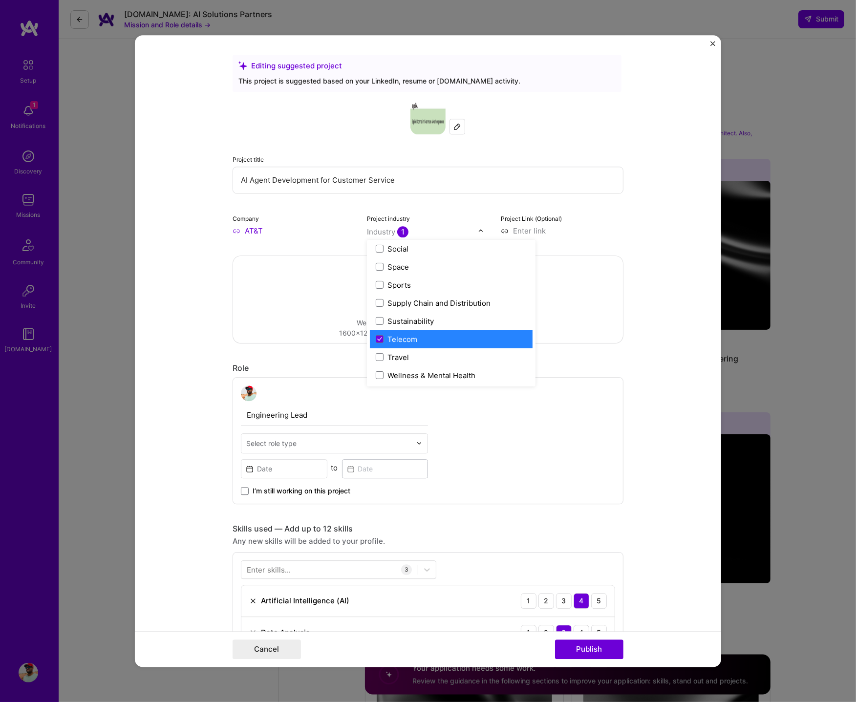
click at [406, 340] on div "Telecom" at bounding box center [403, 339] width 30 height 10
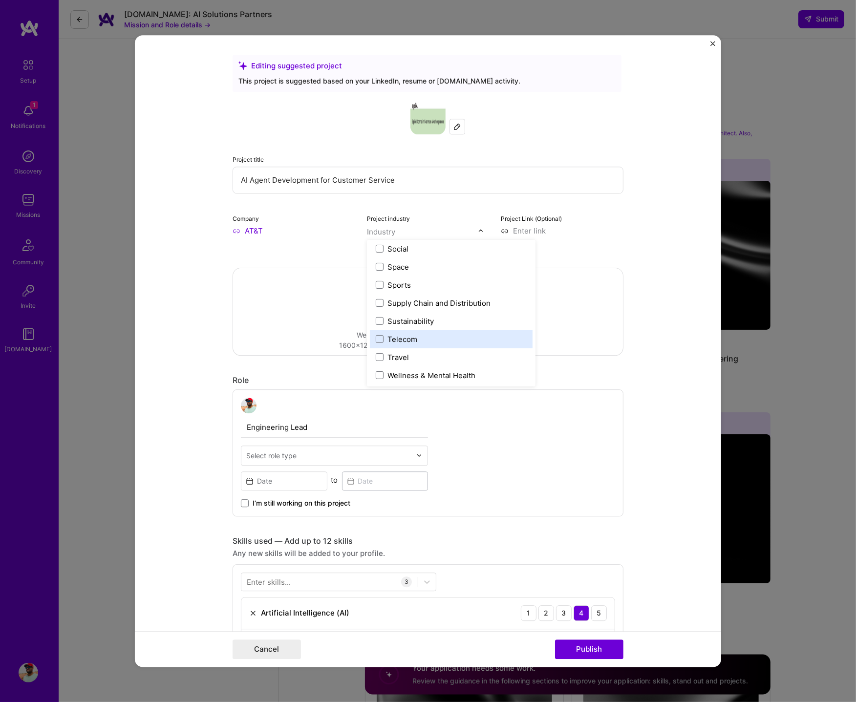
click at [412, 339] on div "Telecom" at bounding box center [403, 339] width 30 height 10
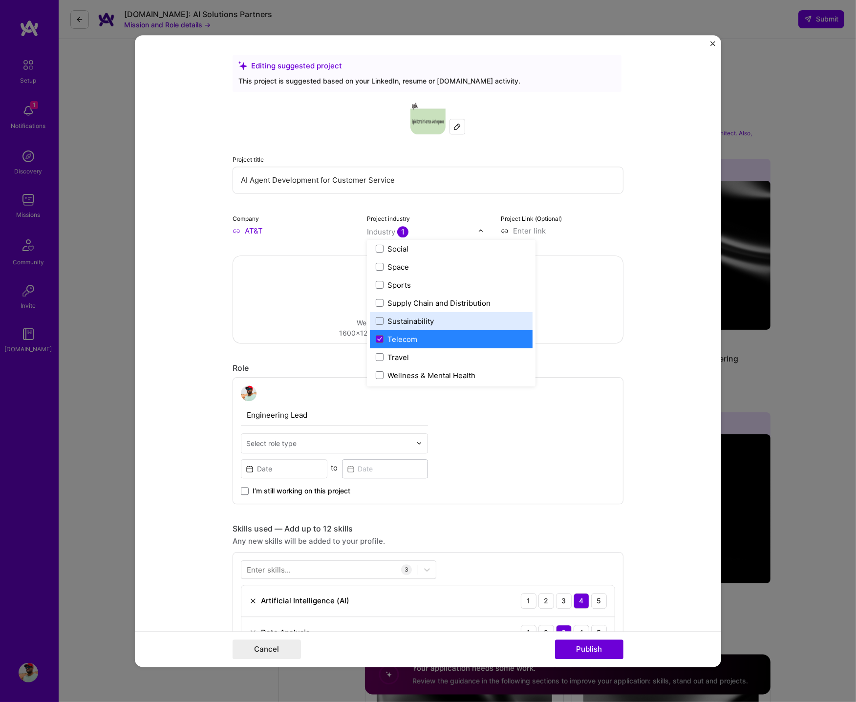
click at [672, 292] on form "Editing suggested project This project is suggested based on your LinkedIn, res…" at bounding box center [428, 351] width 587 height 632
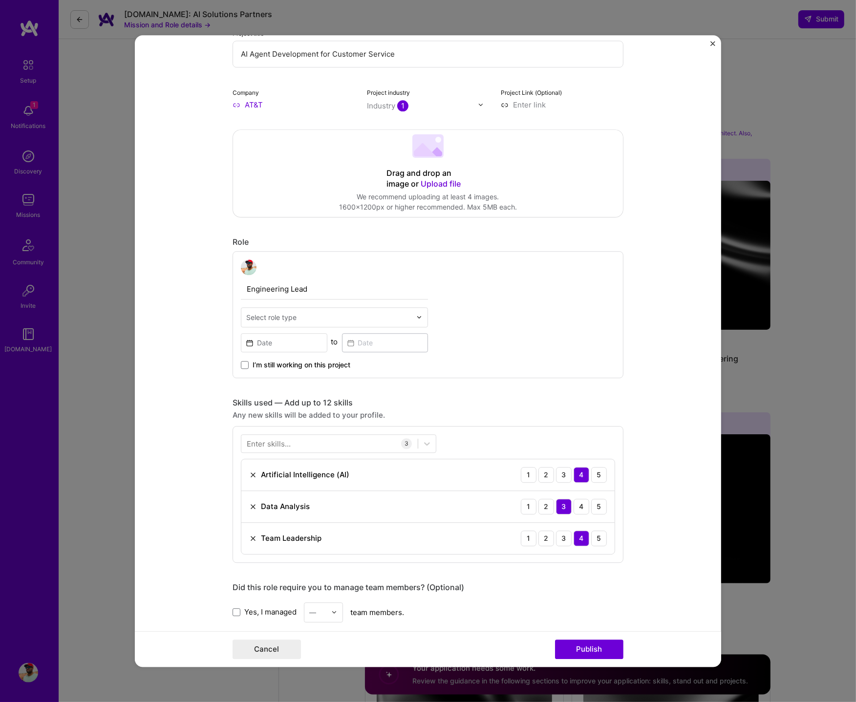
scroll to position [139, 0]
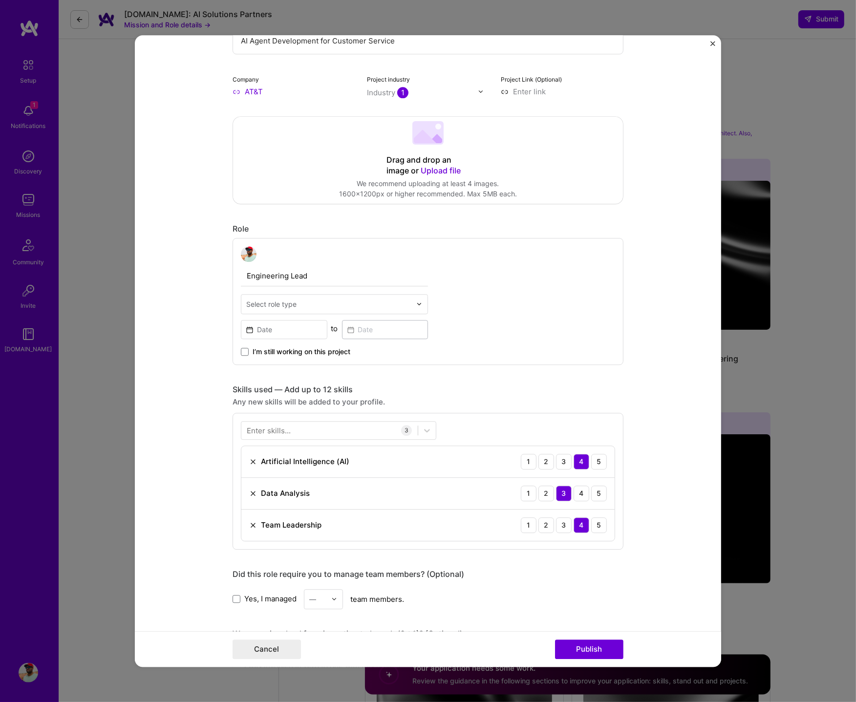
click at [322, 303] on input "text" at bounding box center [328, 304] width 165 height 10
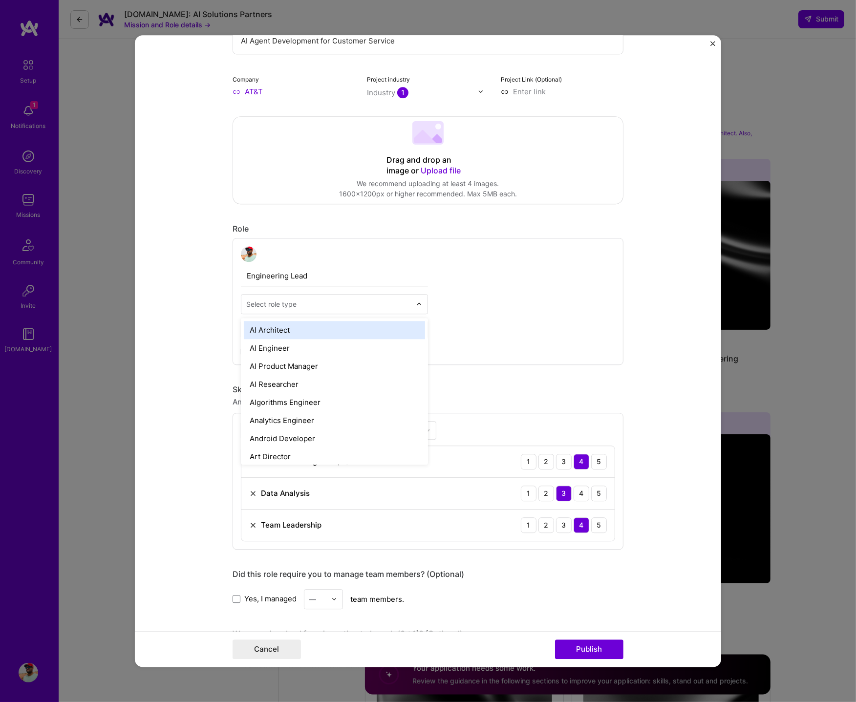
click at [314, 332] on div "AI Architect" at bounding box center [334, 330] width 181 height 18
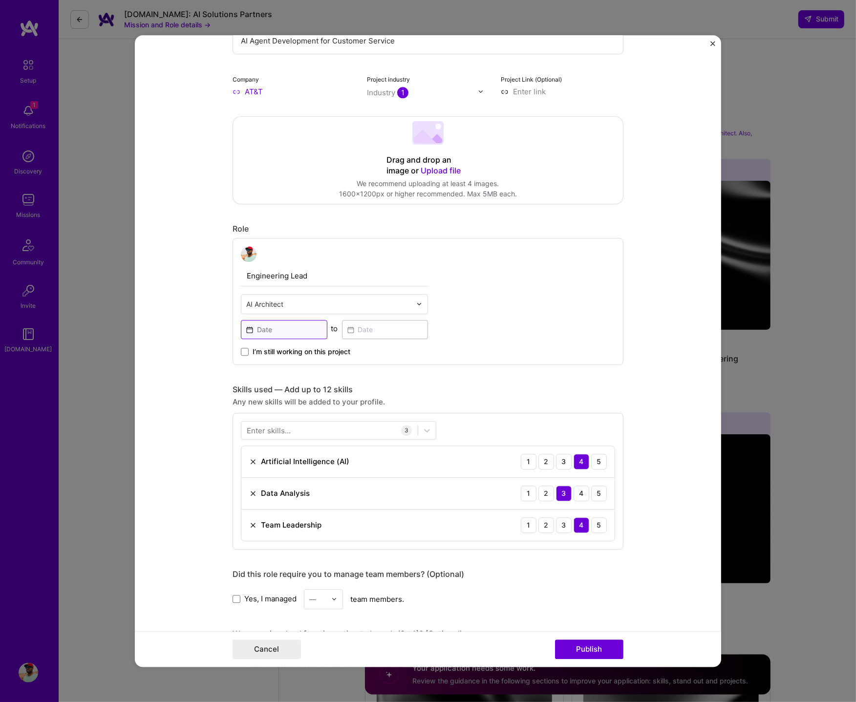
click at [301, 332] on input at bounding box center [284, 329] width 87 height 19
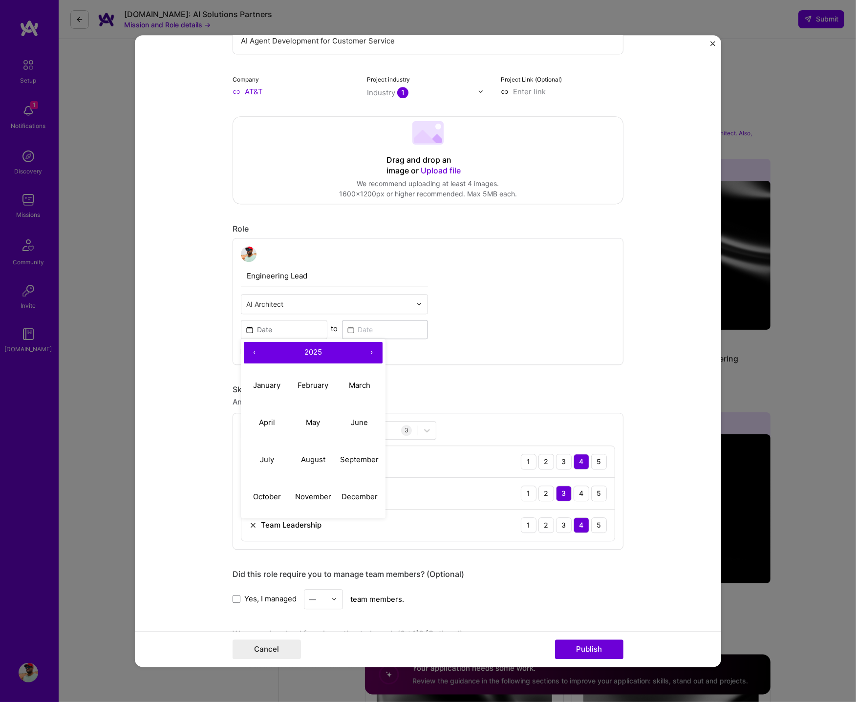
click at [255, 353] on button "‹" at bounding box center [255, 353] width 22 height 22
click at [366, 421] on abbr "June" at bounding box center [359, 422] width 17 height 9
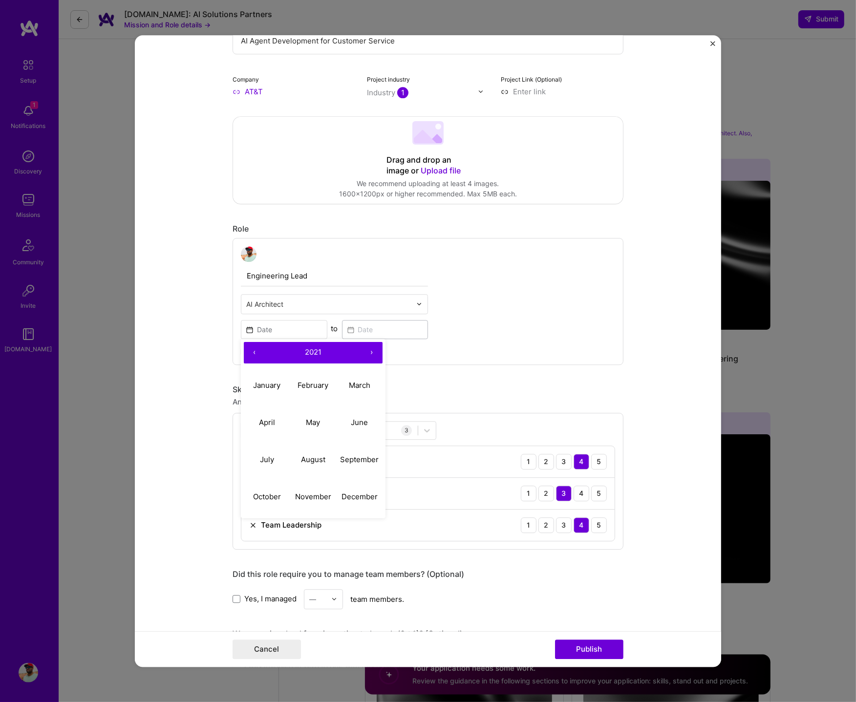
type input "Jun, 2021"
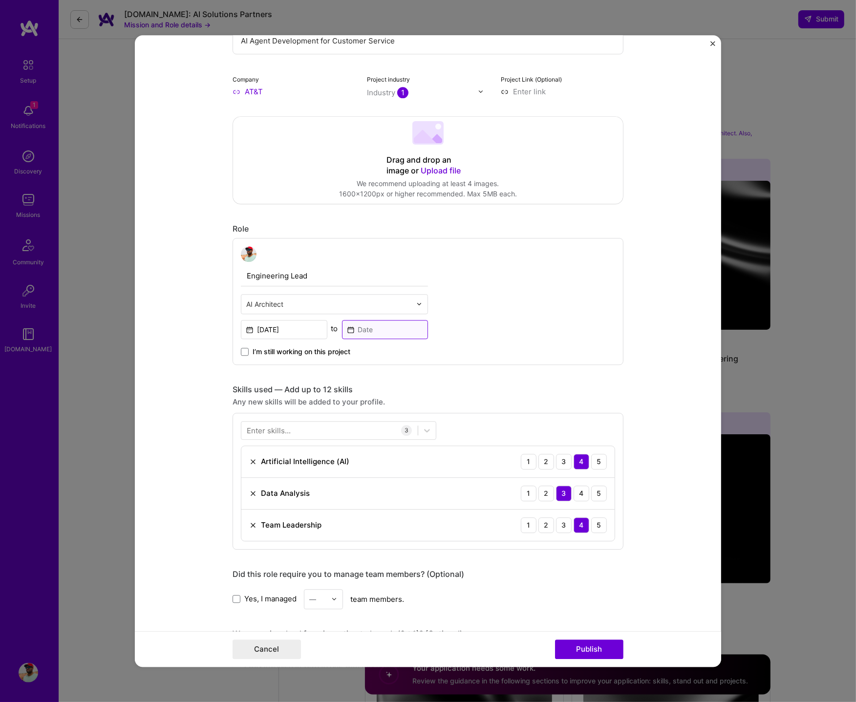
click at [351, 330] on input at bounding box center [385, 329] width 87 height 19
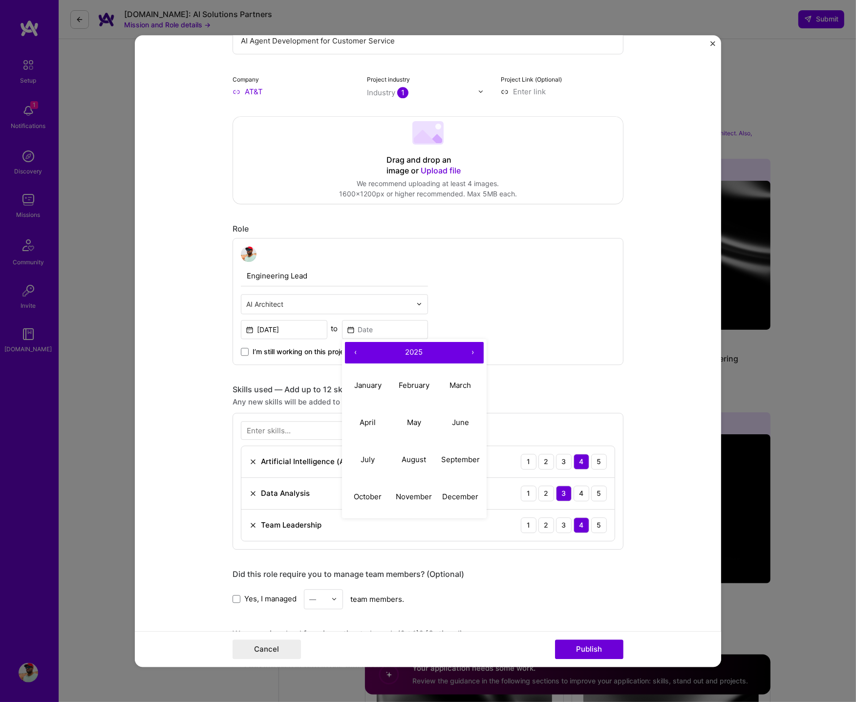
click at [354, 356] on button "‹" at bounding box center [356, 353] width 22 height 22
click at [463, 496] on abbr "December" at bounding box center [460, 496] width 36 height 9
type input "Dec, 2023"
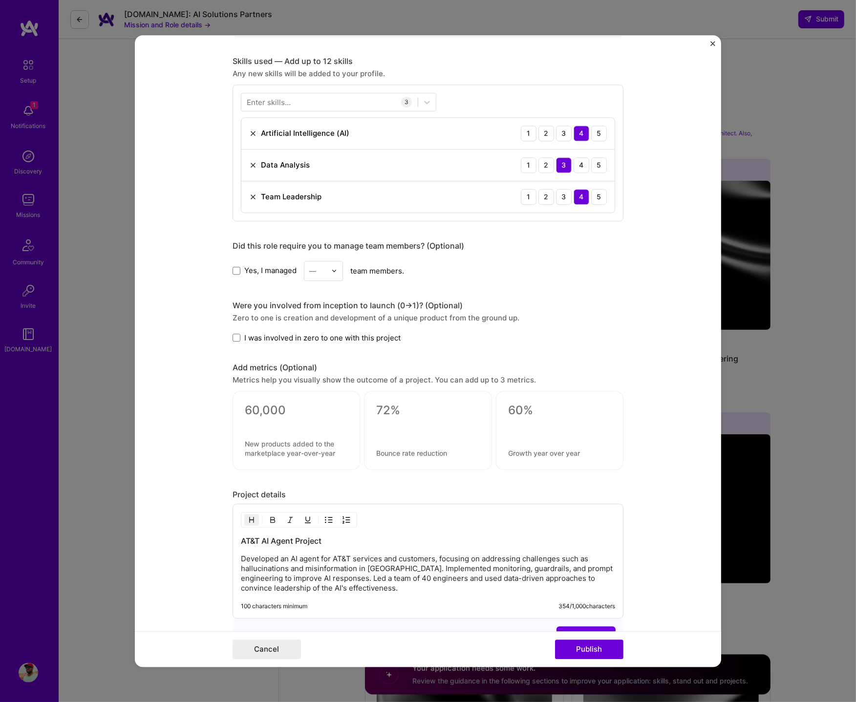
scroll to position [575, 0]
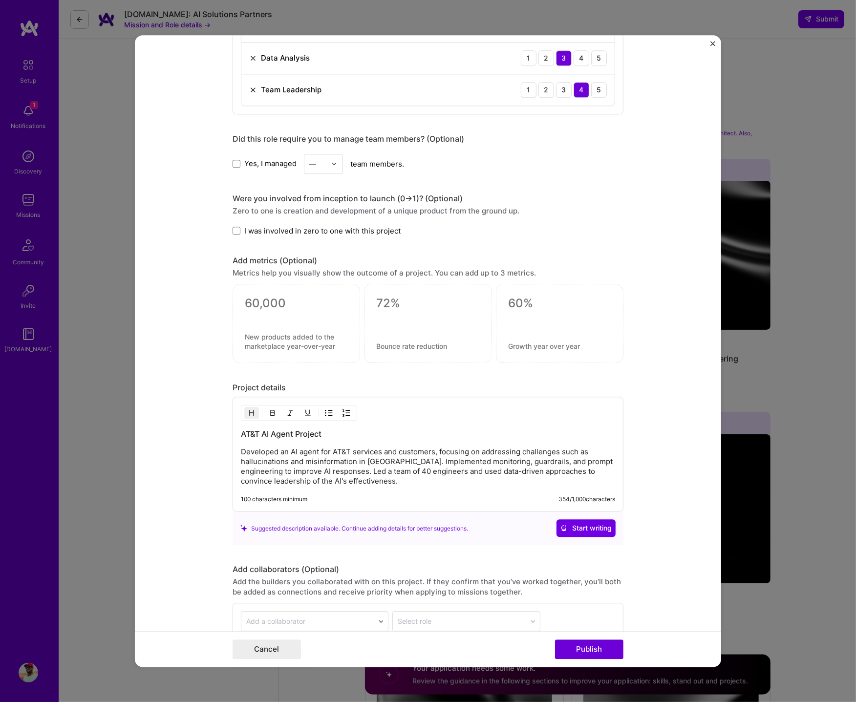
click at [337, 170] on div at bounding box center [336, 163] width 11 height 19
click at [328, 189] on div "10" at bounding box center [323, 183] width 33 height 18
click at [346, 231] on span "I was involved in zero to one with this project" at bounding box center [322, 231] width 156 height 10
click at [0, 0] on input "I was involved in zero to one with this project" at bounding box center [0, 0] width 0 height 0
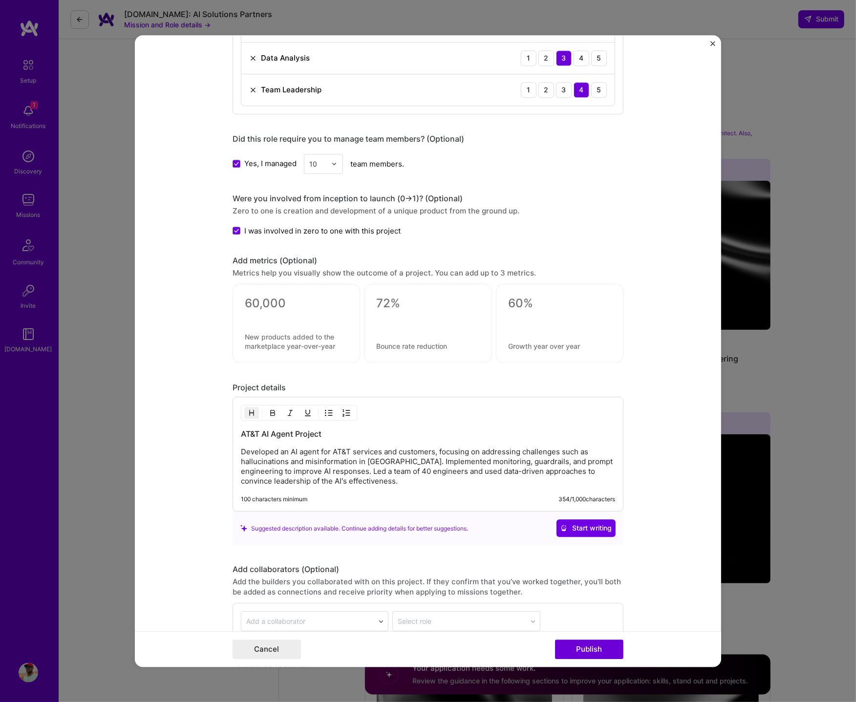
scroll to position [673, 0]
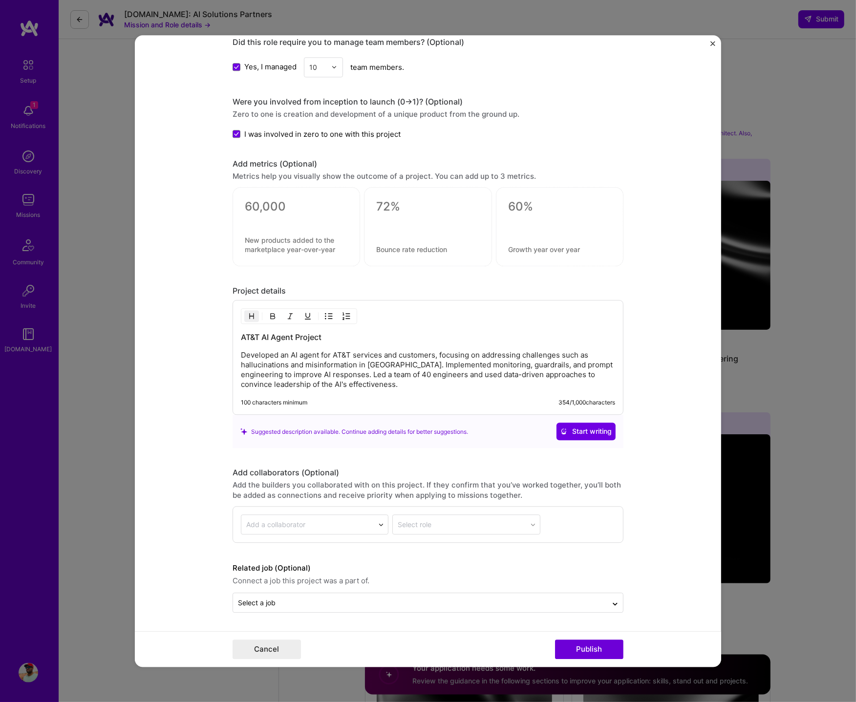
click at [384, 375] on p "Developed an AI agent for AT&T services and customers, focusing on addressing c…" at bounding box center [428, 369] width 374 height 39
click at [598, 647] on button "Publish" at bounding box center [589, 650] width 68 height 20
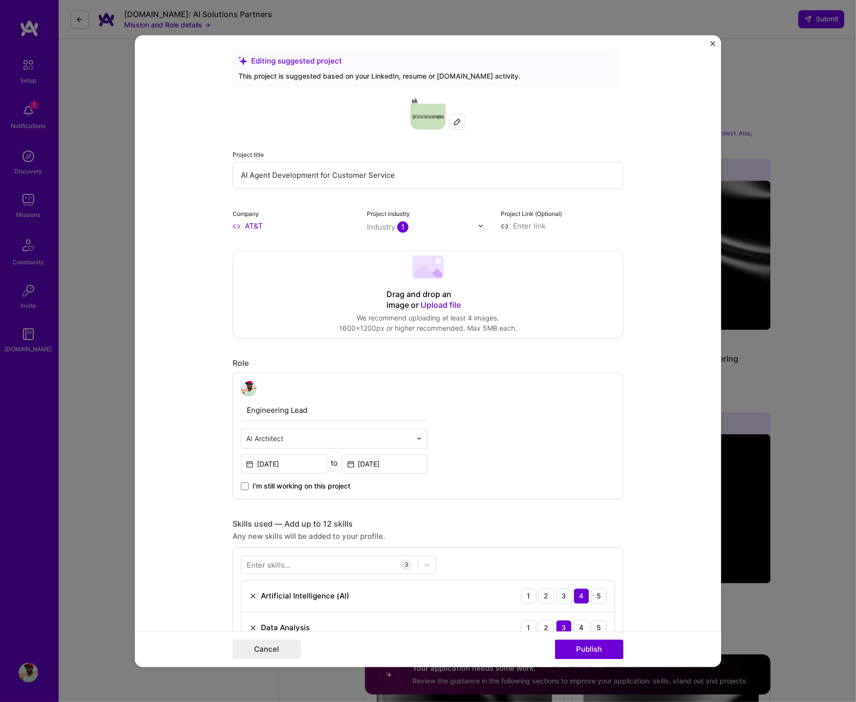
scroll to position [0, 0]
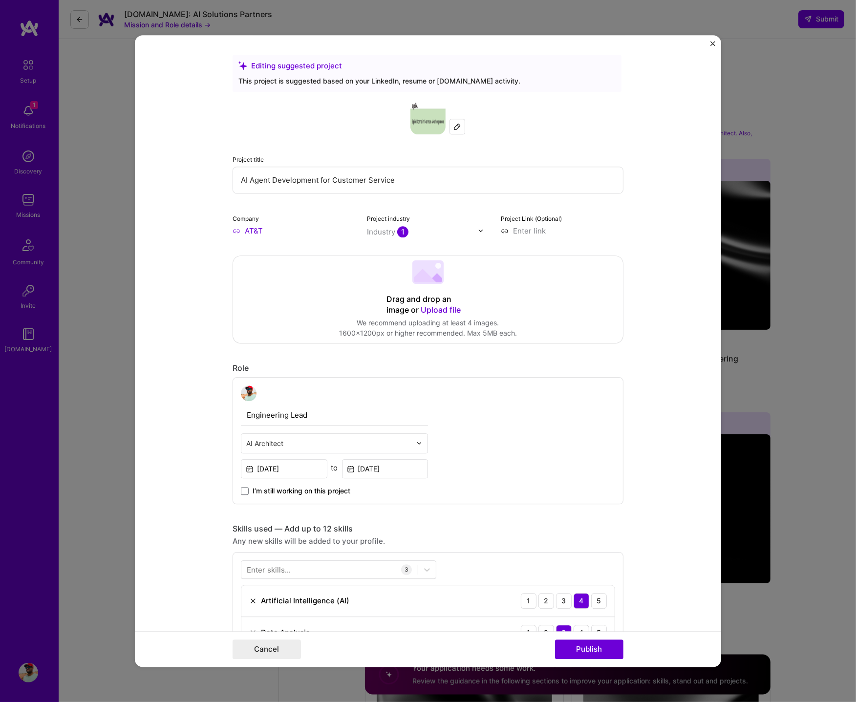
click at [525, 231] on input at bounding box center [562, 231] width 123 height 10
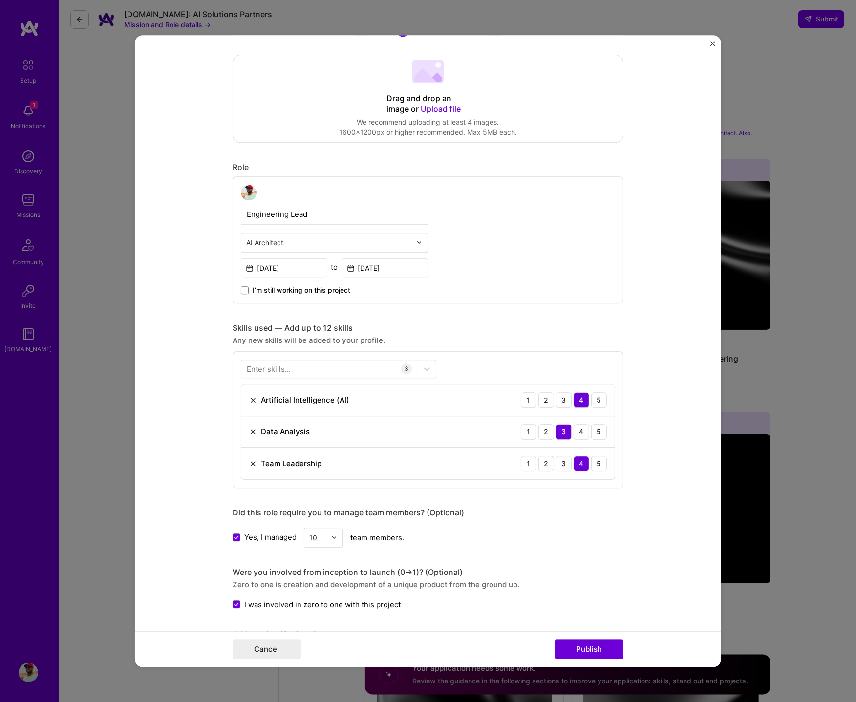
scroll to position [15, 0]
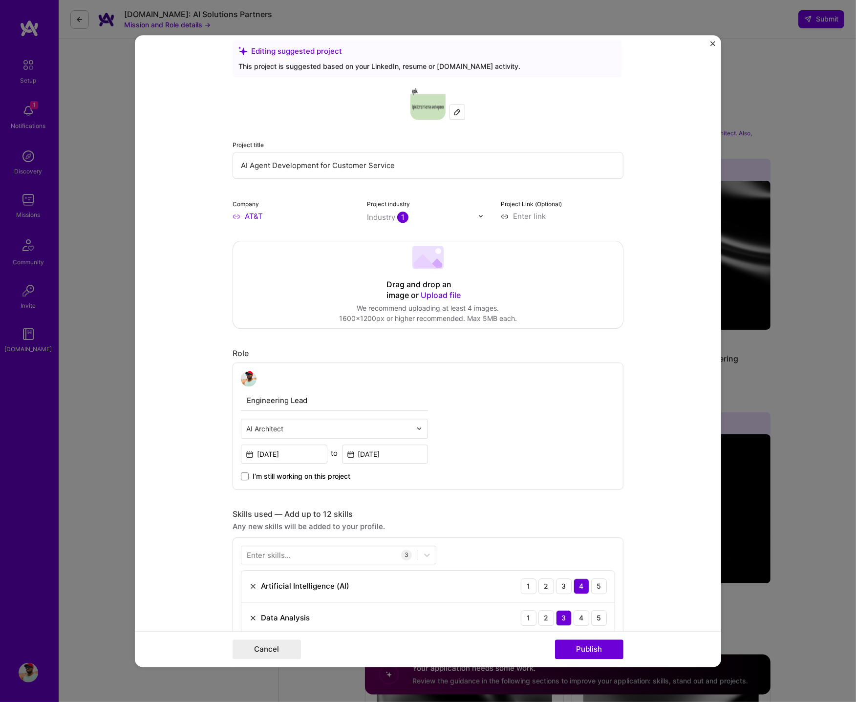
click at [439, 297] on span "Upload file" at bounding box center [441, 295] width 40 height 10
click at [566, 283] on div "Drag and drop an image or Upload file Upload file We recommend uploading at lea…" at bounding box center [428, 284] width 390 height 87
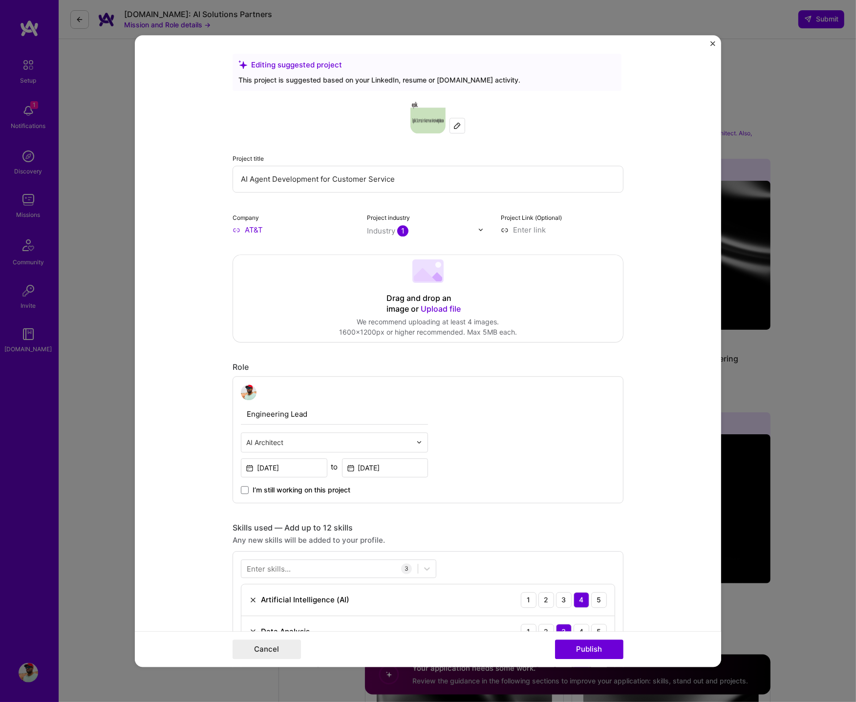
scroll to position [0, 0]
click at [713, 44] on img "Close" at bounding box center [713, 43] width 5 height 5
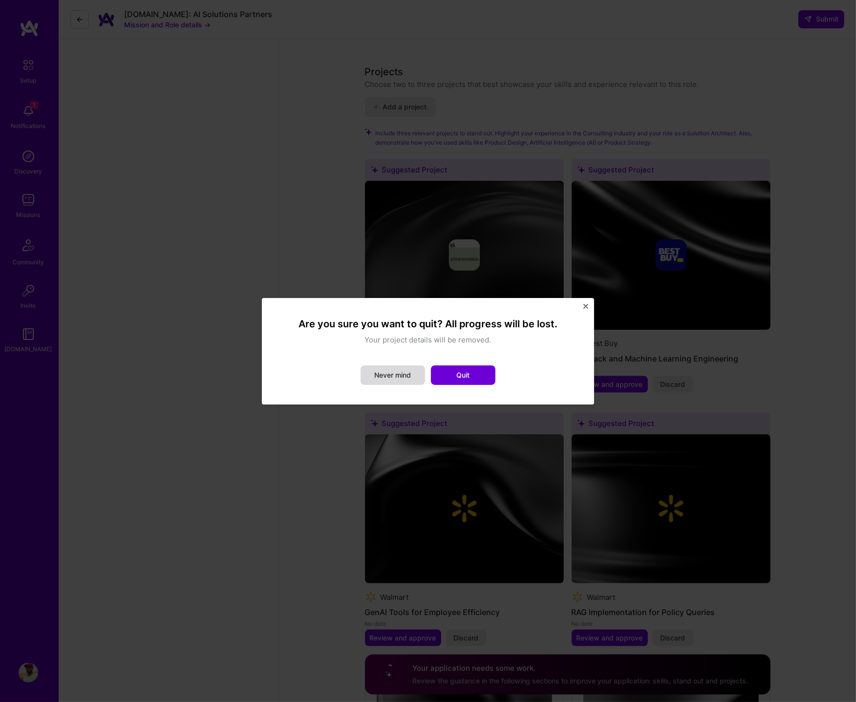
click at [391, 375] on button "Never mind" at bounding box center [393, 376] width 65 height 20
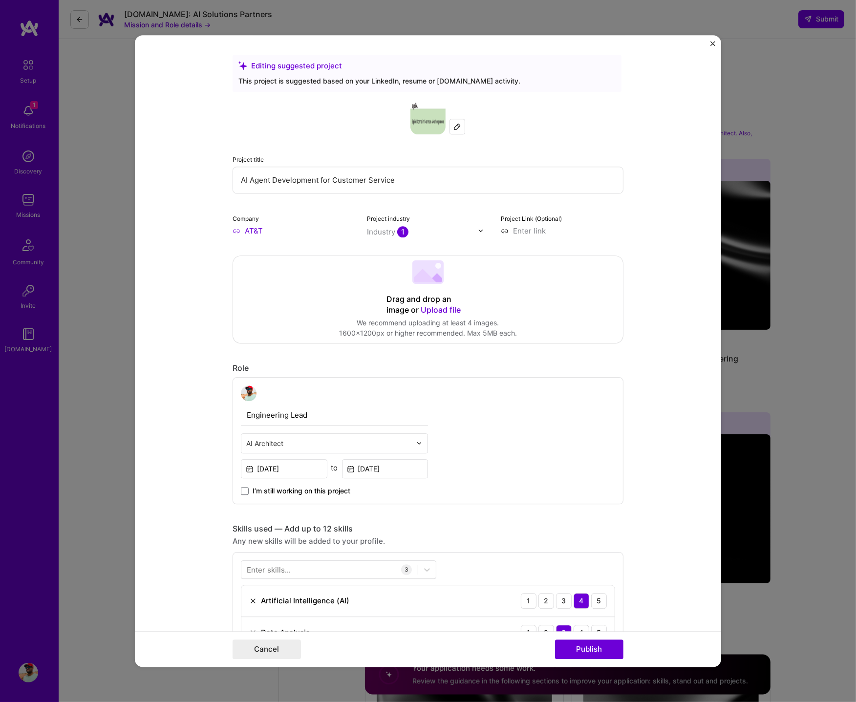
click at [438, 311] on span "Upload file" at bounding box center [441, 310] width 40 height 10
click at [443, 307] on span "Upload file" at bounding box center [441, 310] width 40 height 10
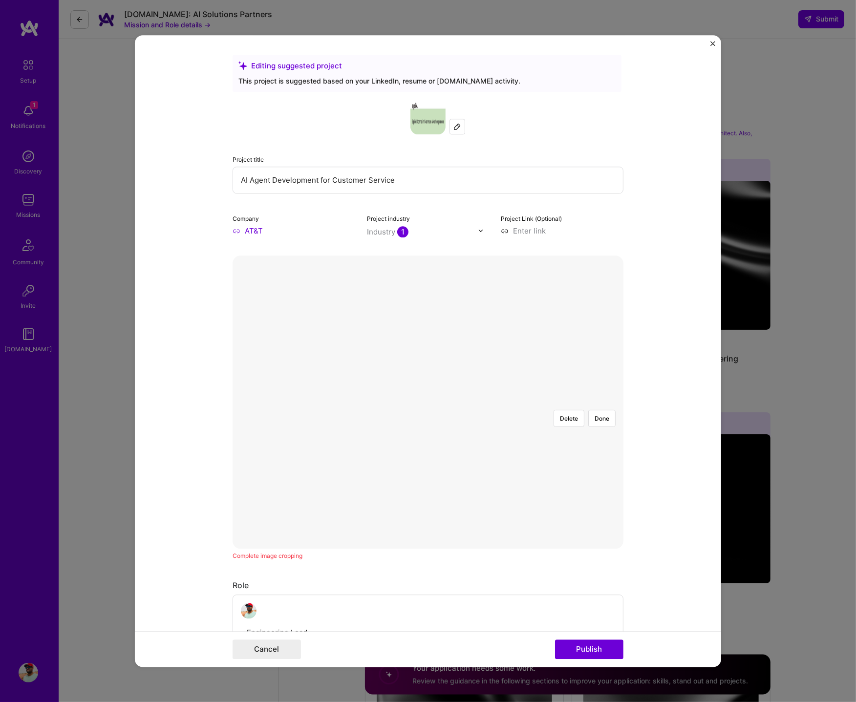
click at [480, 465] on div "Delete Done" at bounding box center [428, 402] width 391 height 293
click at [515, 402] on div "Delete Done" at bounding box center [428, 402] width 391 height 0
click at [461, 402] on div at bounding box center [483, 443] width 110 height 83
click at [445, 344] on div "Delete Done" at bounding box center [428, 402] width 391 height 293
click at [604, 410] on button "Done" at bounding box center [602, 418] width 27 height 17
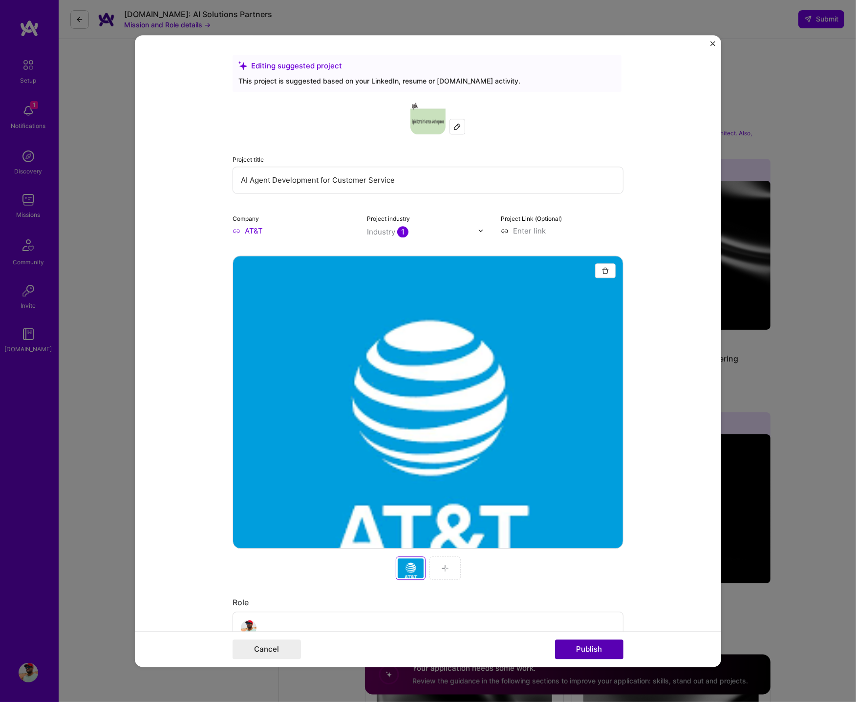
click at [591, 649] on button "Publish" at bounding box center [589, 650] width 68 height 20
click at [451, 563] on div at bounding box center [445, 568] width 31 height 23
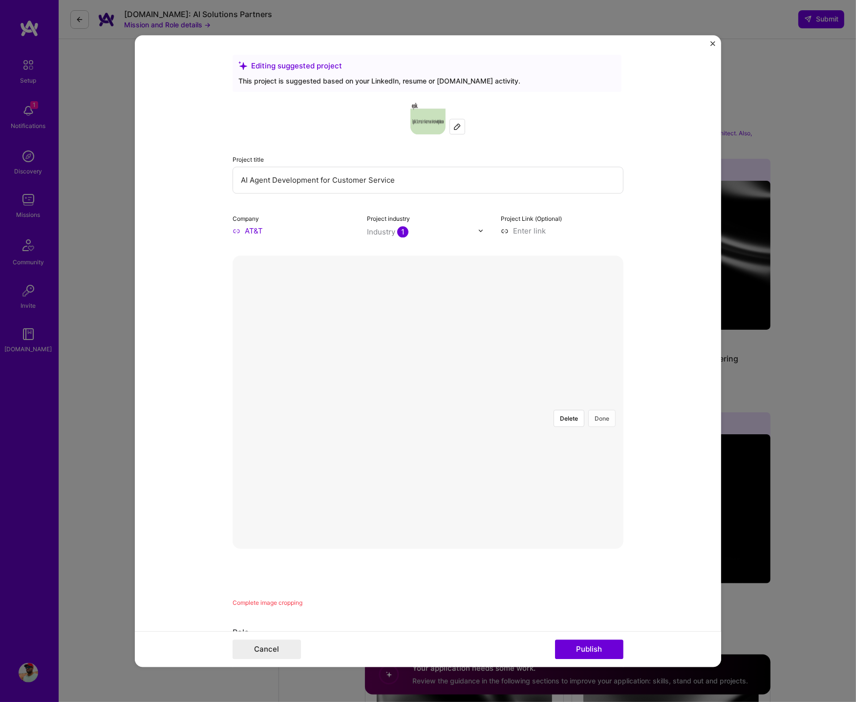
click at [605, 410] on button "Done" at bounding box center [602, 418] width 27 height 17
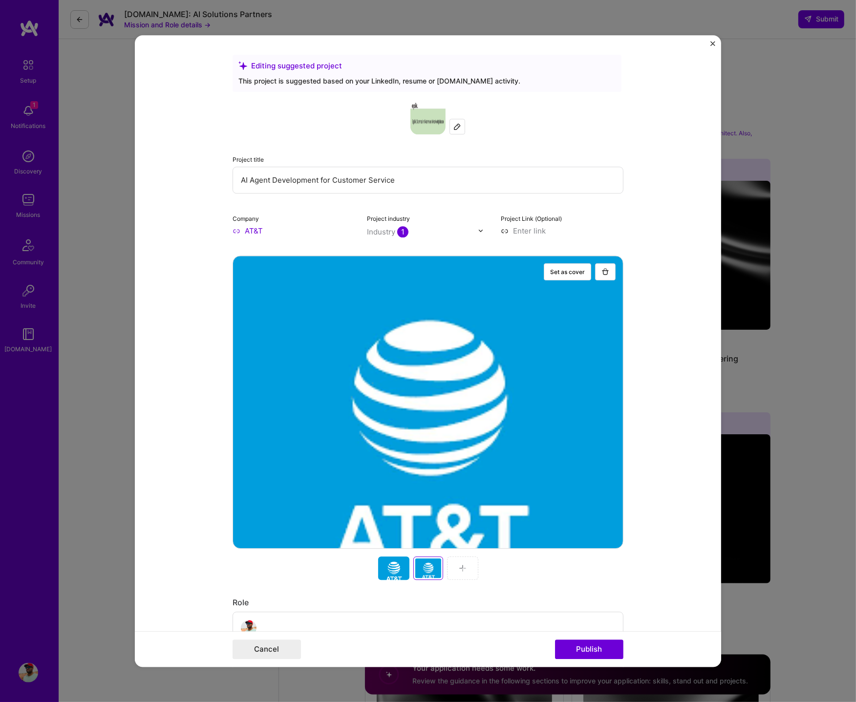
click at [459, 571] on img at bounding box center [463, 569] width 8 height 8
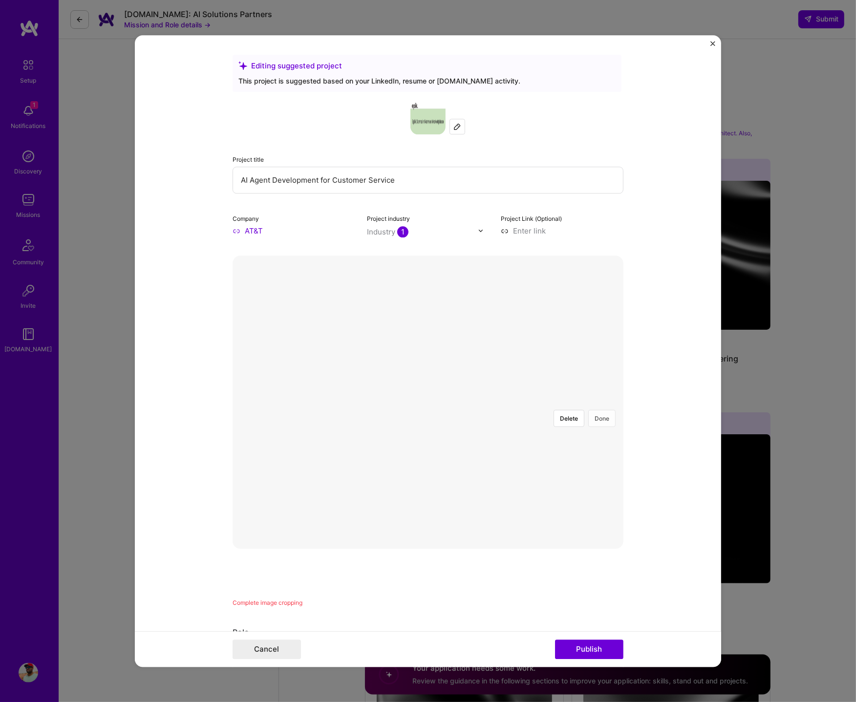
click at [601, 410] on button "Done" at bounding box center [602, 418] width 27 height 17
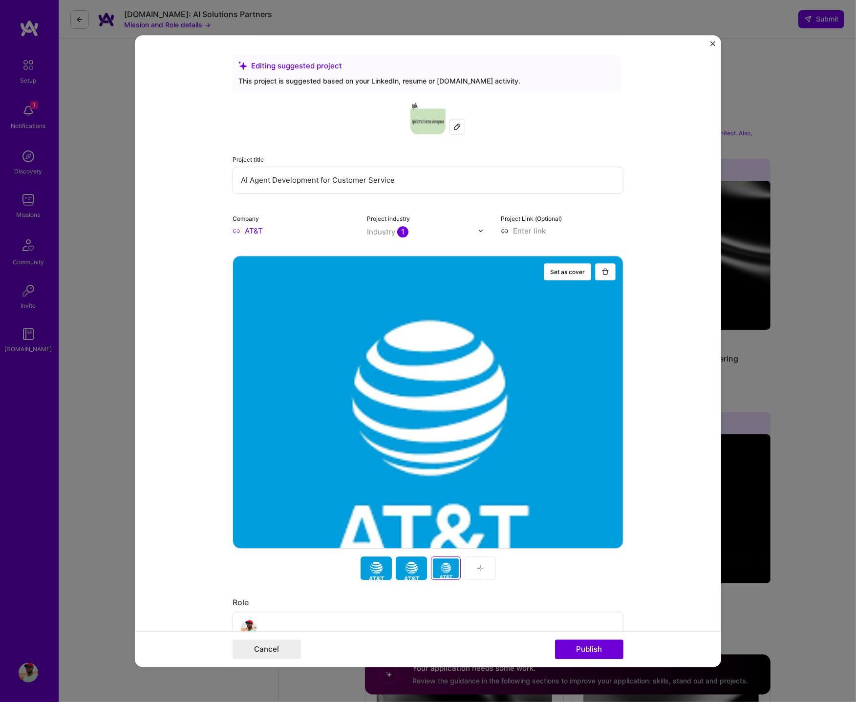
click at [483, 571] on img at bounding box center [481, 569] width 8 height 8
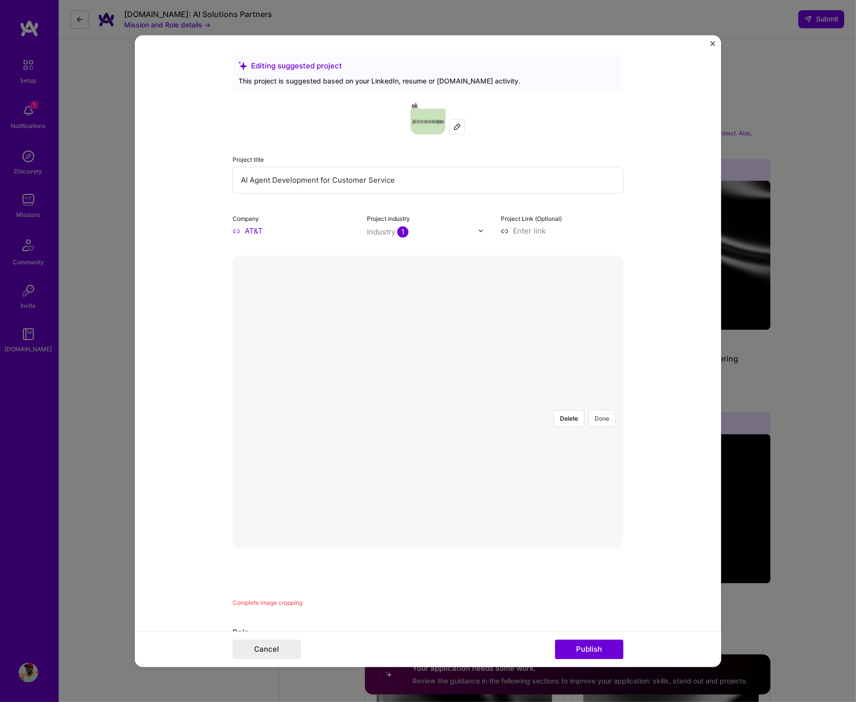
click at [603, 410] on button "Done" at bounding box center [602, 418] width 27 height 17
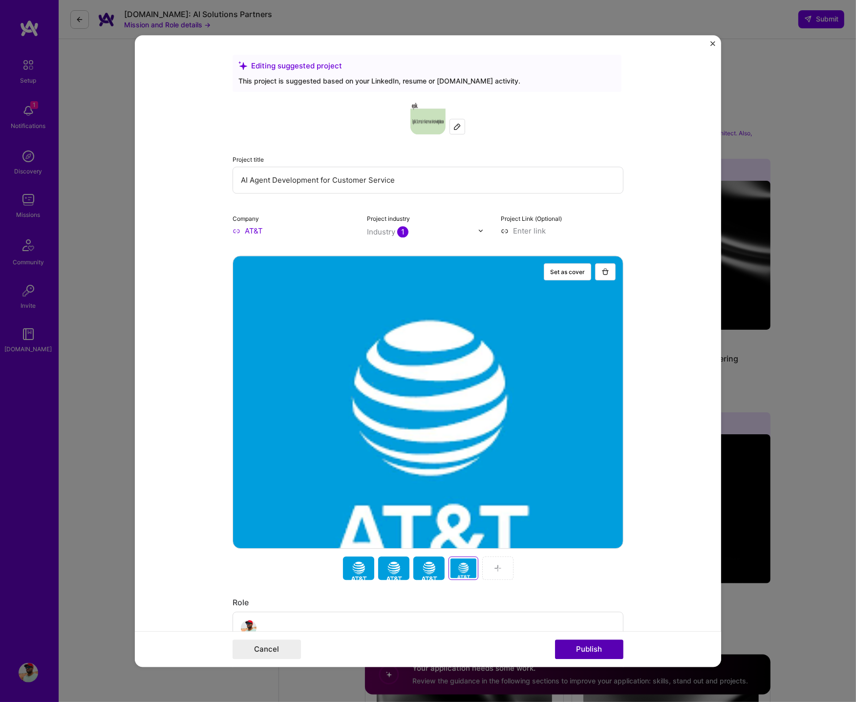
click at [592, 646] on button "Publish" at bounding box center [589, 650] width 68 height 20
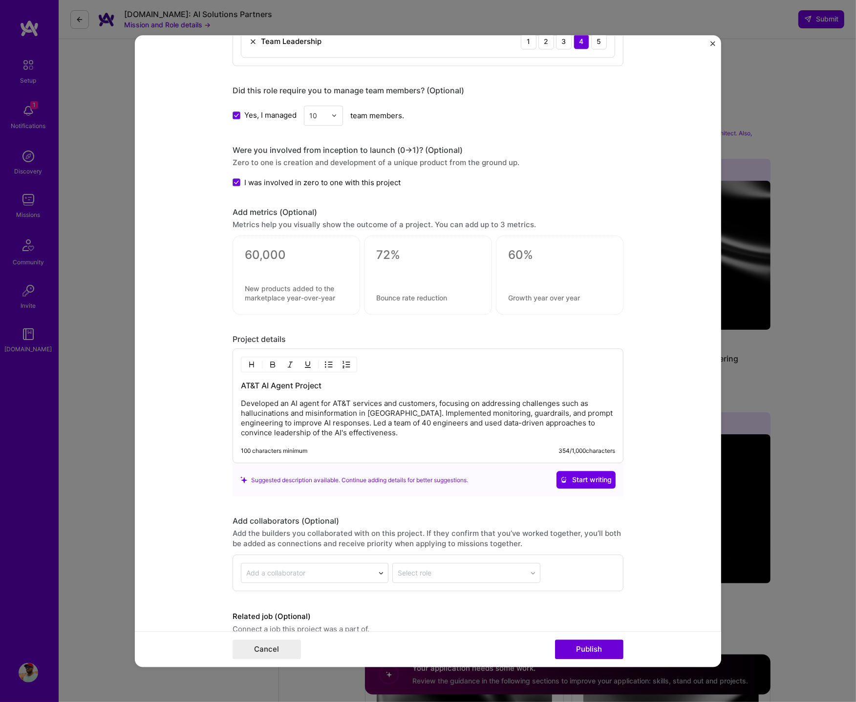
scroll to position [908, 0]
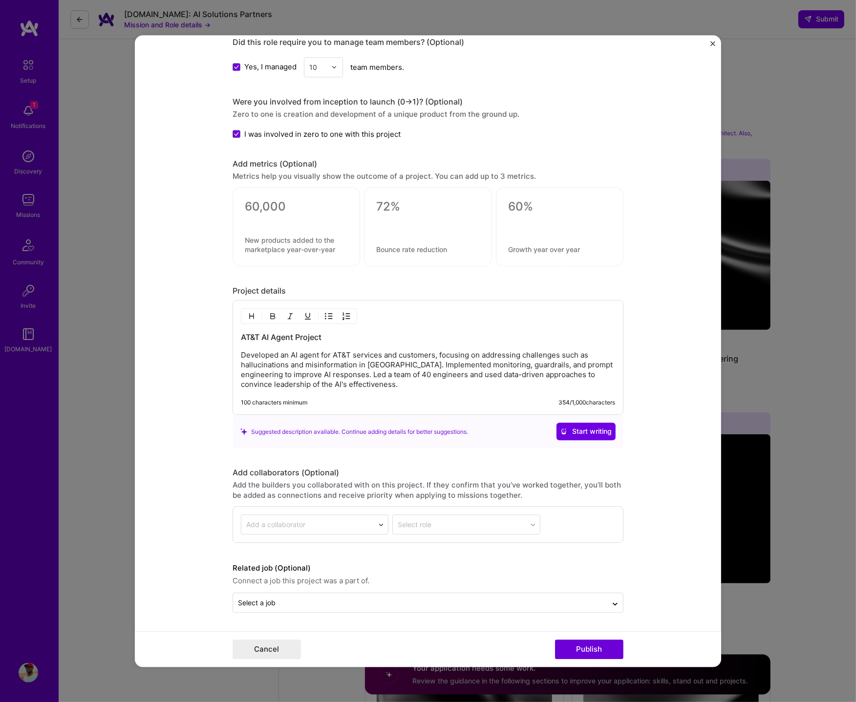
click at [369, 366] on p "Developed an AI agent for AT&T services and customers, focusing on addressing c…" at bounding box center [428, 369] width 374 height 39
click at [376, 385] on p "Developed an AI agent for AT&T services and customers, focusing on addressing c…" at bounding box center [428, 369] width 374 height 39
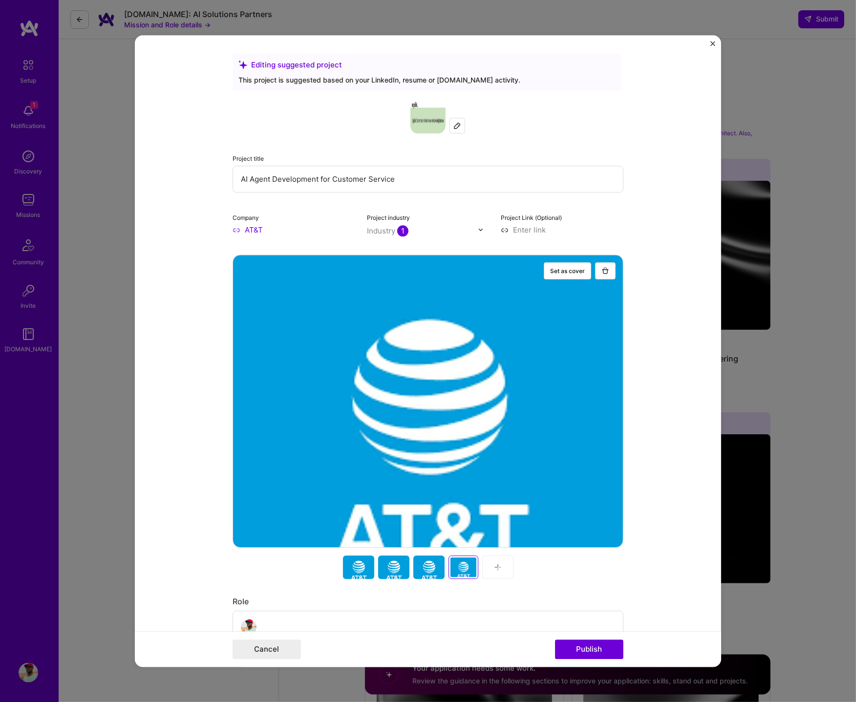
scroll to position [0, 0]
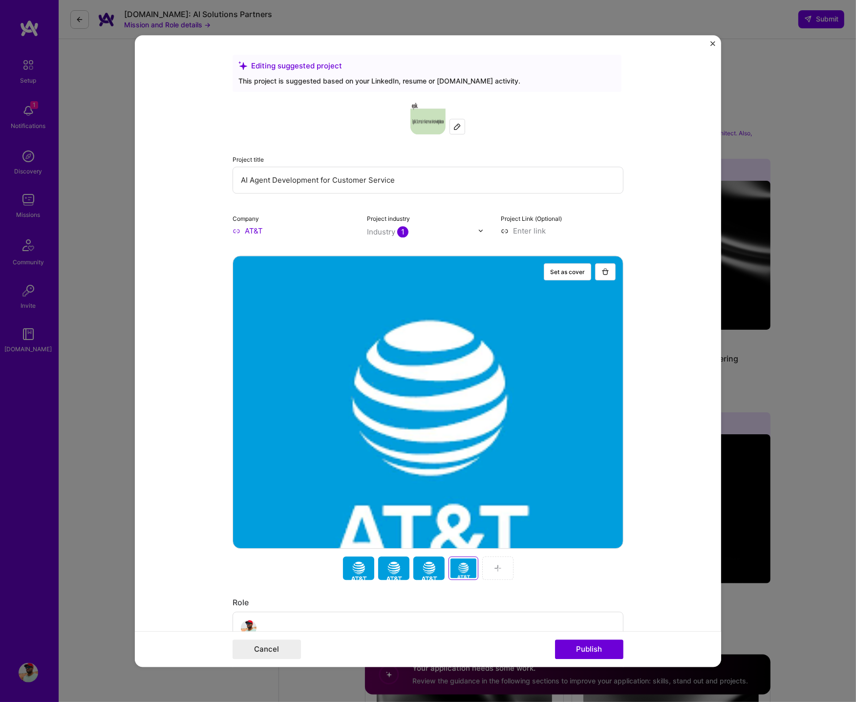
click at [524, 232] on input at bounding box center [562, 231] width 123 height 10
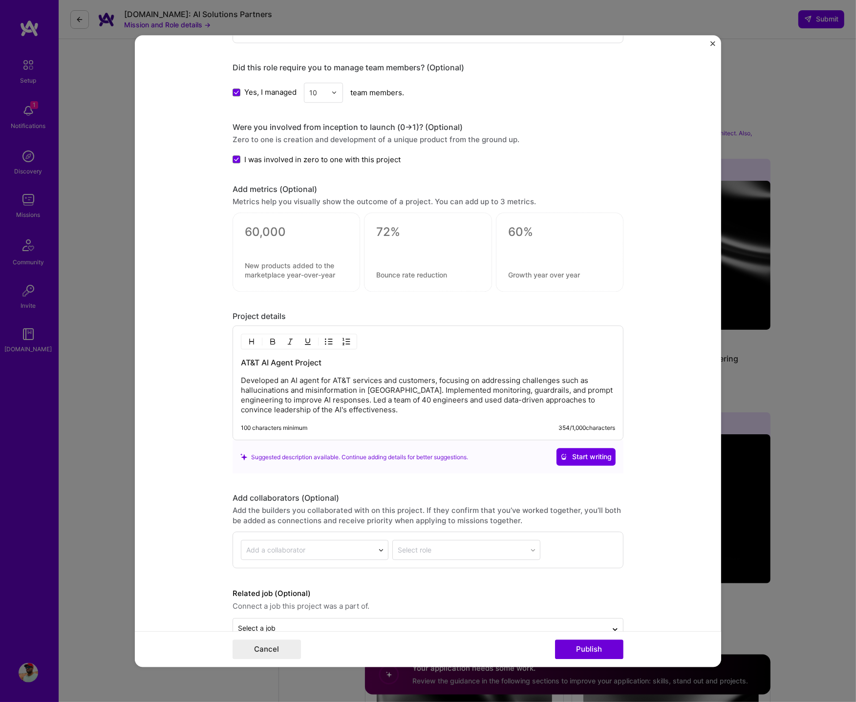
scroll to position [908, 0]
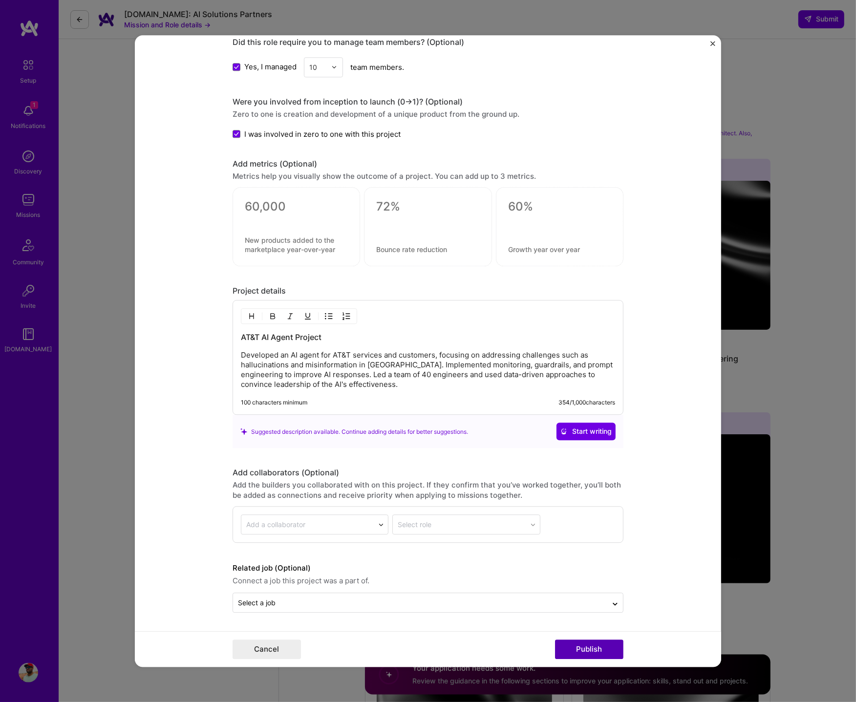
click at [579, 650] on button "Publish" at bounding box center [589, 650] width 68 height 20
click at [587, 652] on button "Publish" at bounding box center [589, 650] width 68 height 20
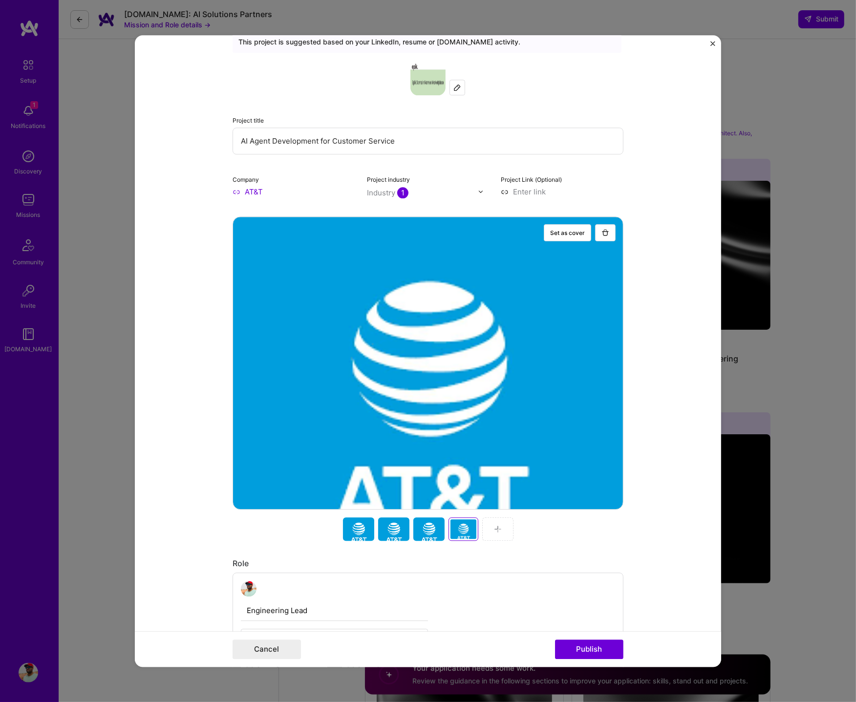
scroll to position [0, 0]
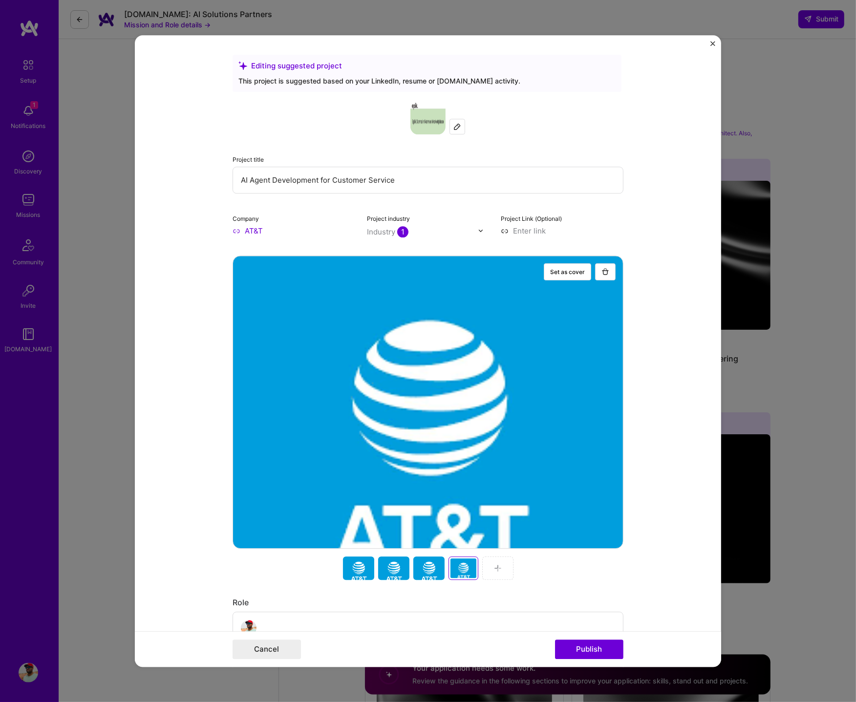
click at [715, 44] on img "Close" at bounding box center [713, 43] width 5 height 5
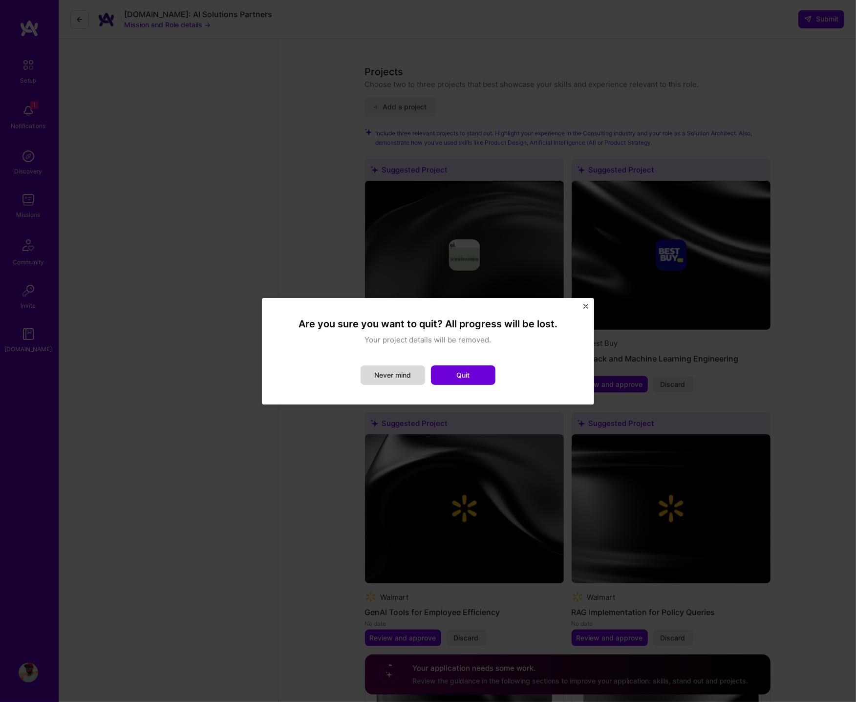
click at [397, 374] on button "Never mind" at bounding box center [393, 376] width 65 height 20
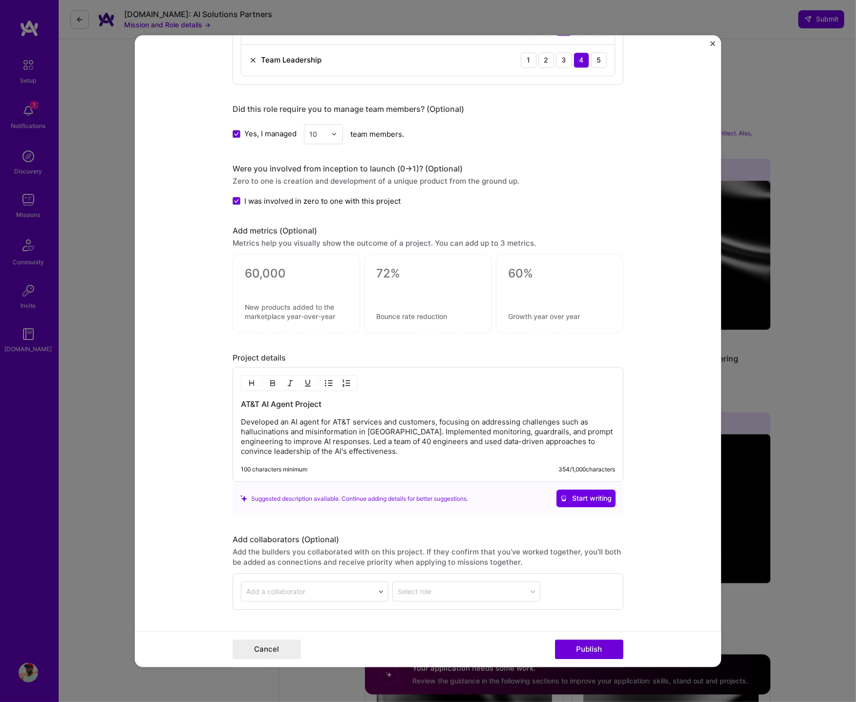
scroll to position [908, 0]
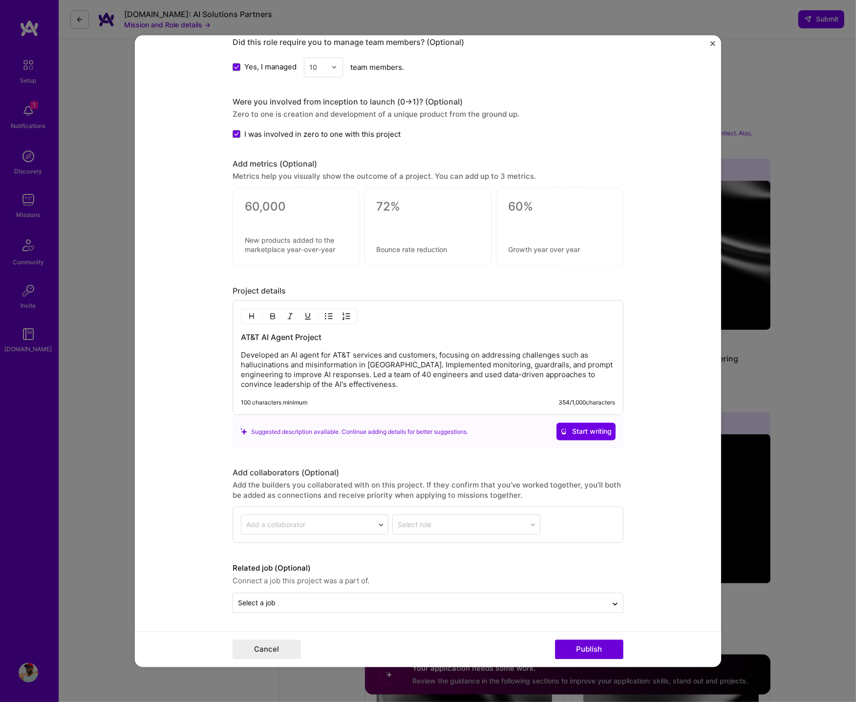
click at [519, 229] on div at bounding box center [559, 224] width 103 height 10
click at [438, 230] on div at bounding box center [428, 226] width 128 height 79
click at [305, 214] on div "0 / 30 characters" at bounding box center [296, 219] width 103 height 10
click at [208, 263] on form "Editing suggested project This project is suggested based on your LinkedIn, res…" at bounding box center [428, 351] width 587 height 632
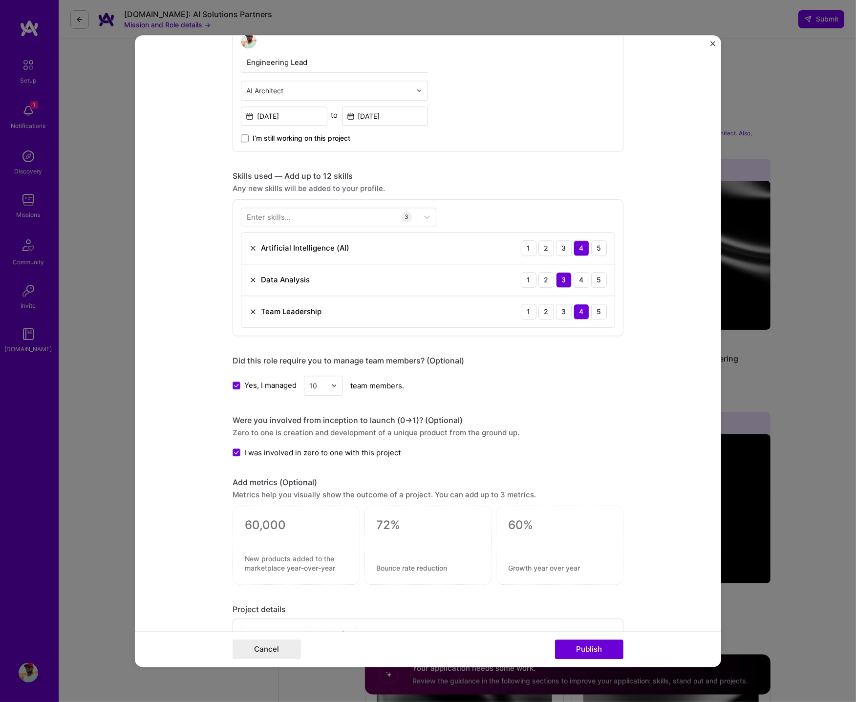
scroll to position [528, 0]
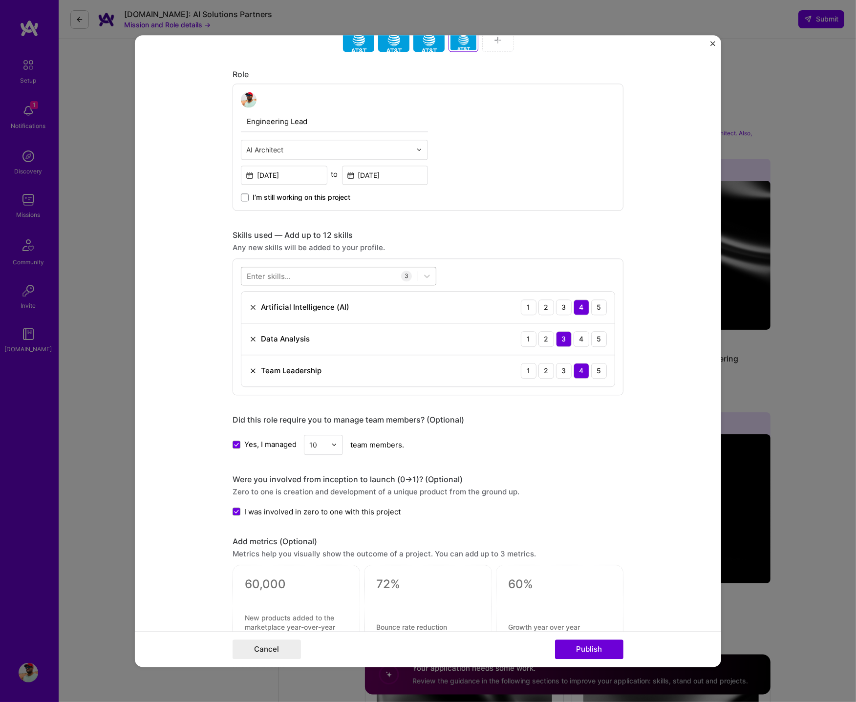
click at [323, 280] on div at bounding box center [329, 276] width 176 height 16
click at [433, 248] on div "Any new skills will be added to your profile." at bounding box center [428, 247] width 391 height 10
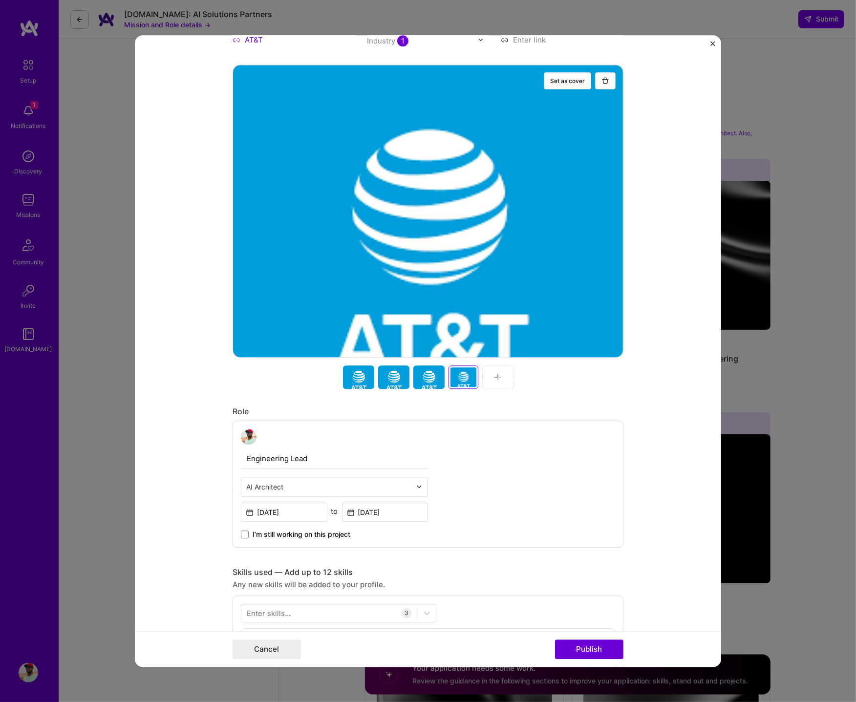
scroll to position [0, 0]
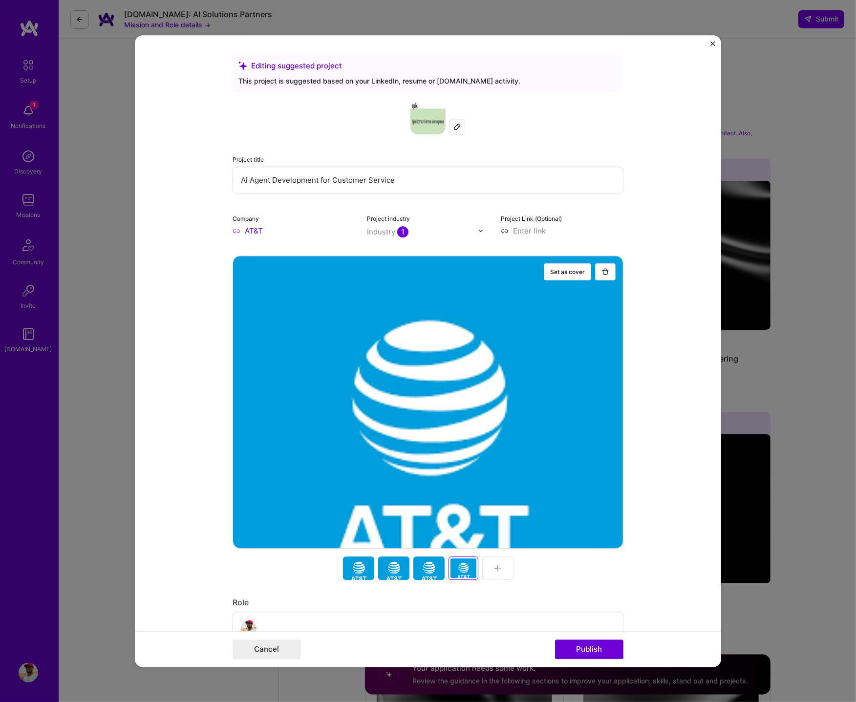
click at [719, 46] on form "Editing suggested project This project is suggested based on your LinkedIn, res…" at bounding box center [428, 351] width 587 height 632
click at [715, 44] on img "Close" at bounding box center [713, 43] width 5 height 5
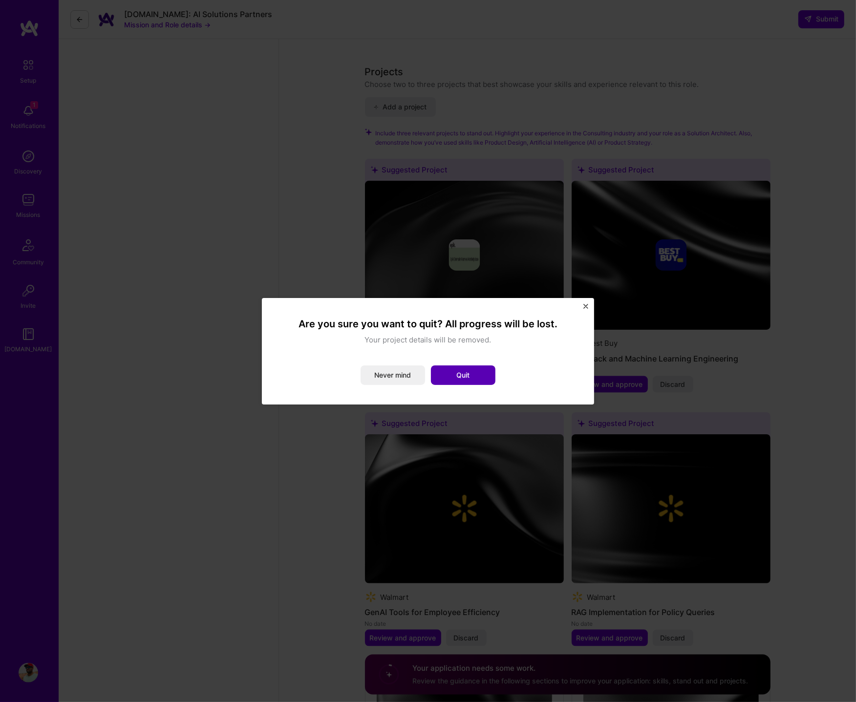
click at [449, 377] on button "Quit" at bounding box center [463, 376] width 65 height 20
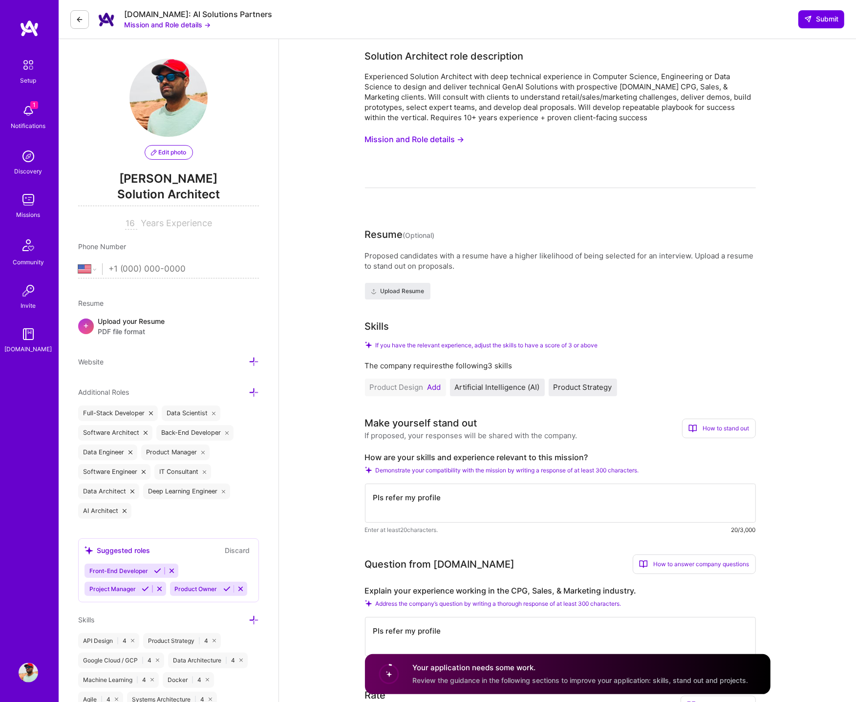
click at [74, 14] on button at bounding box center [79, 19] width 19 height 19
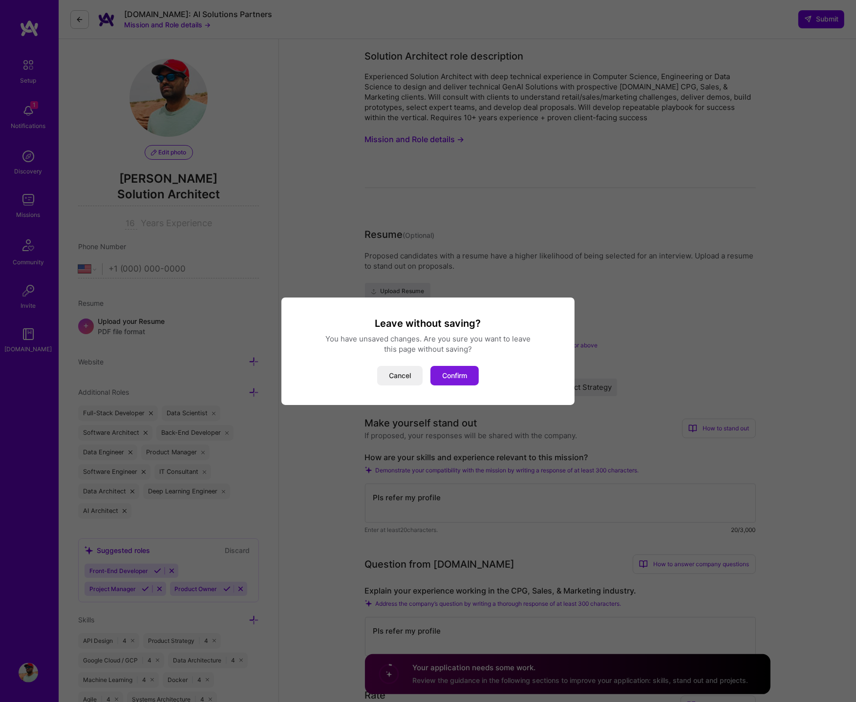
click at [459, 371] on button "Confirm" at bounding box center [455, 376] width 48 height 20
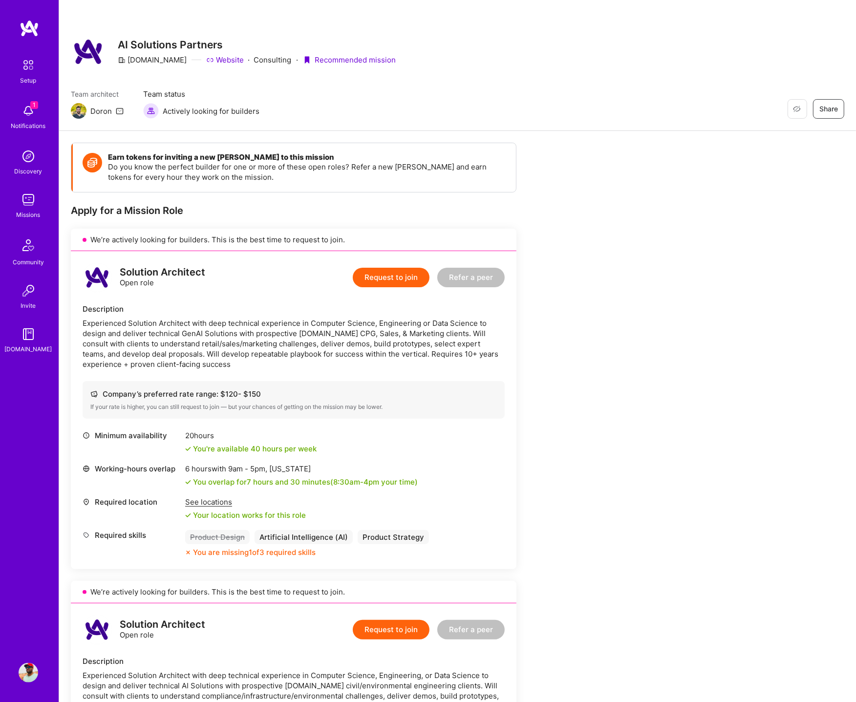
click at [405, 279] on button "Request to join" at bounding box center [391, 278] width 77 height 20
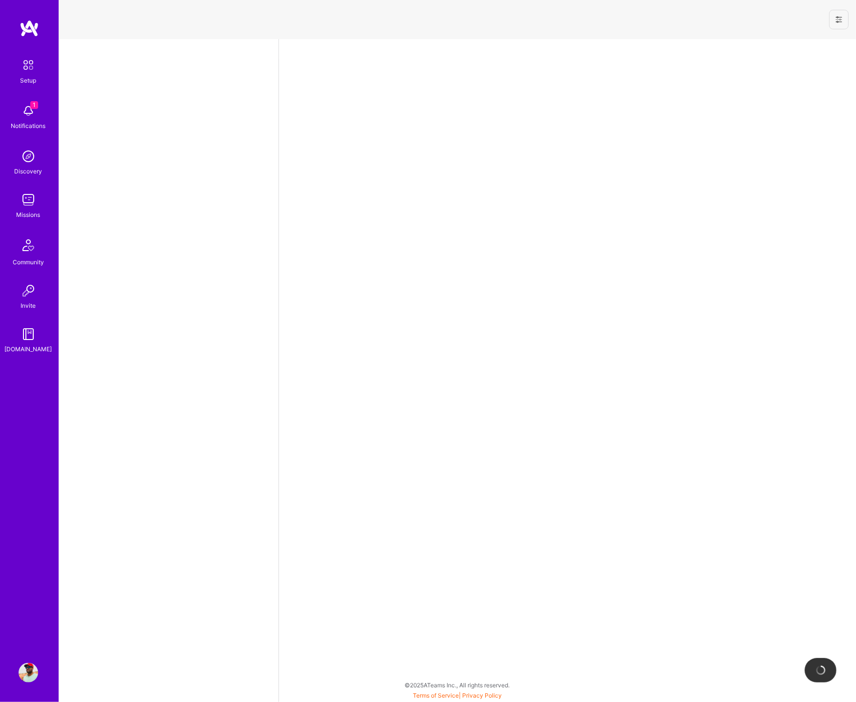
select select "US"
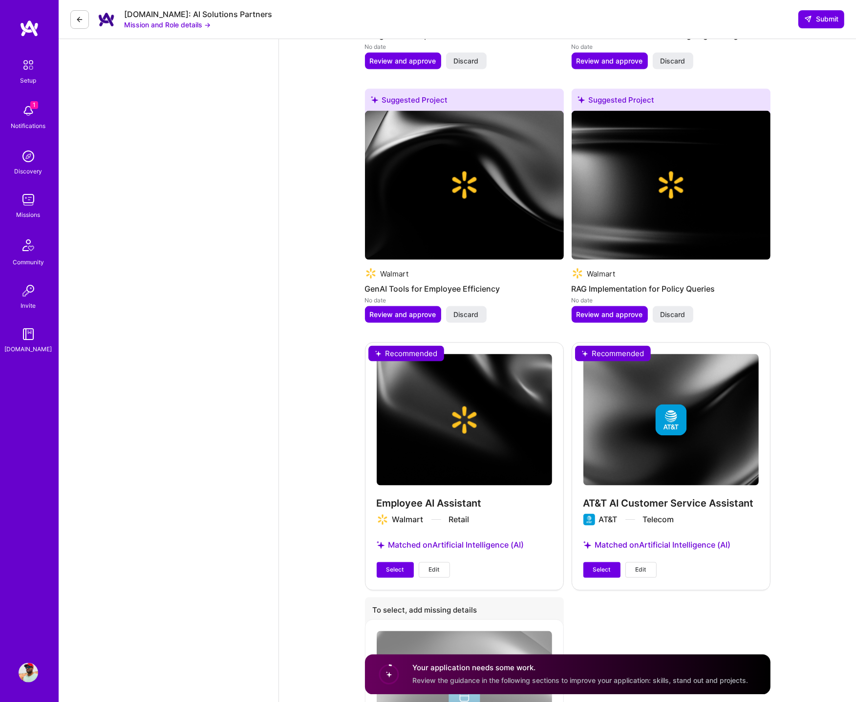
scroll to position [1685, 0]
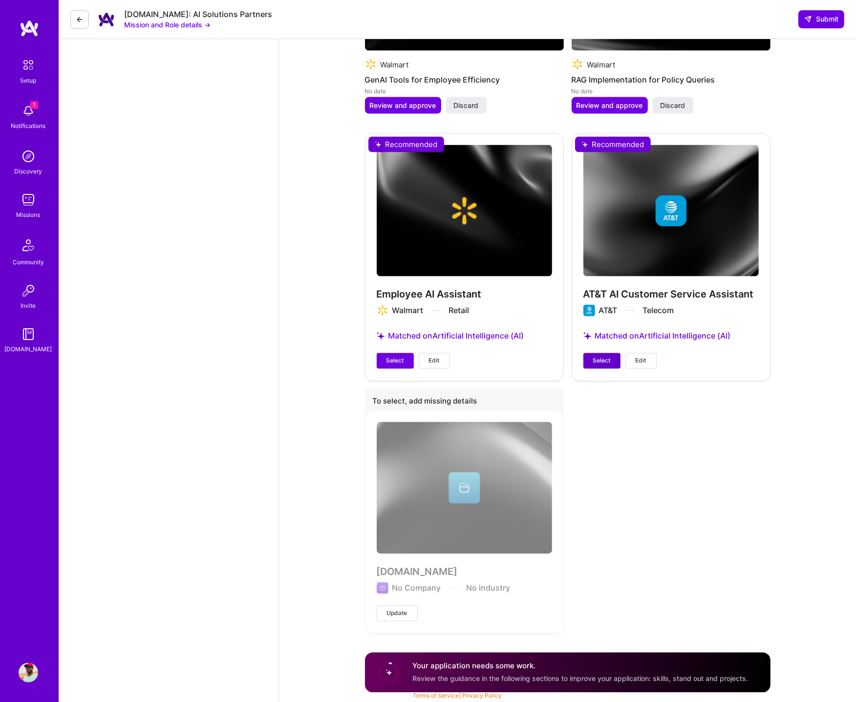
click at [595, 362] on span "Select" at bounding box center [602, 361] width 18 height 9
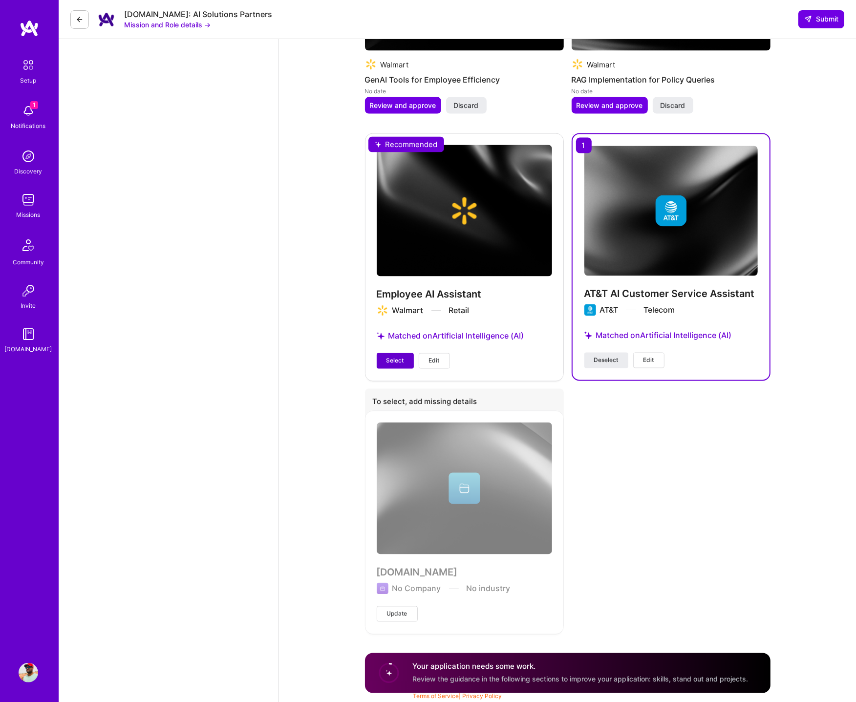
click at [397, 358] on span "Select" at bounding box center [396, 361] width 18 height 9
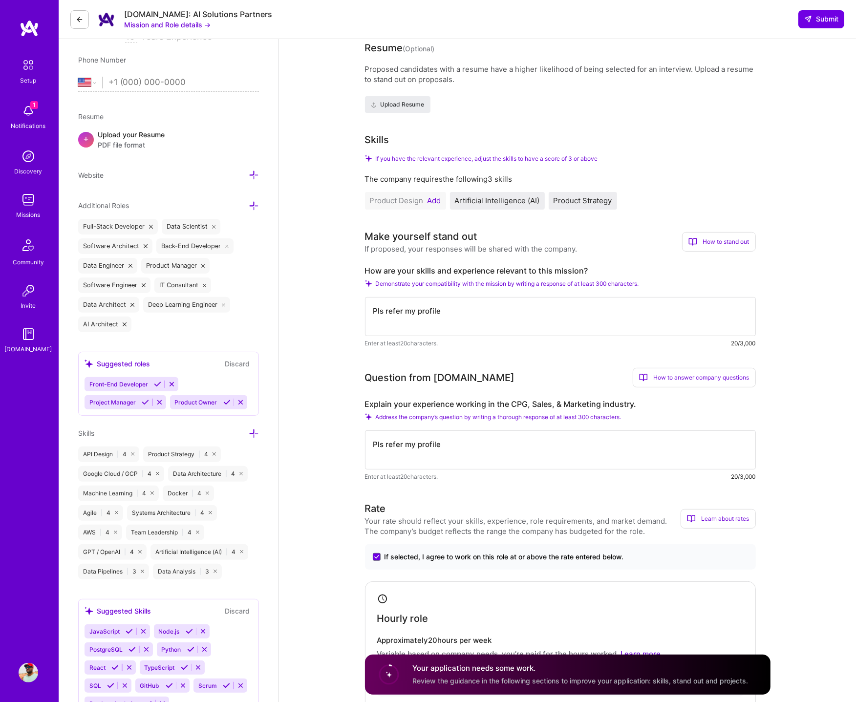
scroll to position [0, 0]
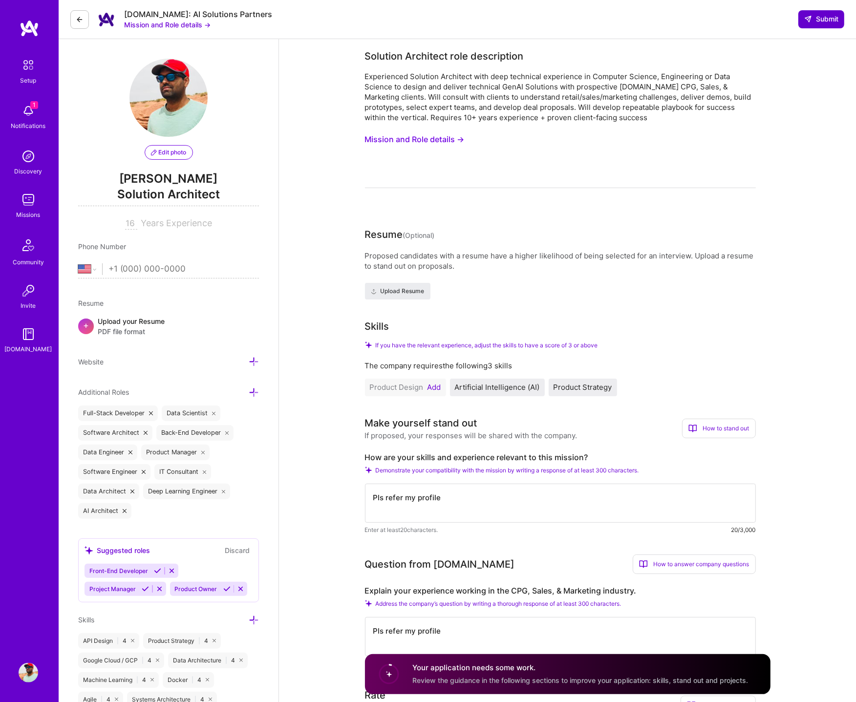
click at [830, 23] on span "Submit" at bounding box center [822, 19] width 34 height 10
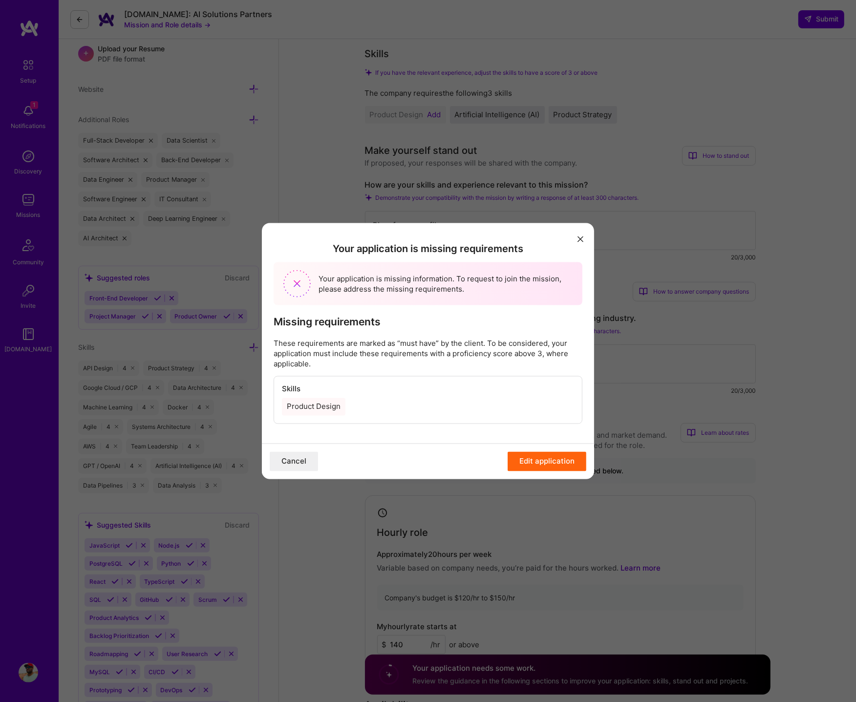
scroll to position [294, 0]
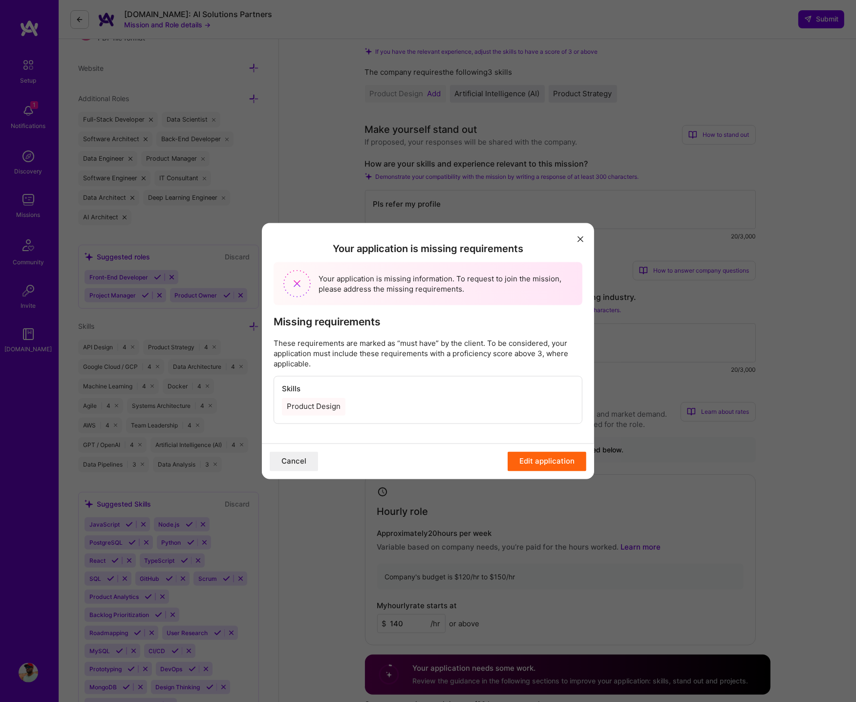
click at [535, 460] on button "Edit application" at bounding box center [547, 462] width 79 height 20
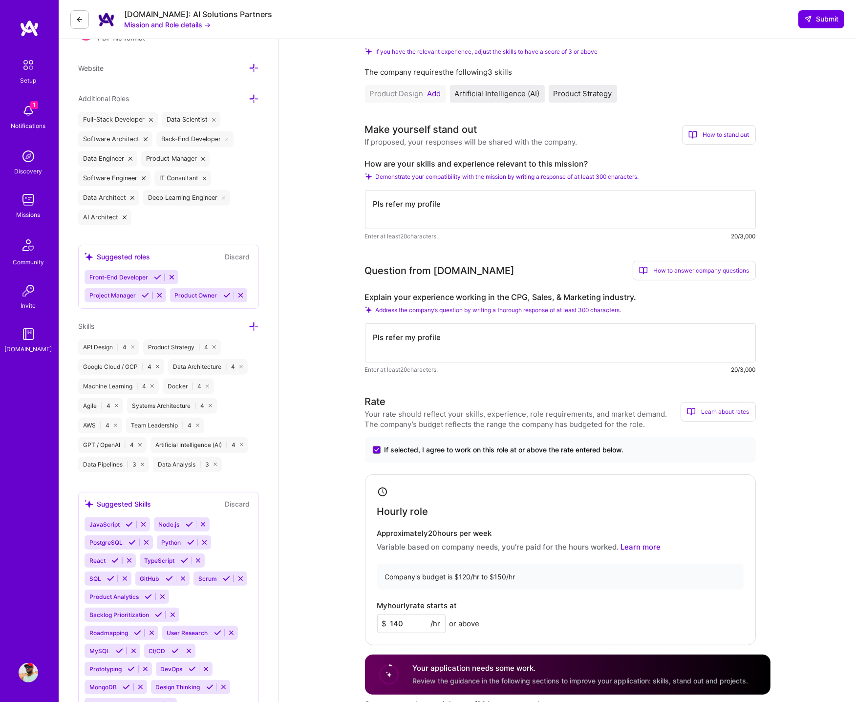
scroll to position [301, 0]
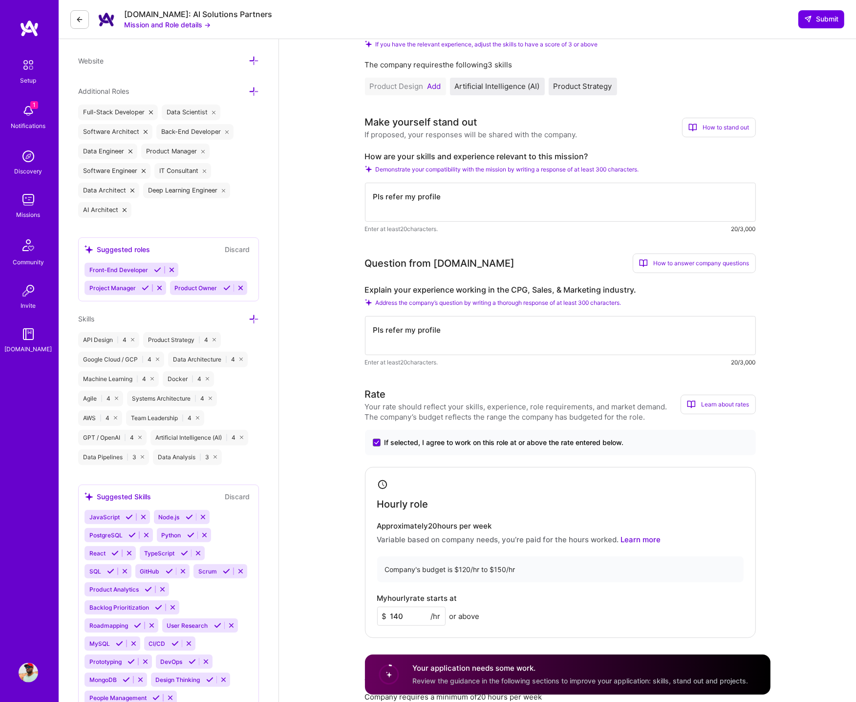
click at [432, 84] on button "Add" at bounding box center [435, 87] width 14 height 8
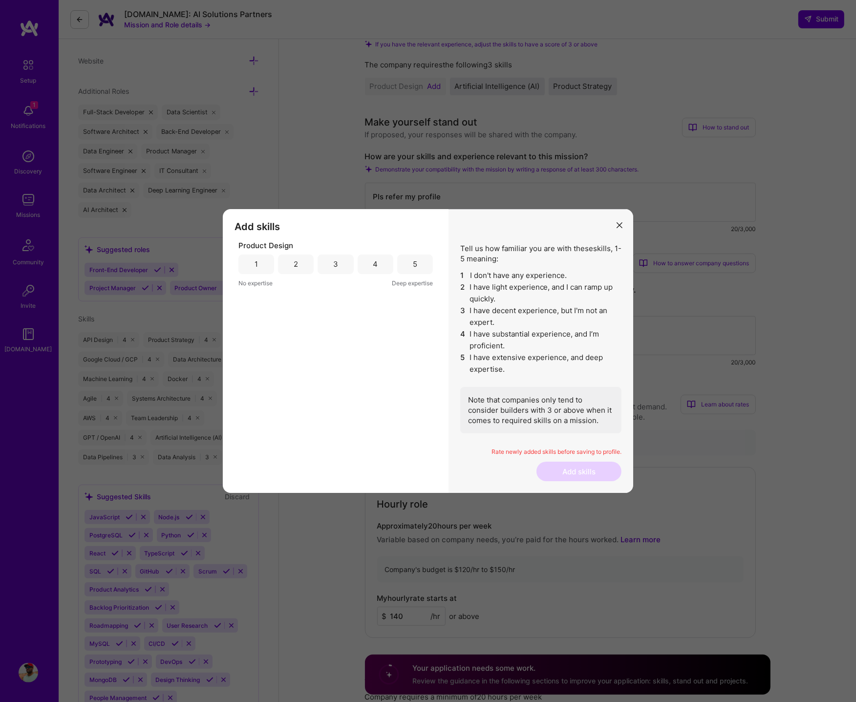
click at [345, 259] on div "3" at bounding box center [336, 265] width 36 height 20
click at [584, 466] on button "Add skills" at bounding box center [579, 472] width 85 height 20
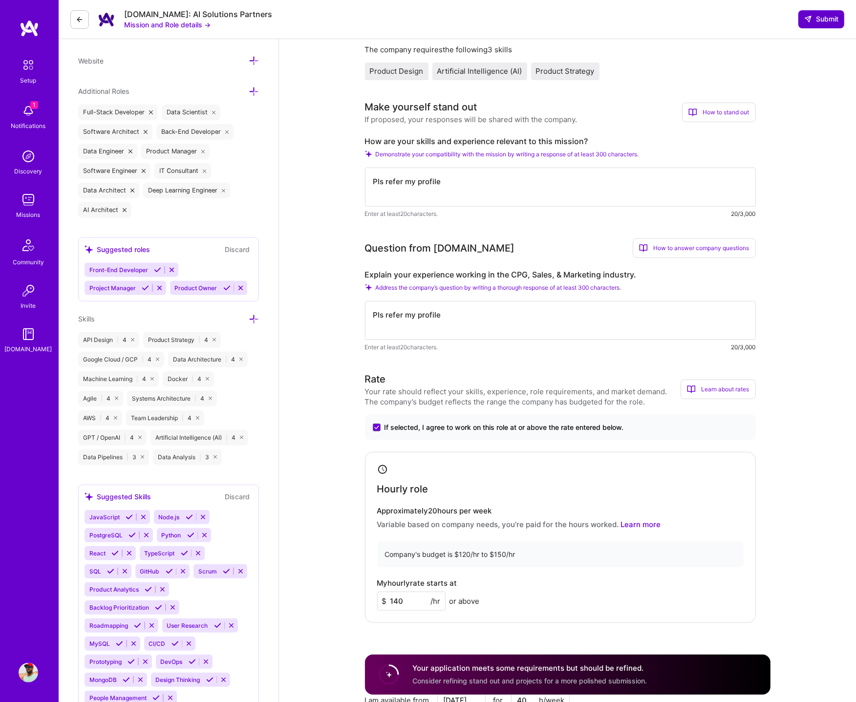
click at [829, 22] on span "Submit" at bounding box center [822, 19] width 34 height 10
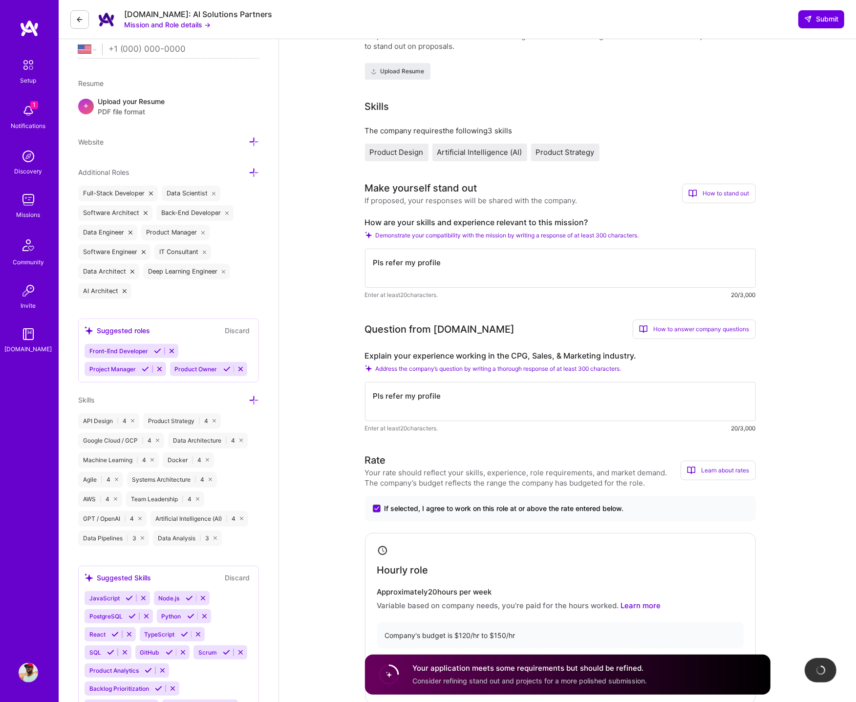
scroll to position [0, 0]
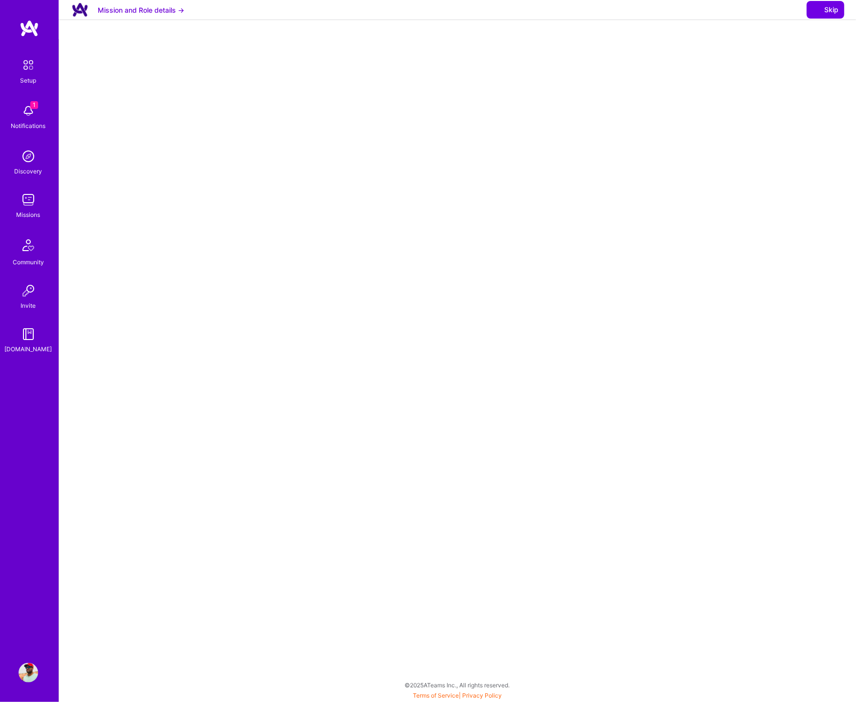
select select "US"
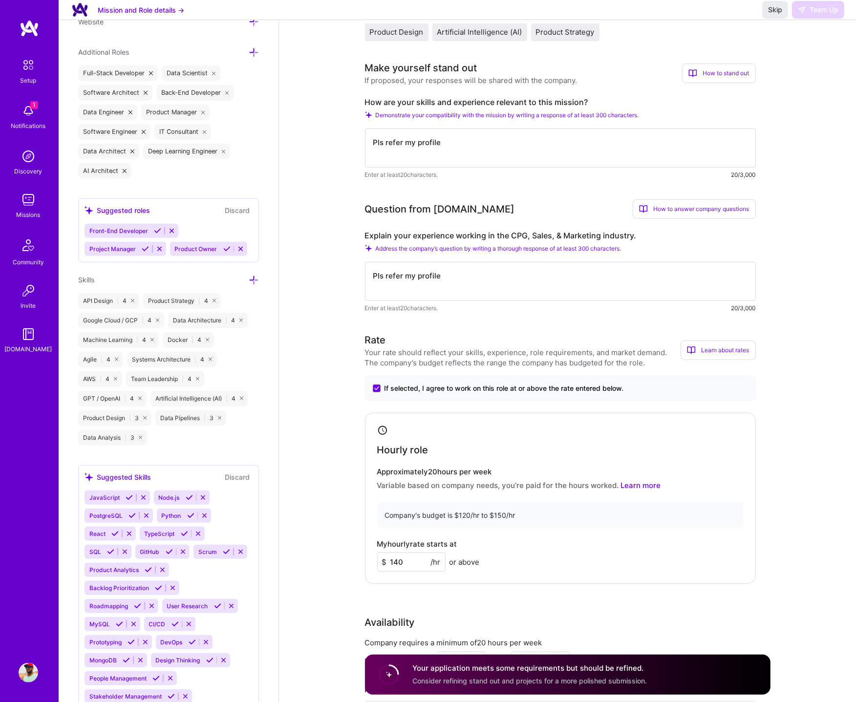
scroll to position [316, 0]
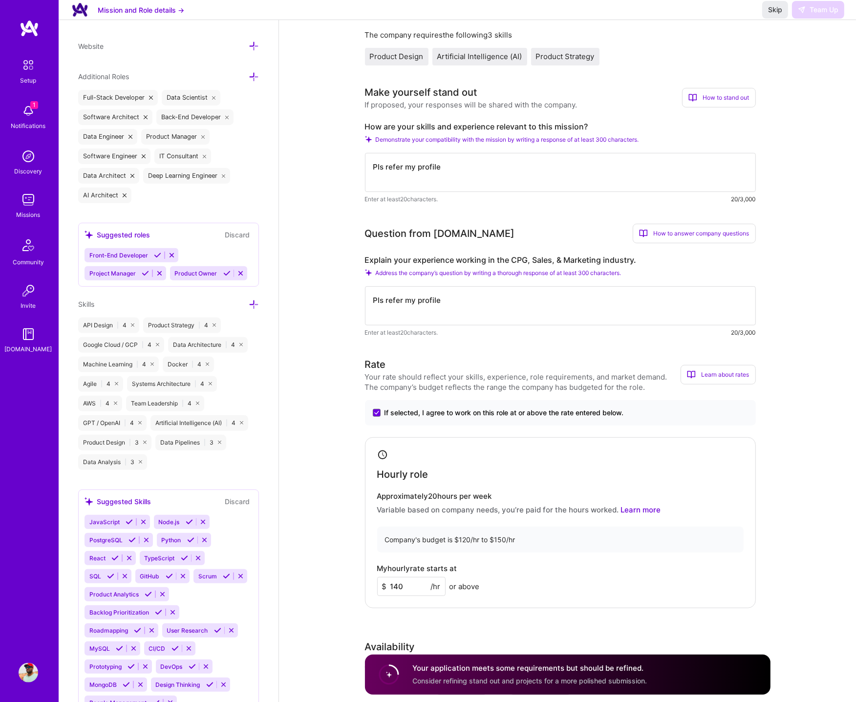
click at [457, 168] on textarea "Pls refer my profile" at bounding box center [560, 172] width 391 height 39
click at [448, 303] on textarea "Pls refer my profile" at bounding box center [560, 305] width 391 height 39
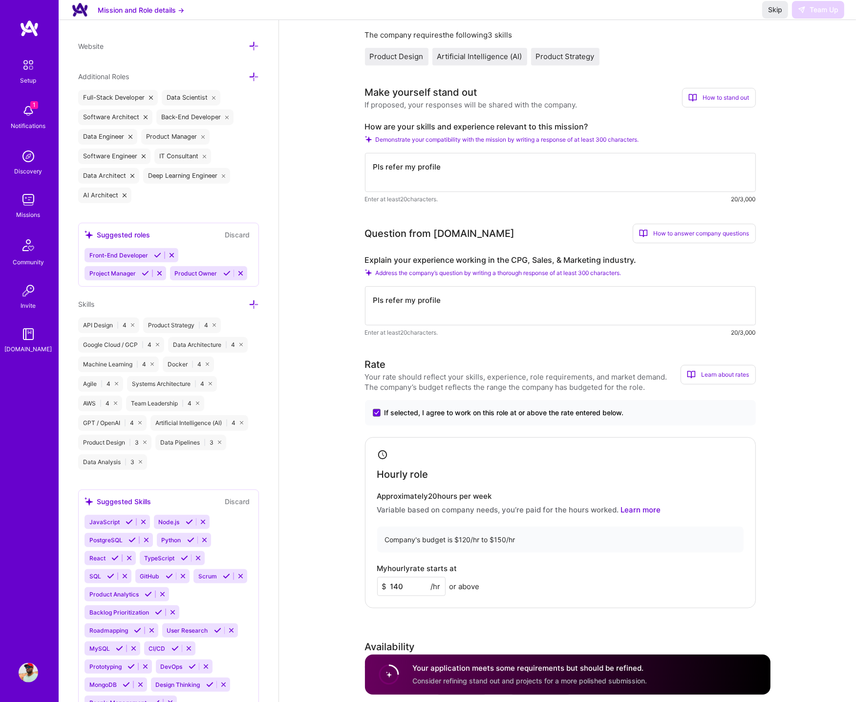
click at [448, 303] on textarea "Pls refer my profile" at bounding box center [560, 305] width 391 height 39
click at [455, 164] on textarea "Pls refer my profile" at bounding box center [560, 172] width 391 height 39
click at [456, 164] on textarea "Pls refer my profile" at bounding box center [560, 172] width 391 height 39
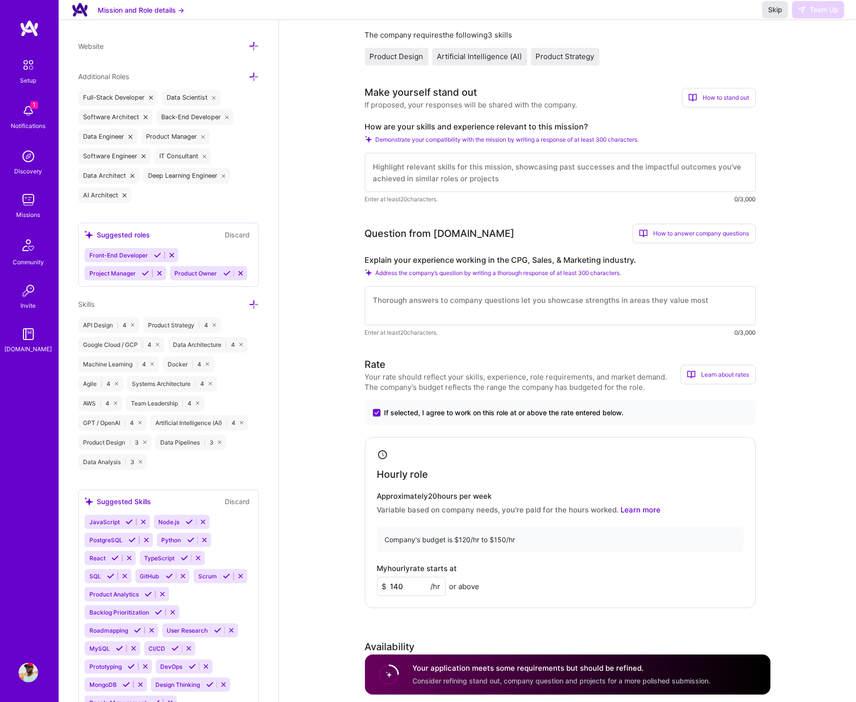
click at [781, 15] on span "Skip" at bounding box center [775, 10] width 14 height 10
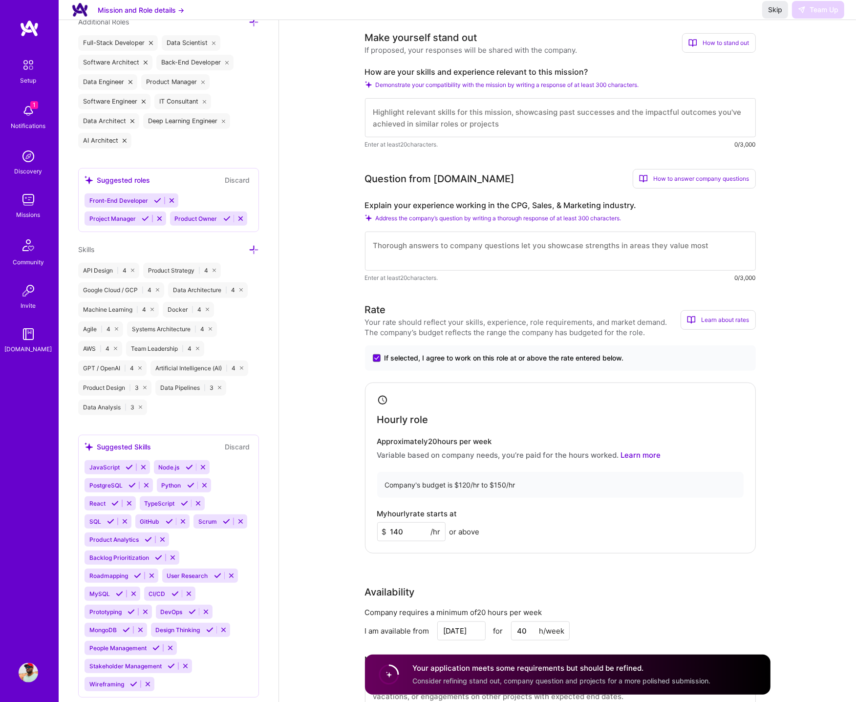
scroll to position [128, 0]
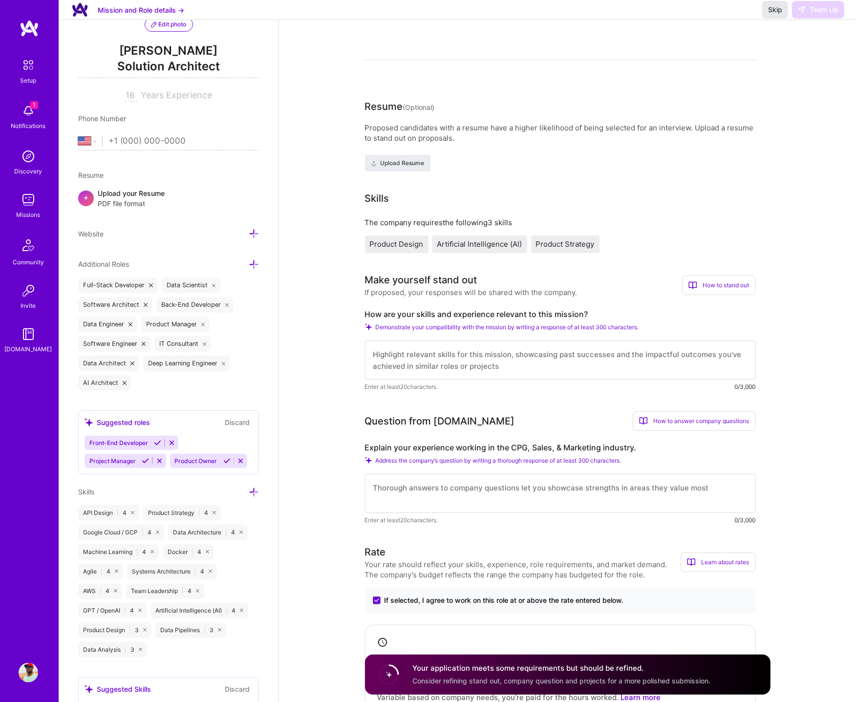
click at [773, 15] on span "Skip" at bounding box center [775, 10] width 14 height 10
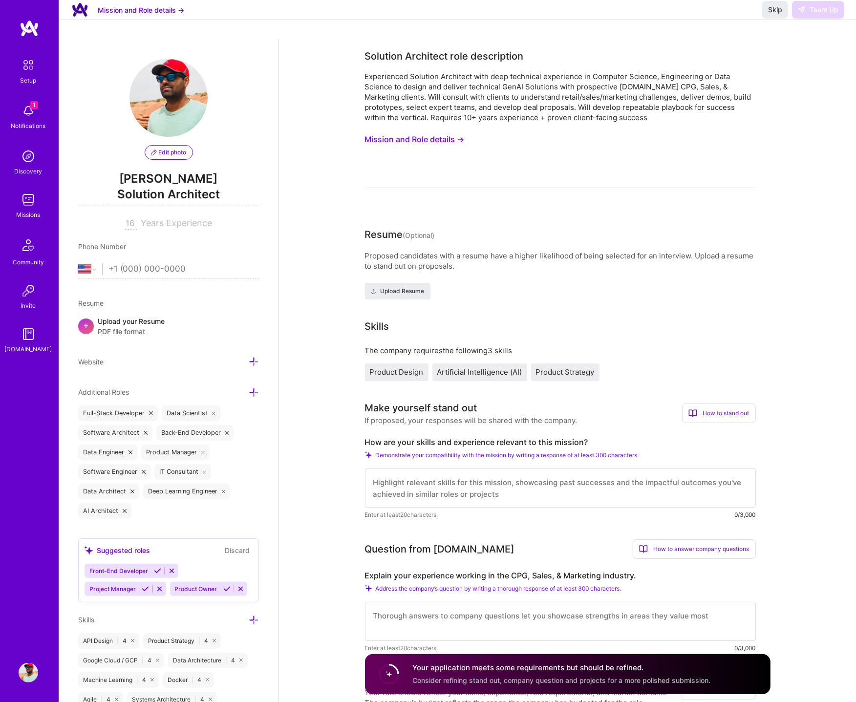
click at [26, 215] on div "Missions" at bounding box center [29, 215] width 24 height 10
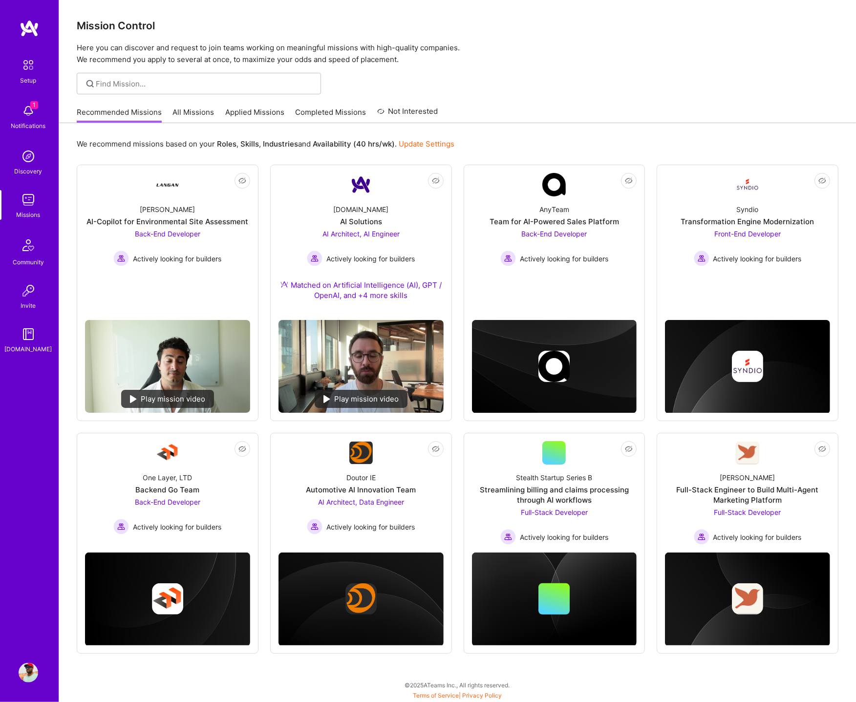
click at [248, 116] on link "Applied Missions" at bounding box center [254, 115] width 59 height 16
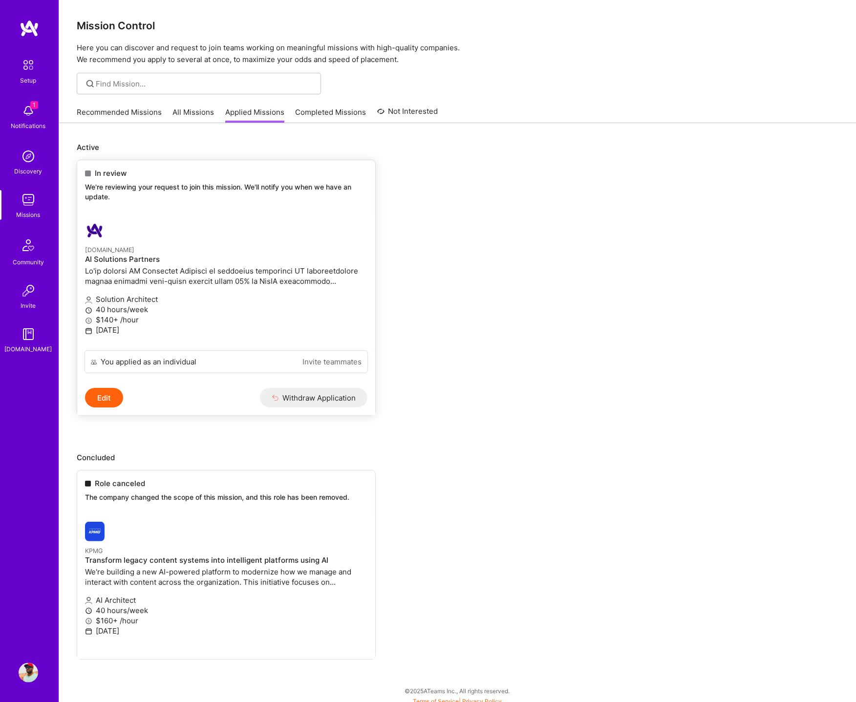
scroll to position [5, 0]
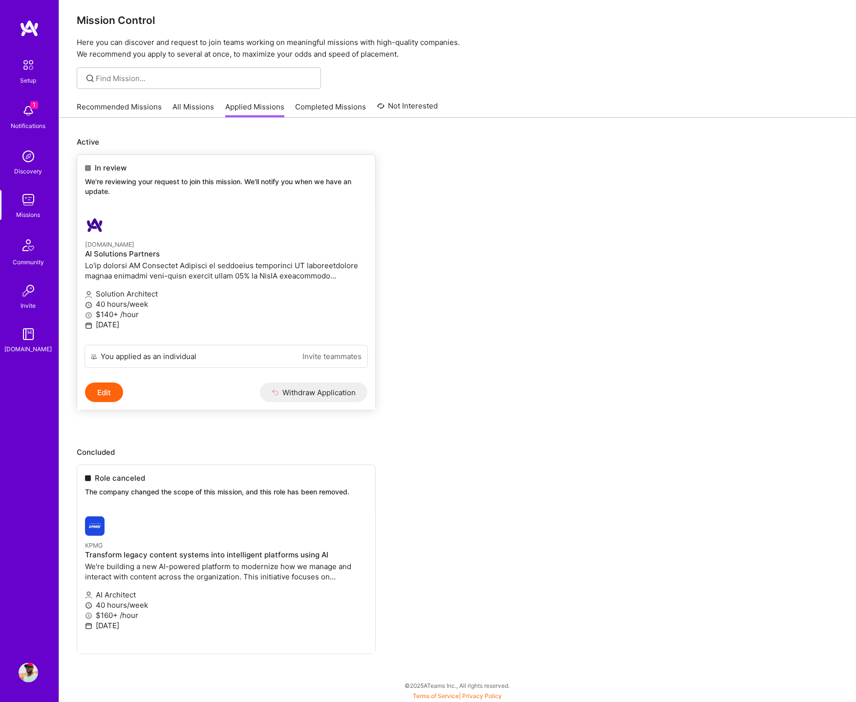
click at [101, 389] on button "Edit" at bounding box center [104, 393] width 38 height 20
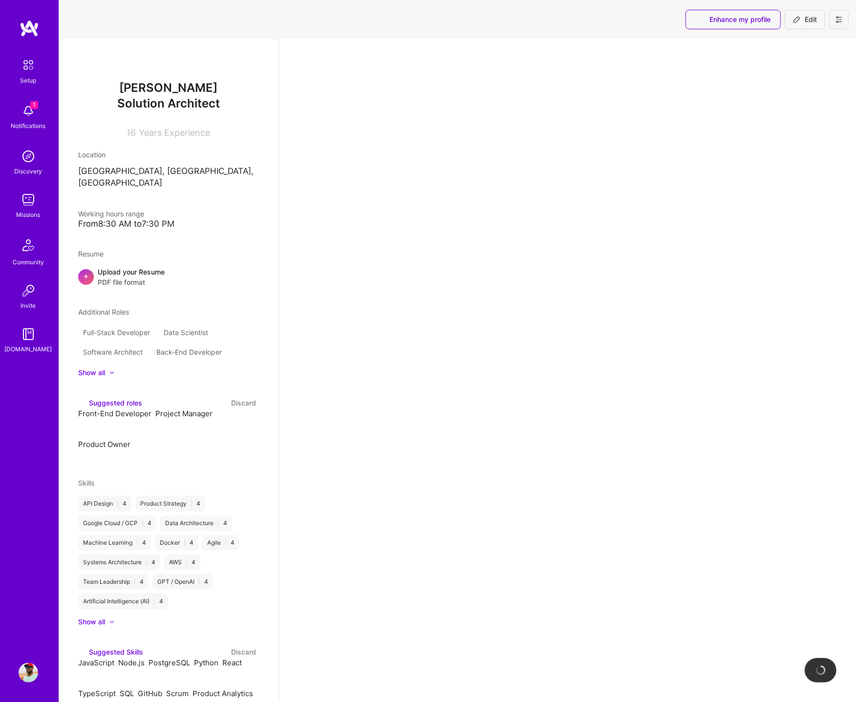
select select "US"
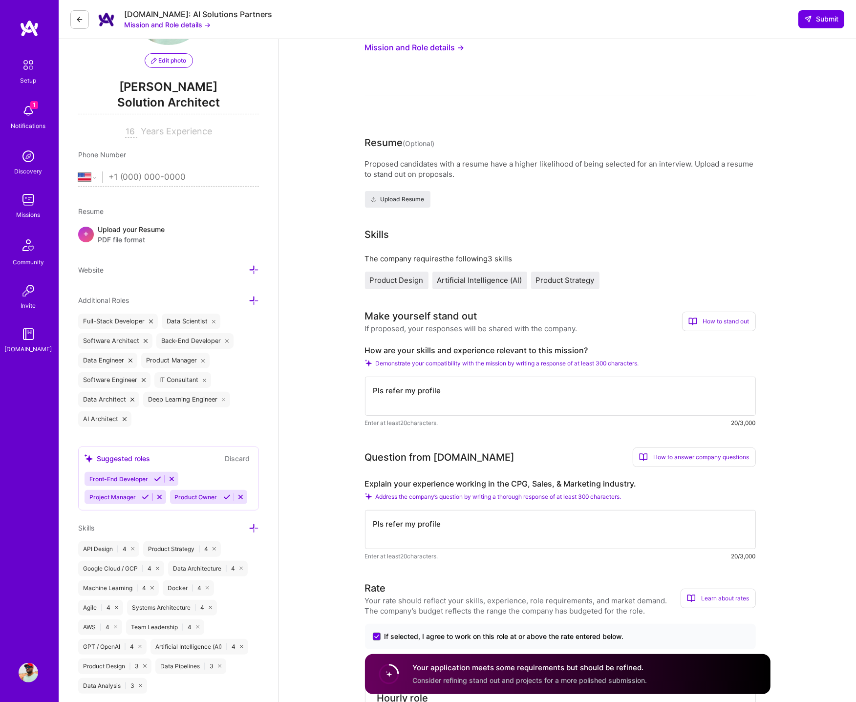
scroll to position [95, 0]
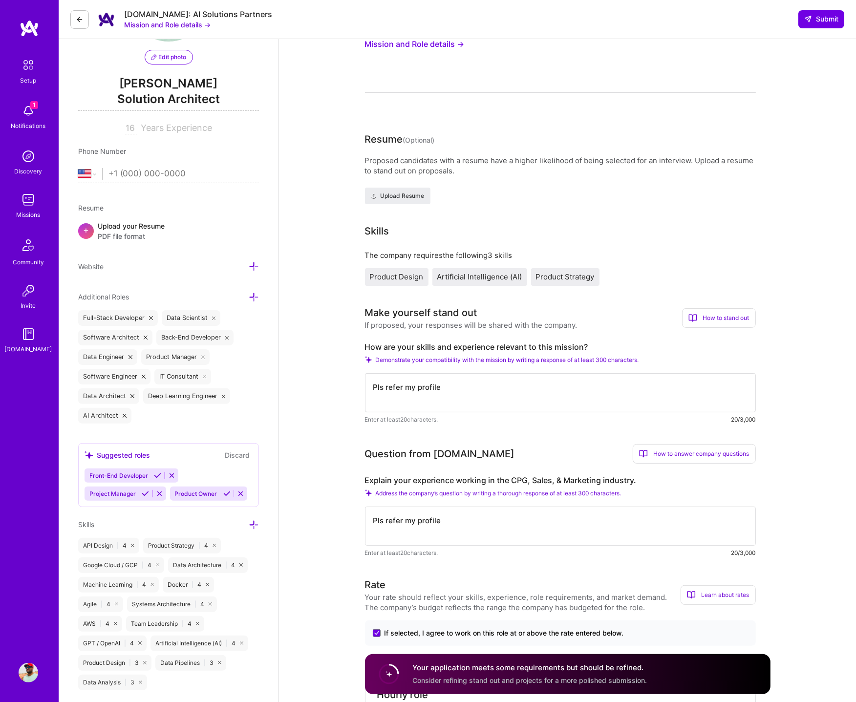
click at [486, 396] on textarea "Pls refer my profile" at bounding box center [560, 392] width 391 height 39
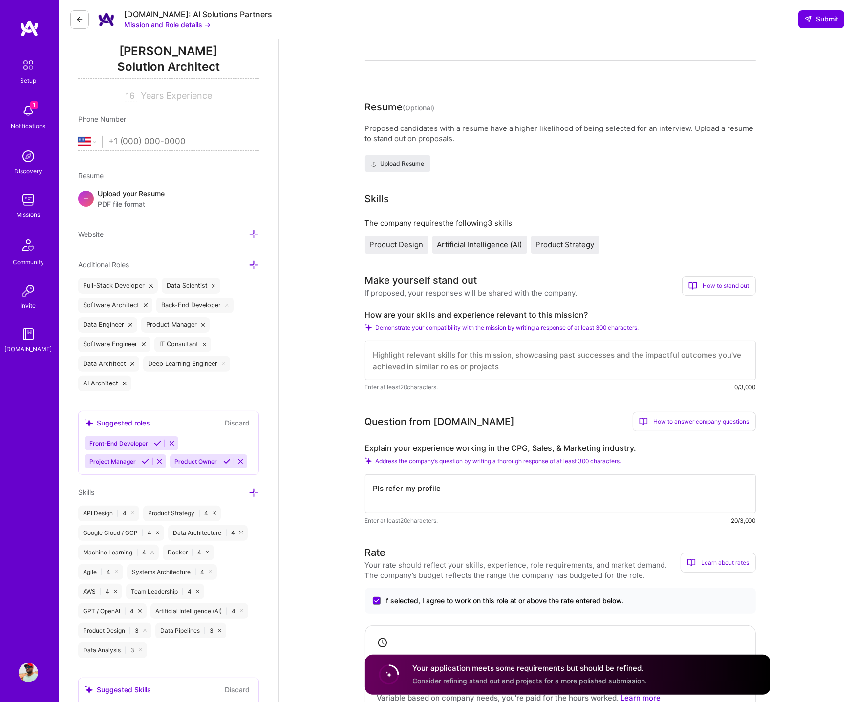
scroll to position [128, 0]
click at [484, 481] on textarea "Pls refer my profile" at bounding box center [560, 493] width 391 height 39
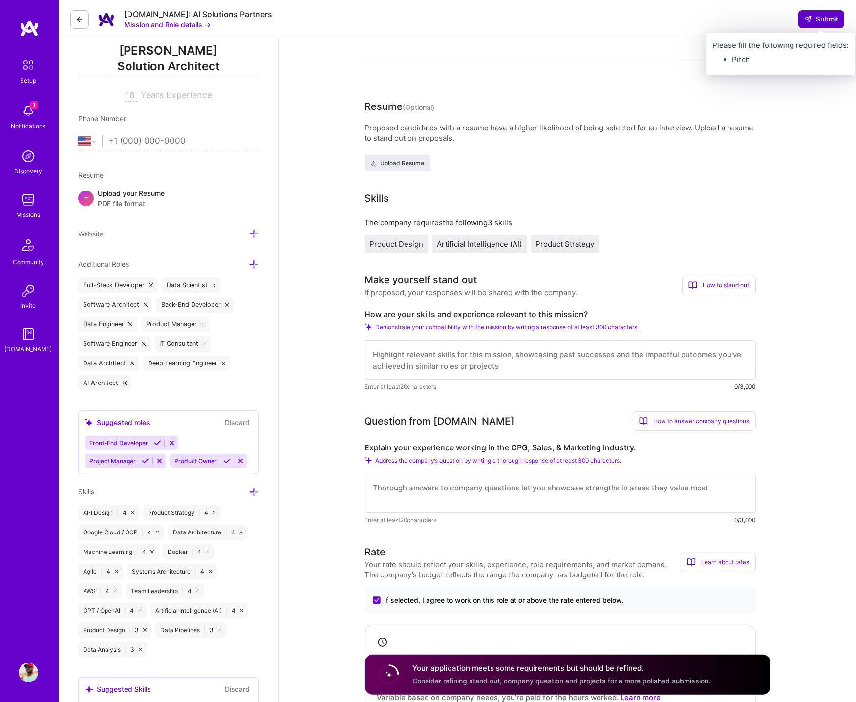
click at [824, 22] on span "Submit" at bounding box center [822, 19] width 34 height 10
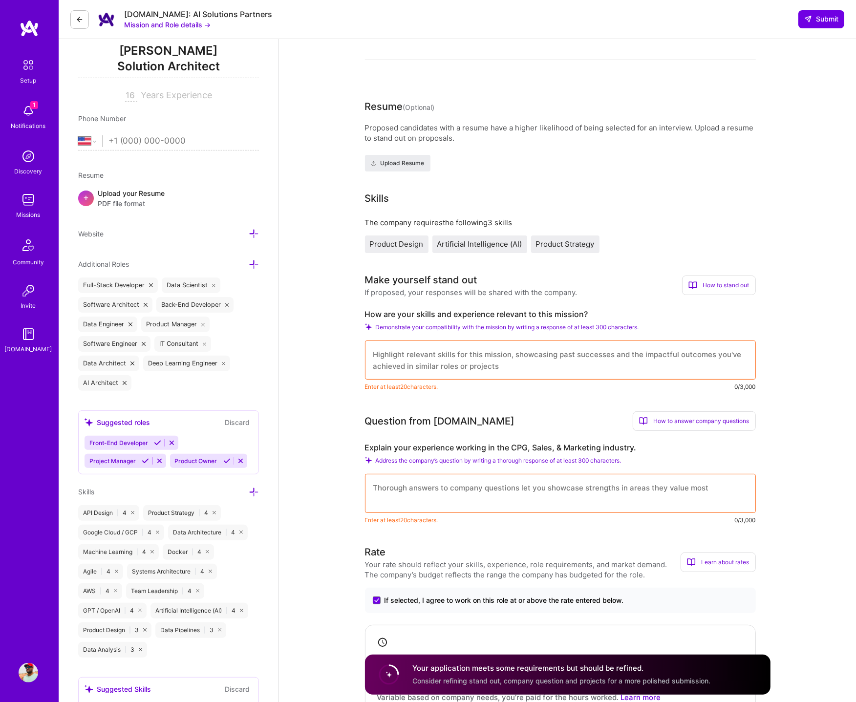
click at [433, 358] on textarea at bounding box center [560, 360] width 391 height 39
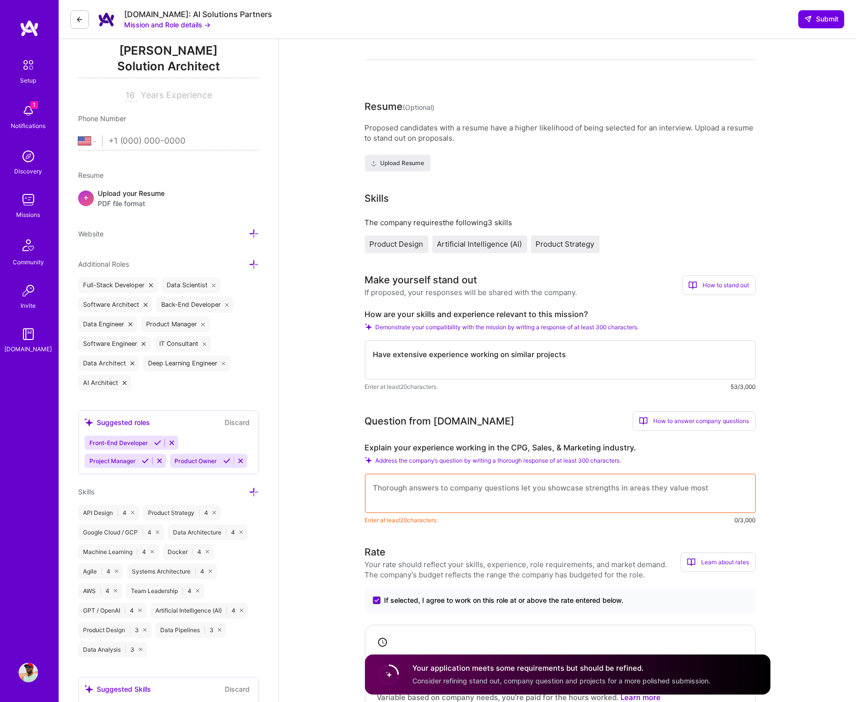
type textarea "Have extensive experience working on similar projects"
click at [411, 490] on textarea at bounding box center [560, 493] width 391 height 39
paste textarea "Have extensive experience working on similar projects"
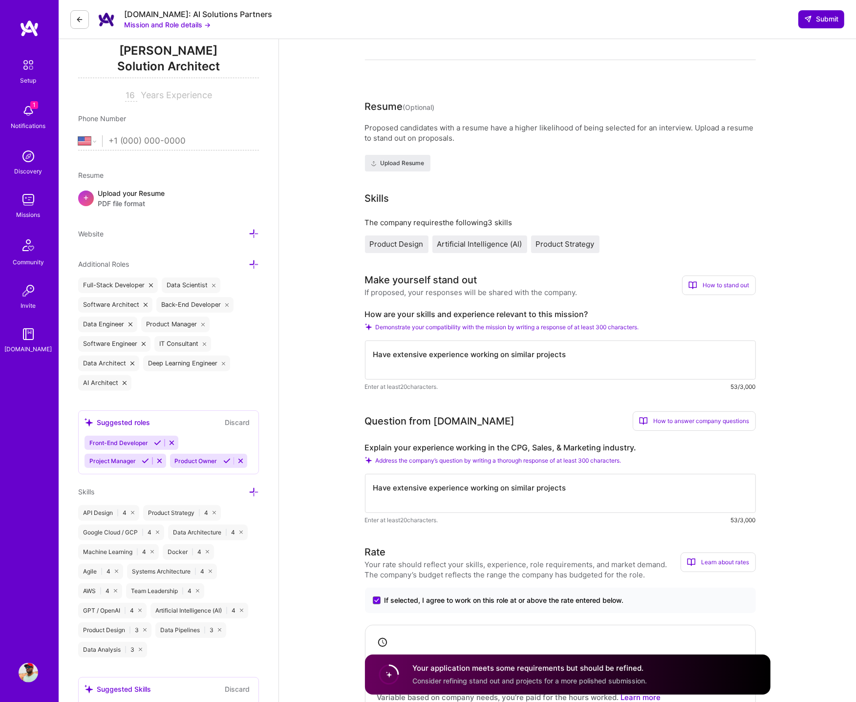
type textarea "Have extensive experience working on similar projects"
click at [825, 20] on span "Submit" at bounding box center [822, 19] width 34 height 10
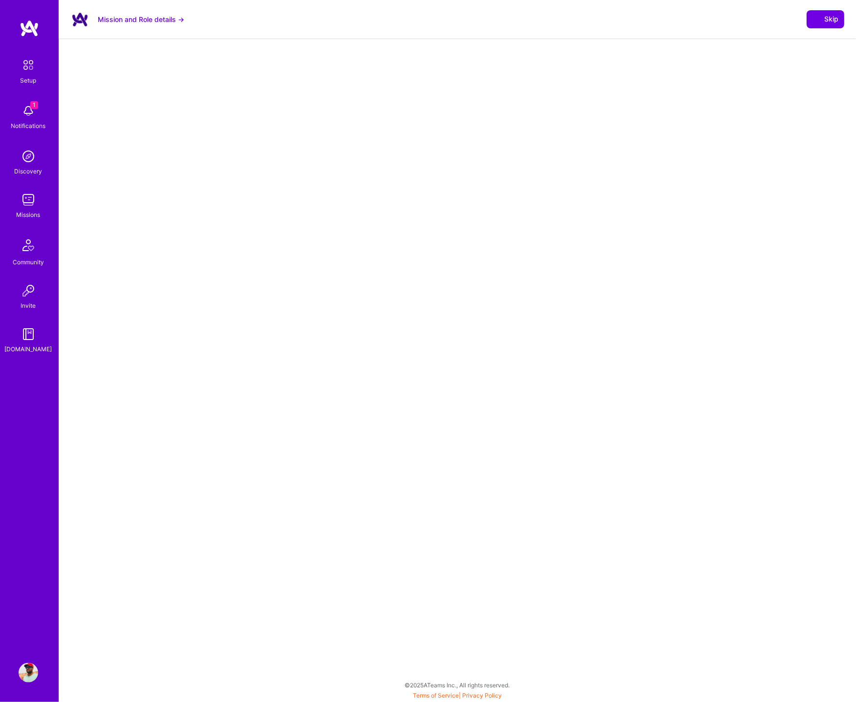
select select "US"
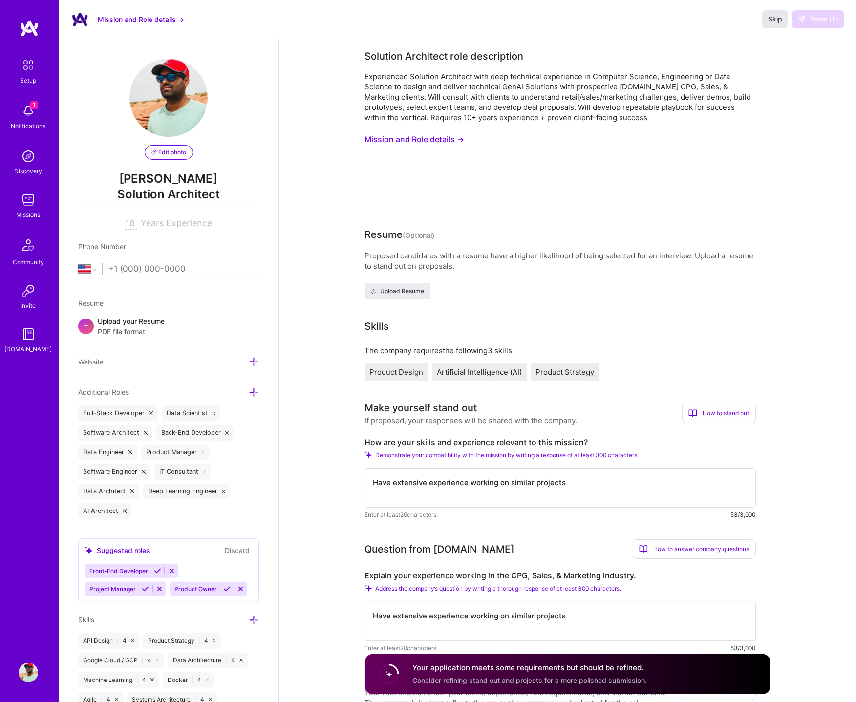
click at [780, 18] on span "Skip" at bounding box center [775, 19] width 14 height 10
click at [31, 198] on img at bounding box center [29, 200] width 20 height 20
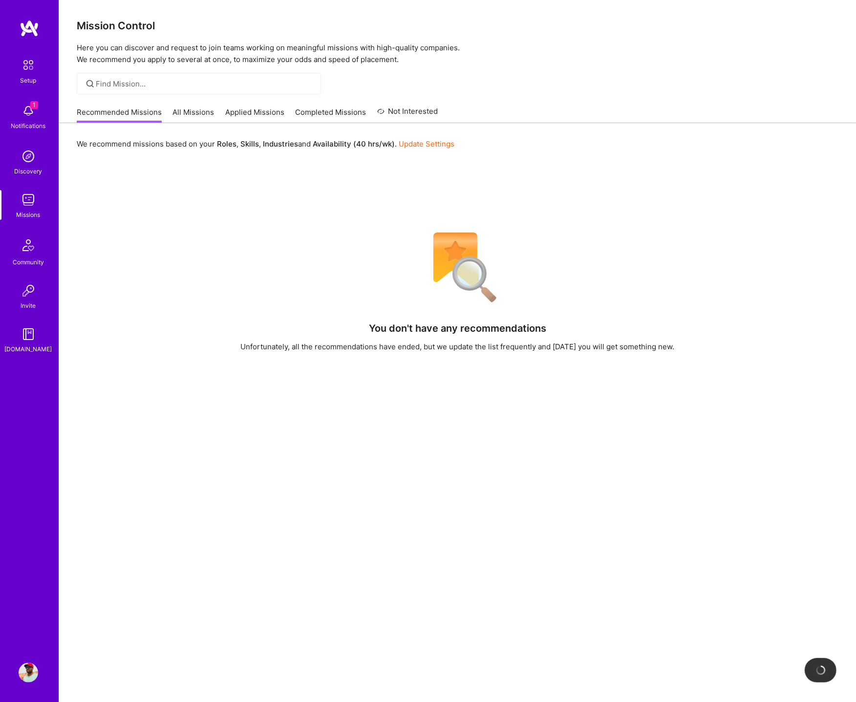
click at [271, 114] on link "Applied Missions" at bounding box center [254, 115] width 59 height 16
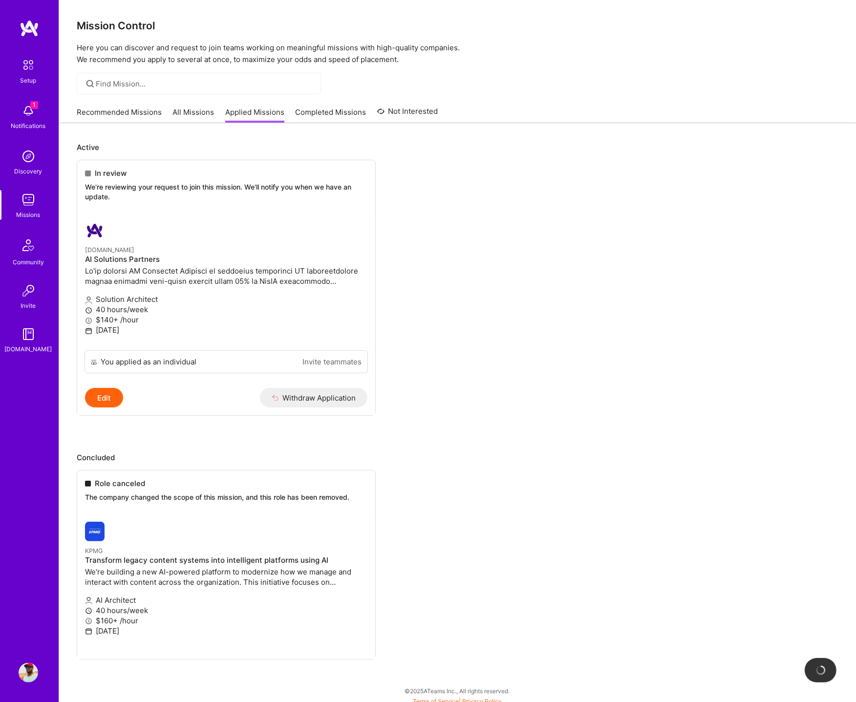
click at [141, 107] on link "Recommended Missions" at bounding box center [119, 115] width 85 height 16
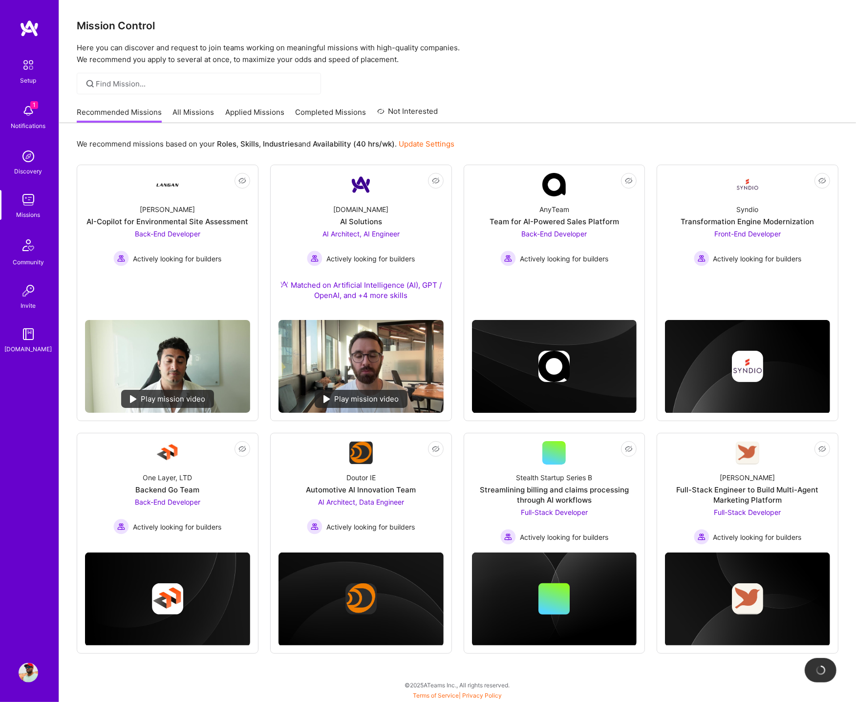
click at [419, 143] on link "Update Settings" at bounding box center [427, 143] width 56 height 9
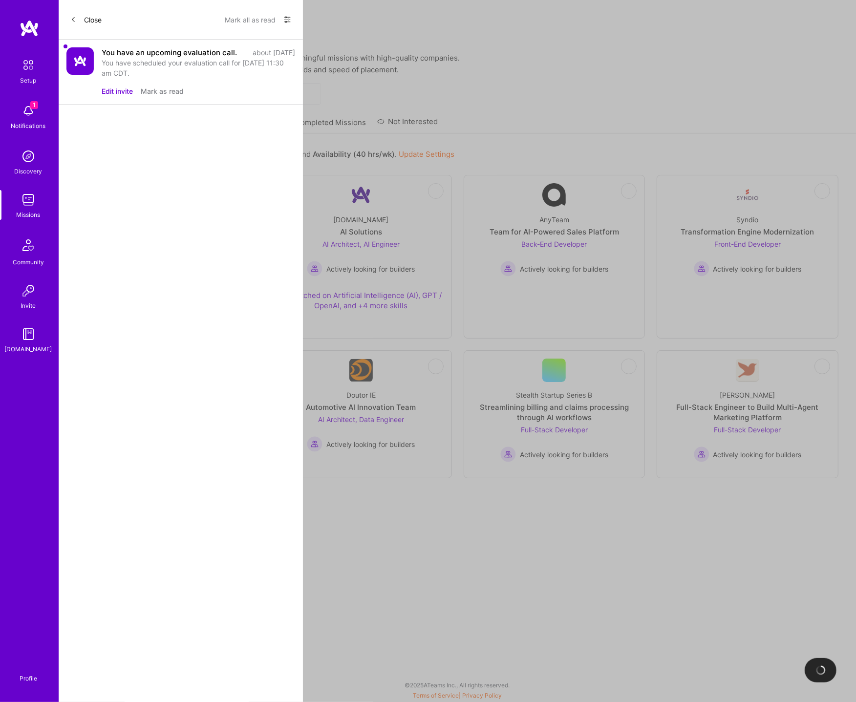
select select "US"
select select "Right Now"
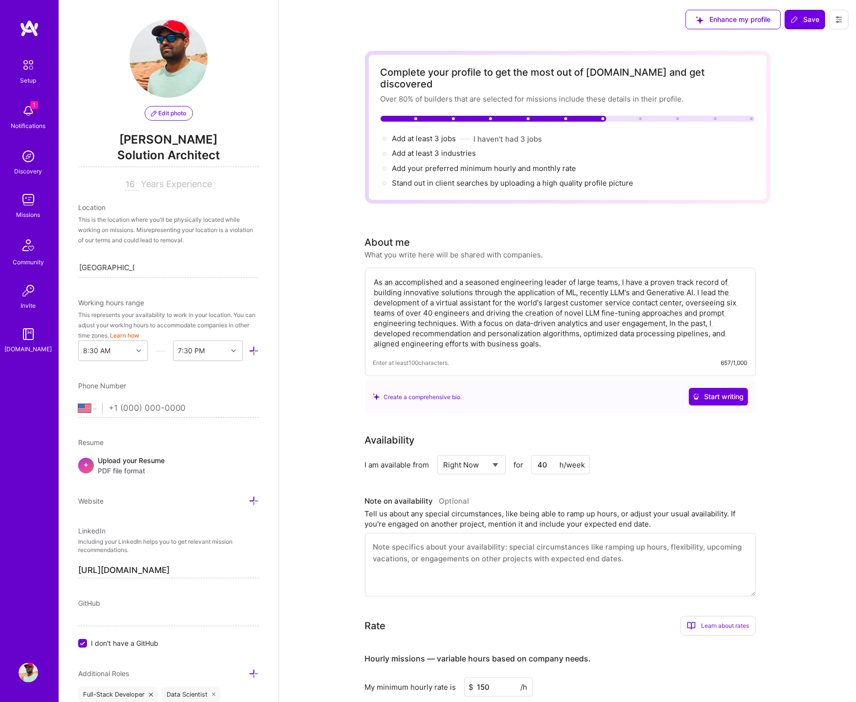
click at [543, 456] on input "40" at bounding box center [560, 465] width 59 height 19
click at [545, 456] on input "40" at bounding box center [560, 465] width 59 height 19
type input "30"
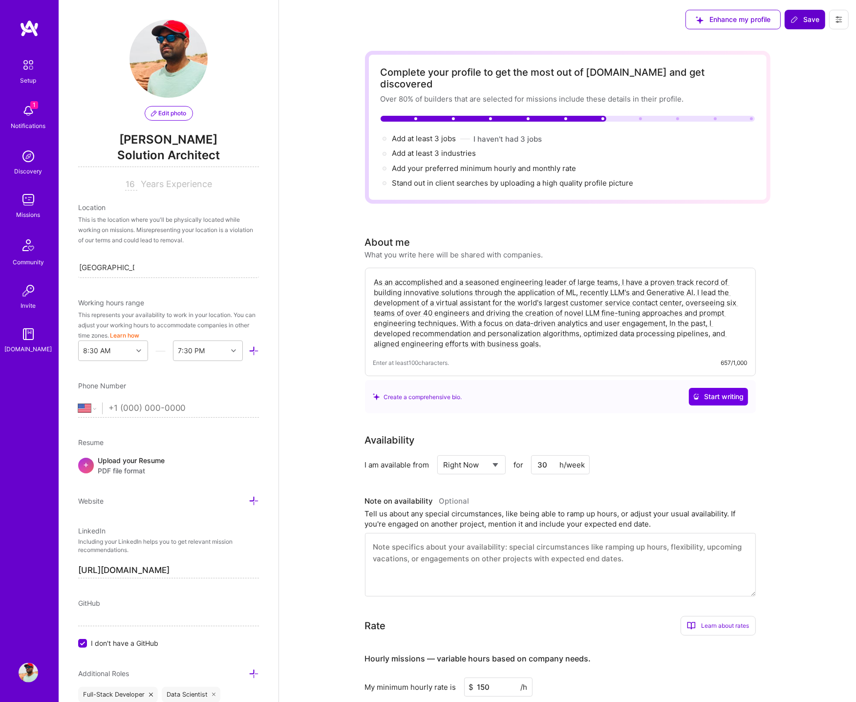
click at [812, 19] on span "Save" at bounding box center [805, 20] width 29 height 10
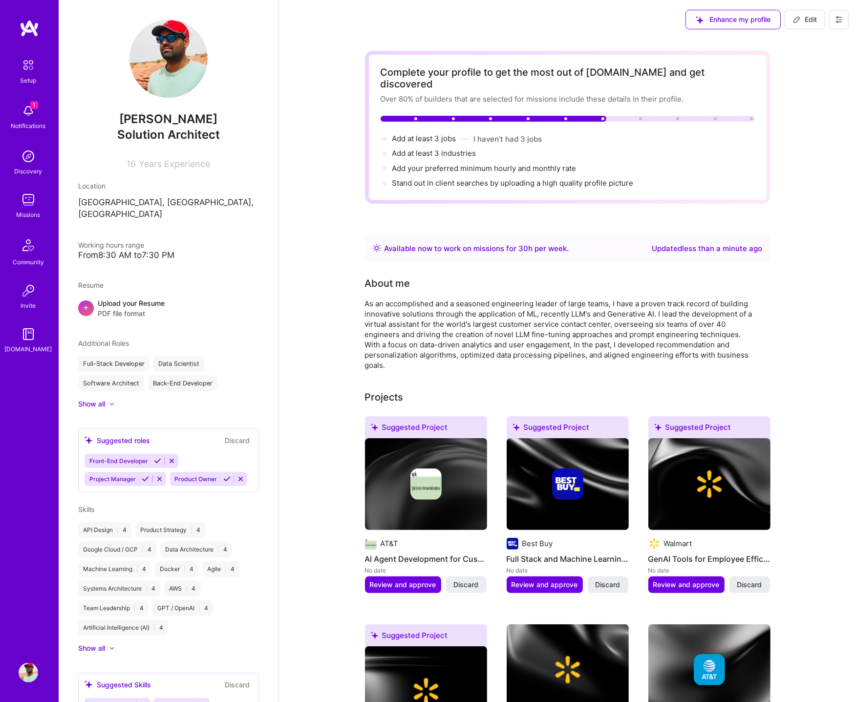
click at [26, 202] on img at bounding box center [29, 200] width 20 height 20
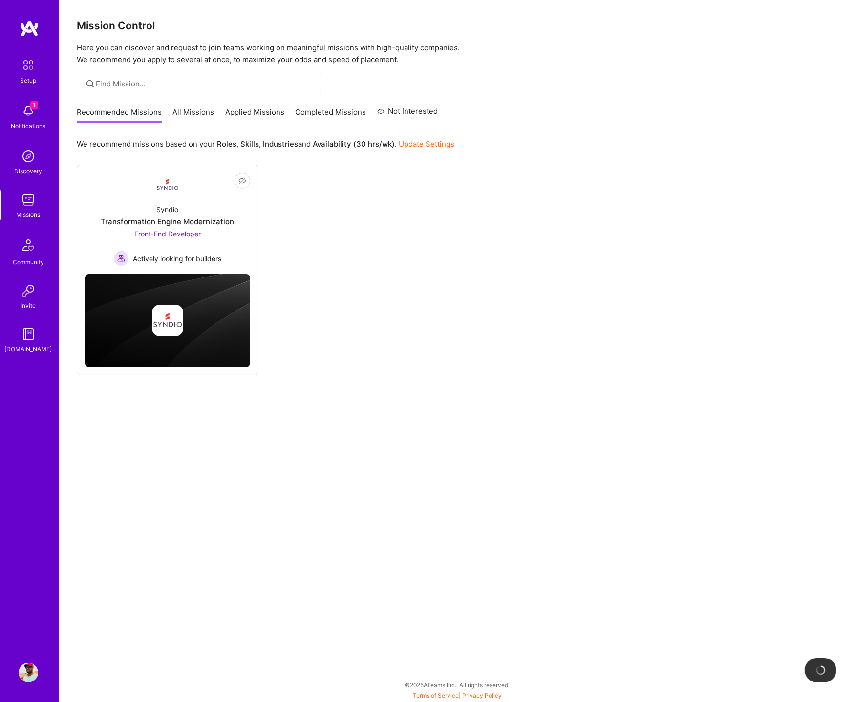
click at [199, 107] on link "All Missions" at bounding box center [194, 115] width 42 height 16
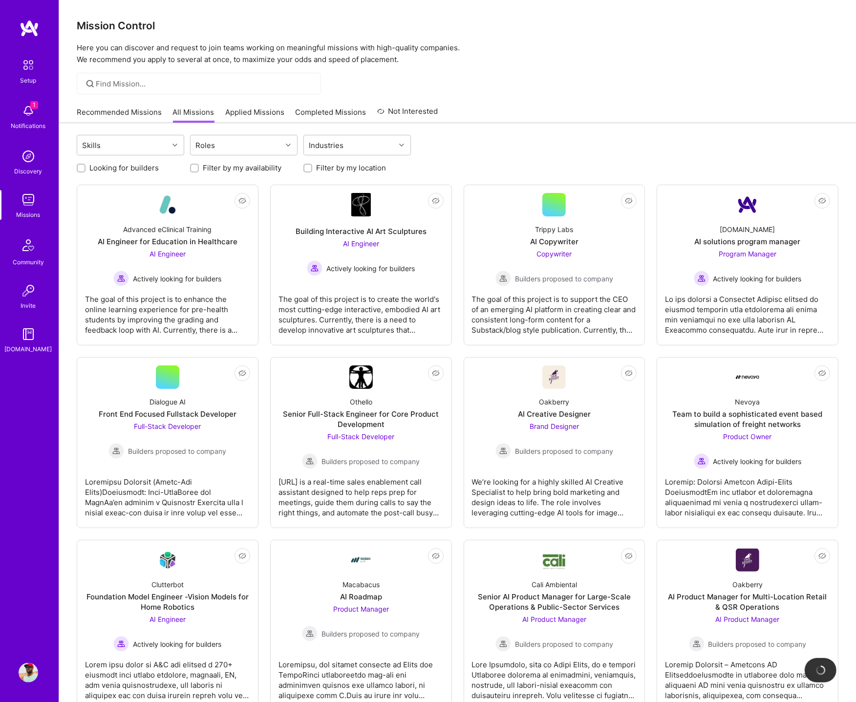
click at [248, 116] on link "Applied Missions" at bounding box center [254, 115] width 59 height 16
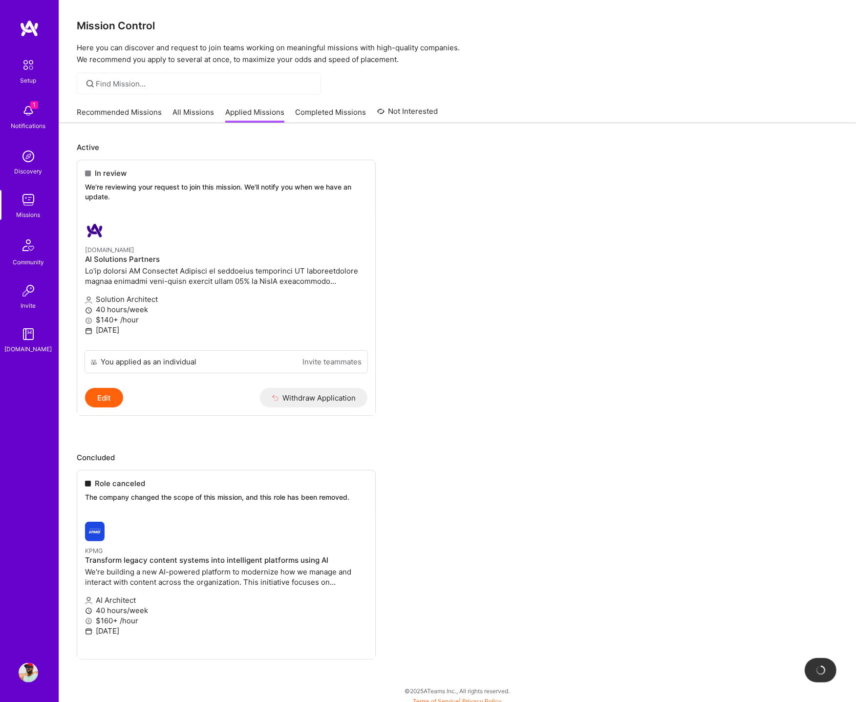
click at [338, 117] on link "Completed Missions" at bounding box center [331, 115] width 71 height 16
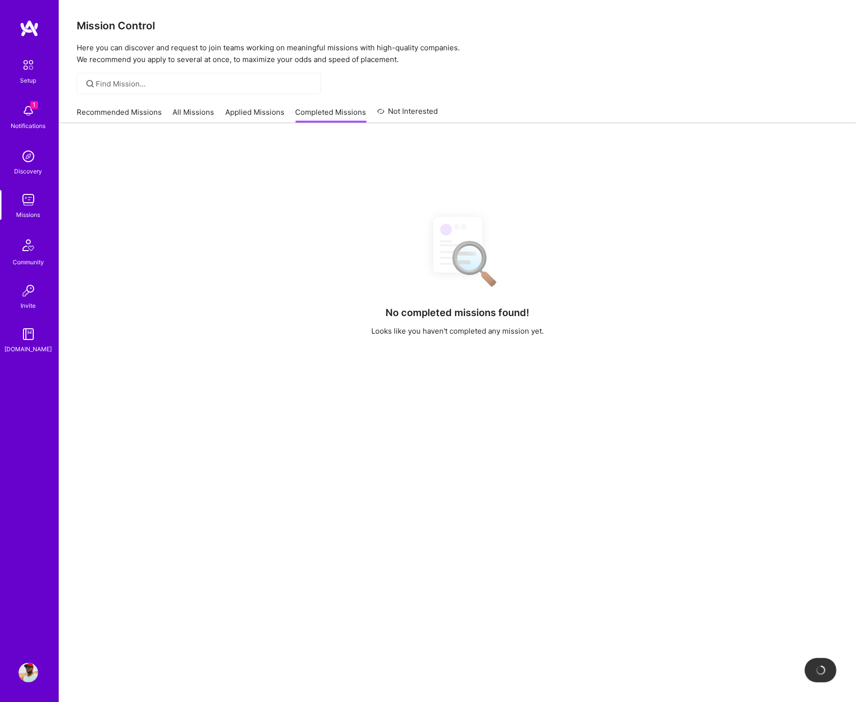
click at [197, 114] on link "All Missions" at bounding box center [194, 115] width 42 height 16
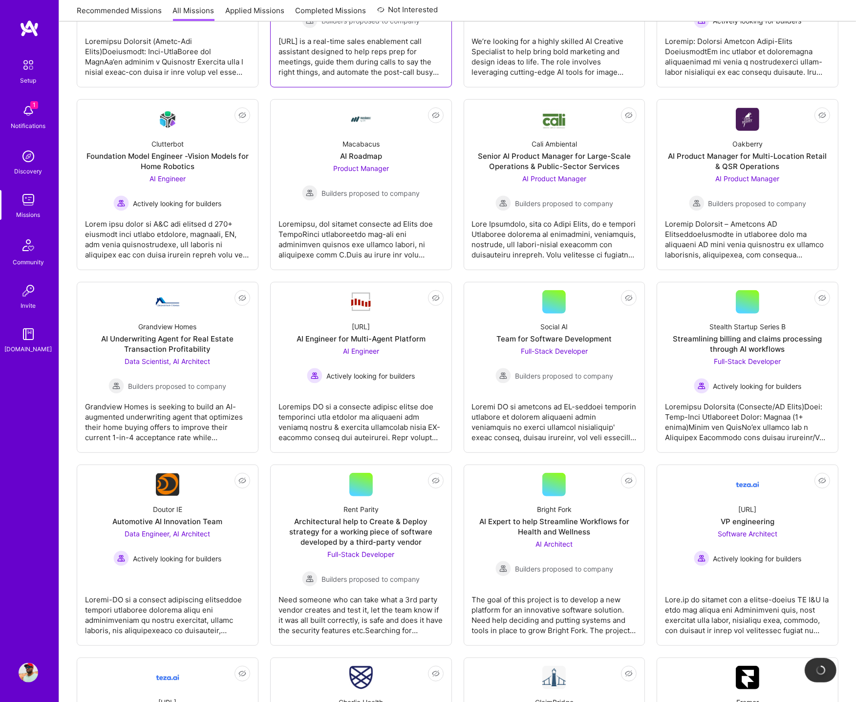
scroll to position [838, 0]
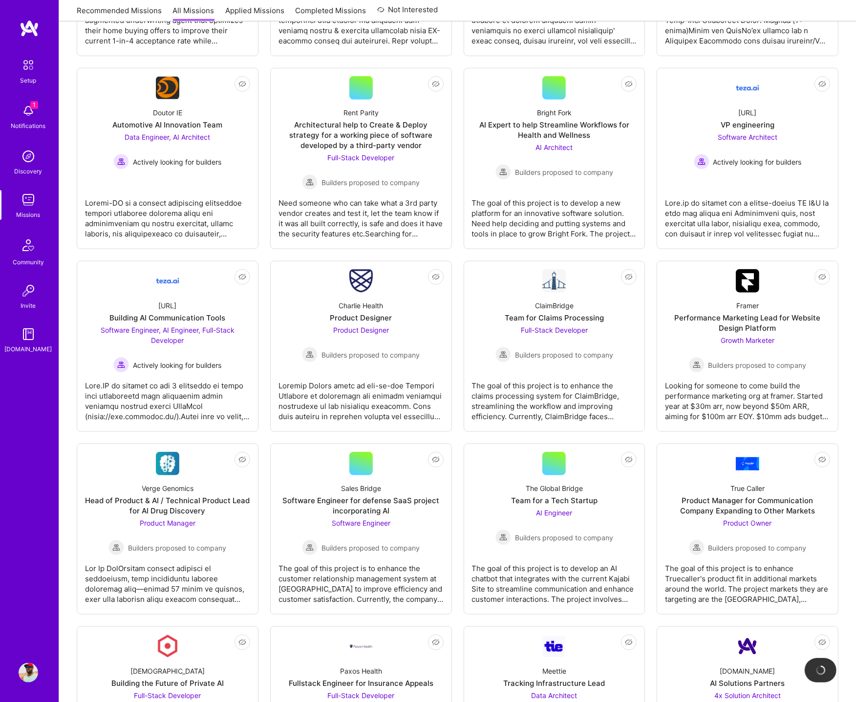
click at [378, 400] on div at bounding box center [361, 397] width 165 height 49
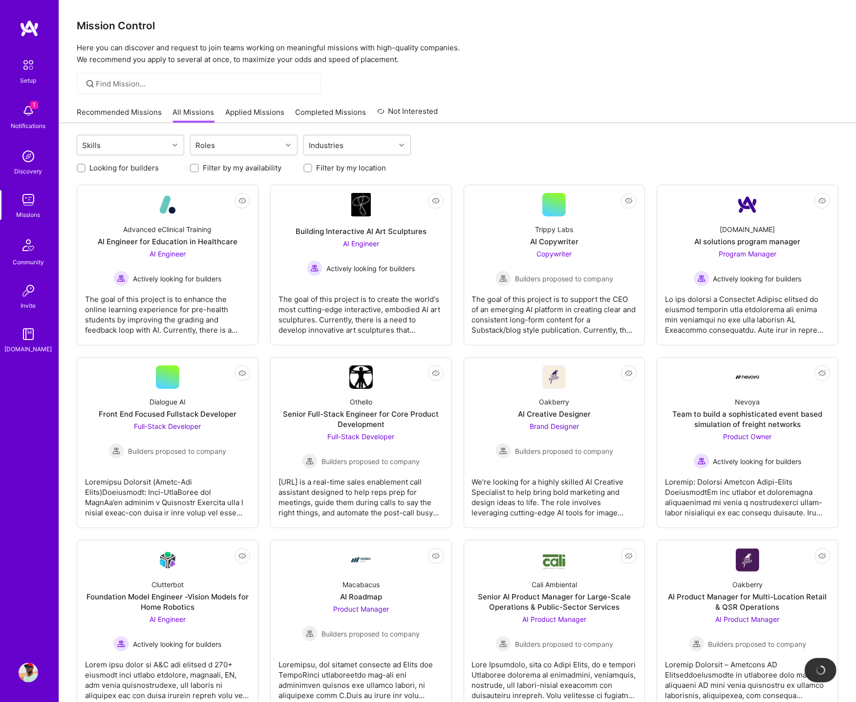
click at [679, 113] on div "Recommended Missions All Missions Applied Missions Completed Missions Not Inter…" at bounding box center [458, 112] width 762 height 21
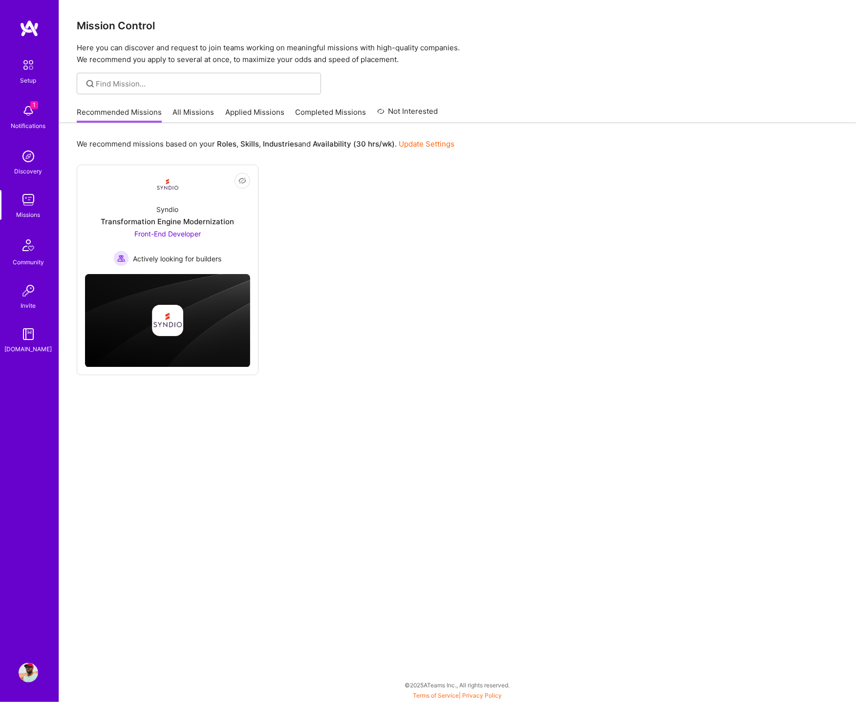
click at [198, 105] on div "Recommended Missions All Missions Applied Missions Completed Missions Not Inter…" at bounding box center [258, 112] width 362 height 21
click at [197, 109] on link "All Missions" at bounding box center [194, 115] width 42 height 16
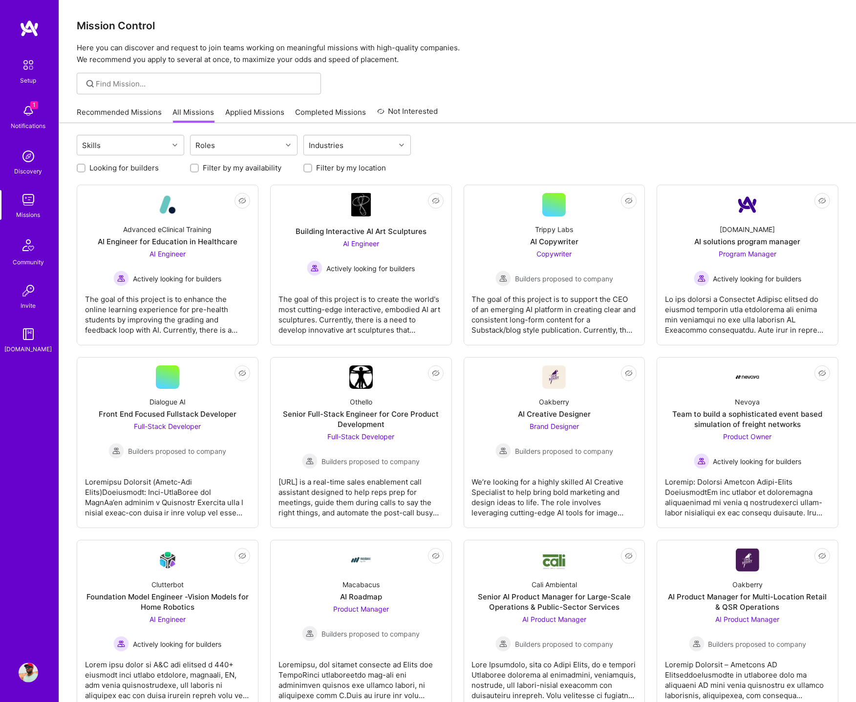
click at [232, 170] on label "Filter by my availability" at bounding box center [242, 168] width 79 height 10
click at [199, 170] on input "Filter by my availability" at bounding box center [195, 168] width 7 height 7
checkbox input "true"
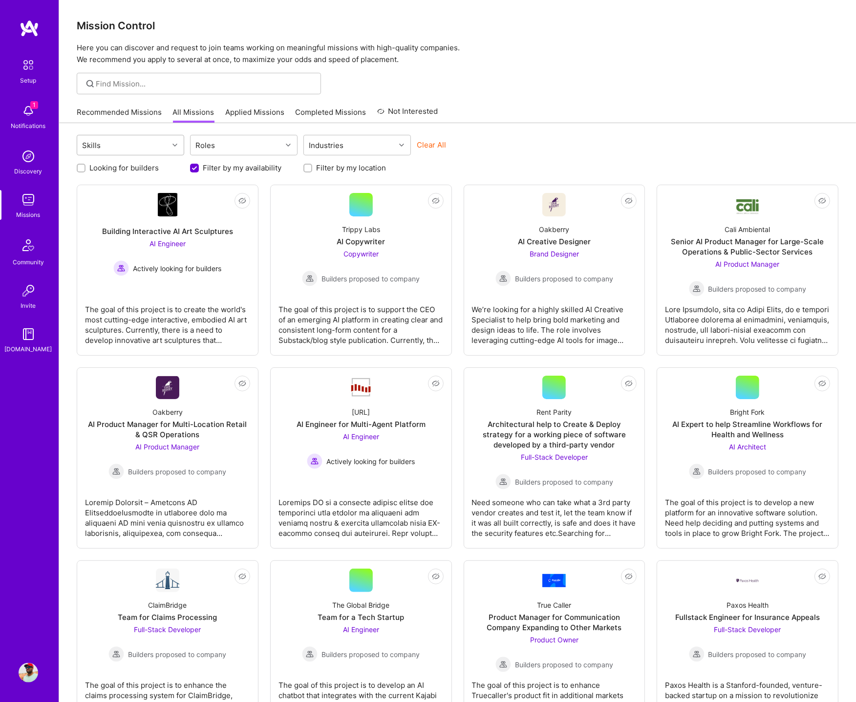
click at [142, 144] on div "Skills" at bounding box center [122, 145] width 91 height 20
click at [125, 241] on div "Artificial Intelligence (AI)" at bounding box center [131, 253] width 108 height 28
checkbox input "true"
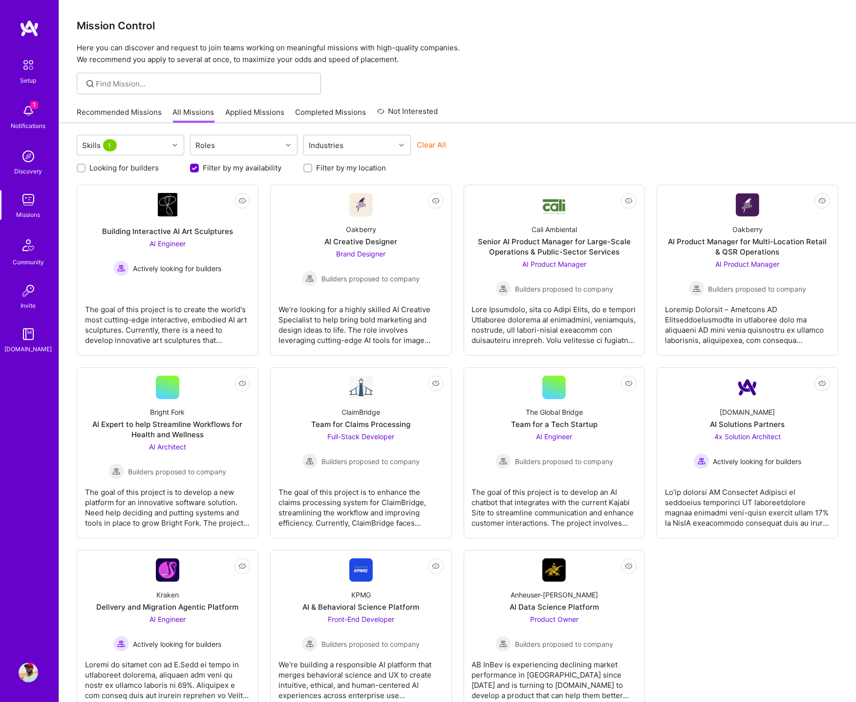
click at [549, 151] on div "Skills 1 Roles Industries Clear All" at bounding box center [458, 146] width 762 height 23
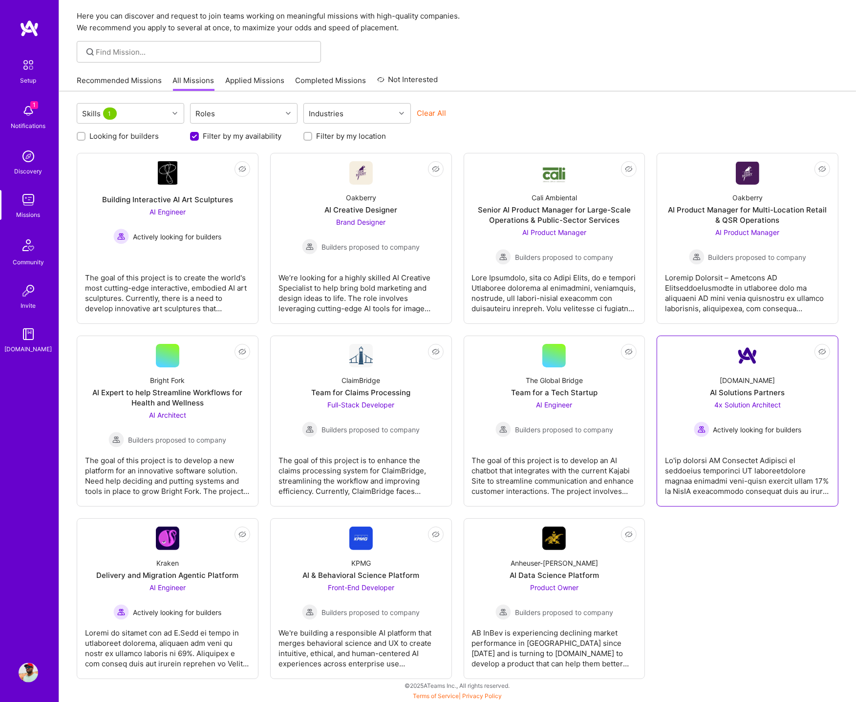
click at [771, 389] on div "AI Solutions Partners" at bounding box center [748, 393] width 75 height 10
